Goal: Information Seeking & Learning: Learn about a topic

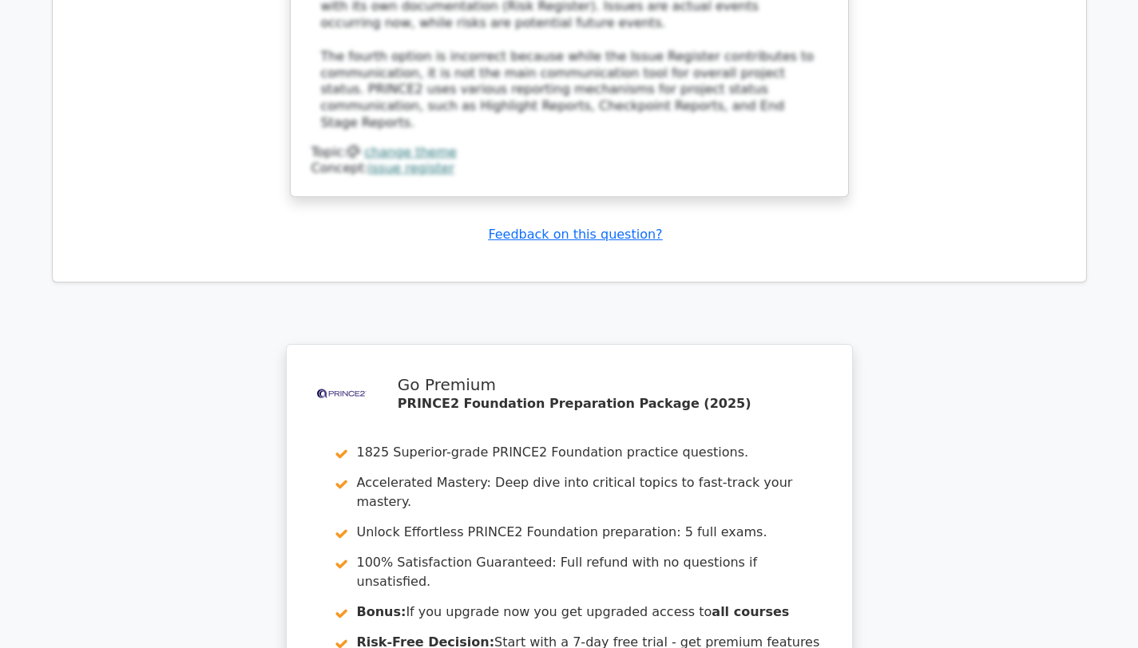
scroll to position [10140, 0]
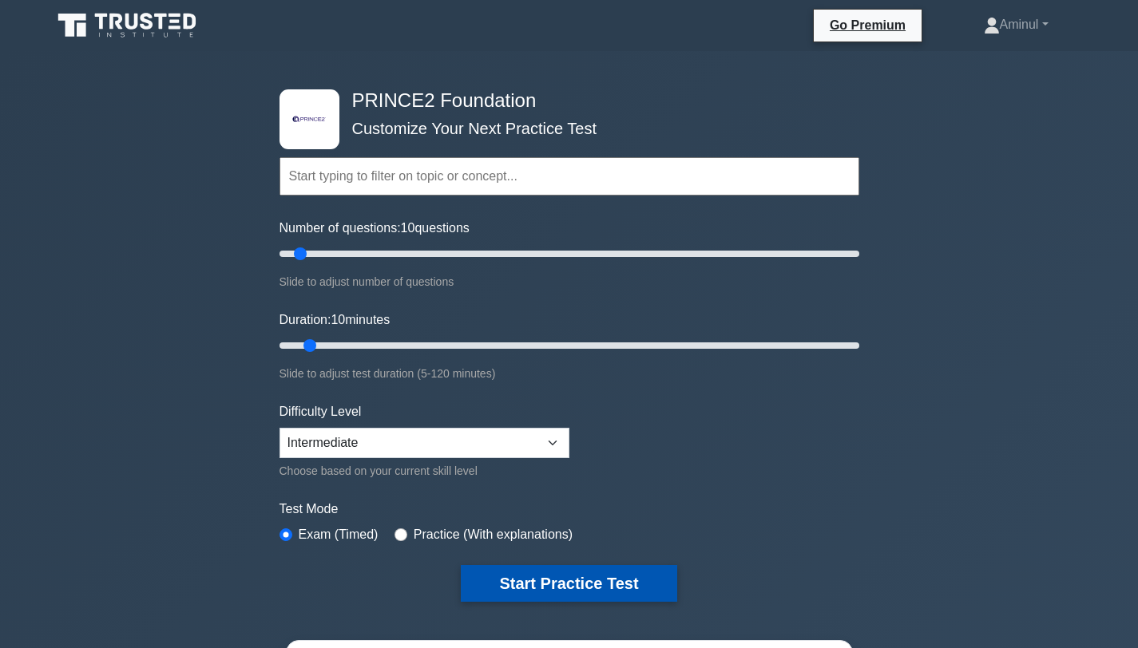
click at [553, 581] on button "Start Practice Test" at bounding box center [569, 583] width 216 height 37
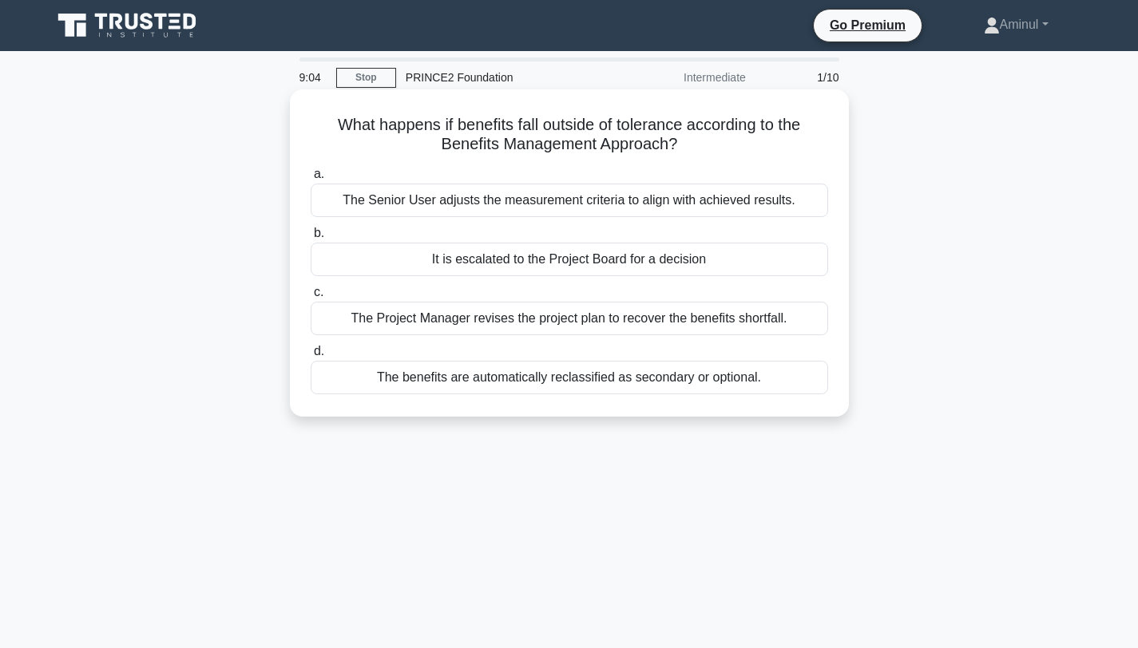
click at [572, 202] on div "The Senior User adjusts the measurement criteria to align with achieved results." at bounding box center [569, 201] width 517 height 34
click at [311, 180] on input "a. The Senior User adjusts the measurement criteria to align with achieved resu…" at bounding box center [311, 174] width 0 height 10
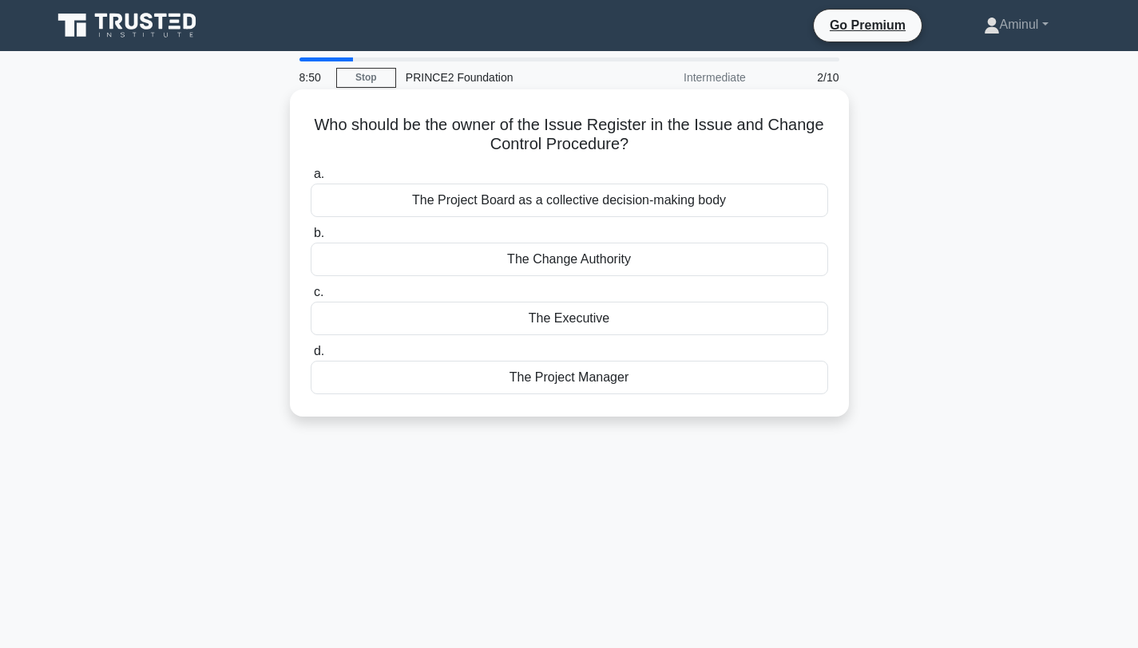
click at [551, 386] on div "The Project Manager" at bounding box center [569, 378] width 517 height 34
click at [311, 357] on input "d. The Project Manager" at bounding box center [311, 351] width 0 height 10
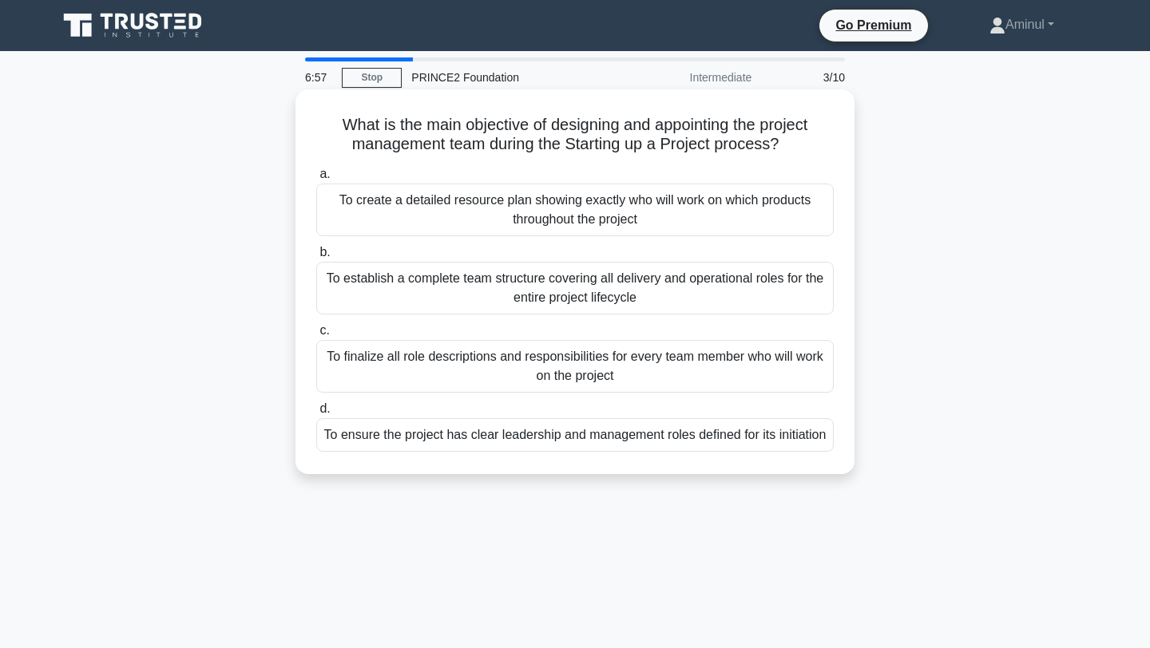
click at [540, 441] on div "To ensure the project has clear leadership and management roles defined for its…" at bounding box center [574, 435] width 517 height 34
click at [316, 414] on input "d. To ensure the project has clear leadership and management roles defined for …" at bounding box center [316, 409] width 0 height 10
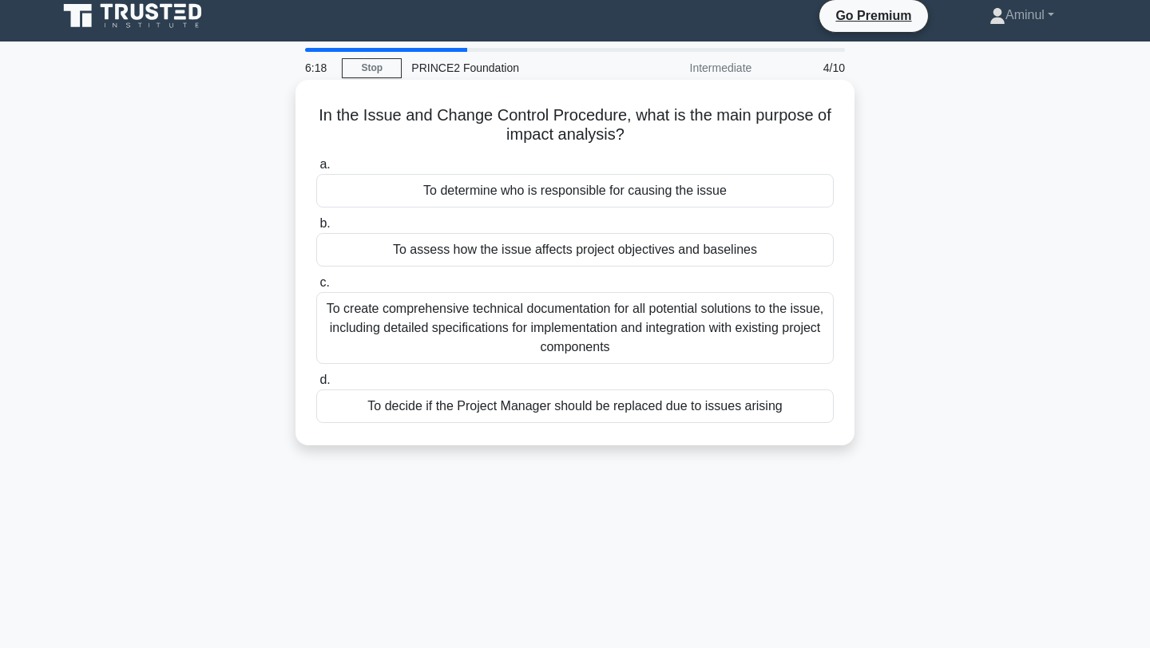
scroll to position [5, 0]
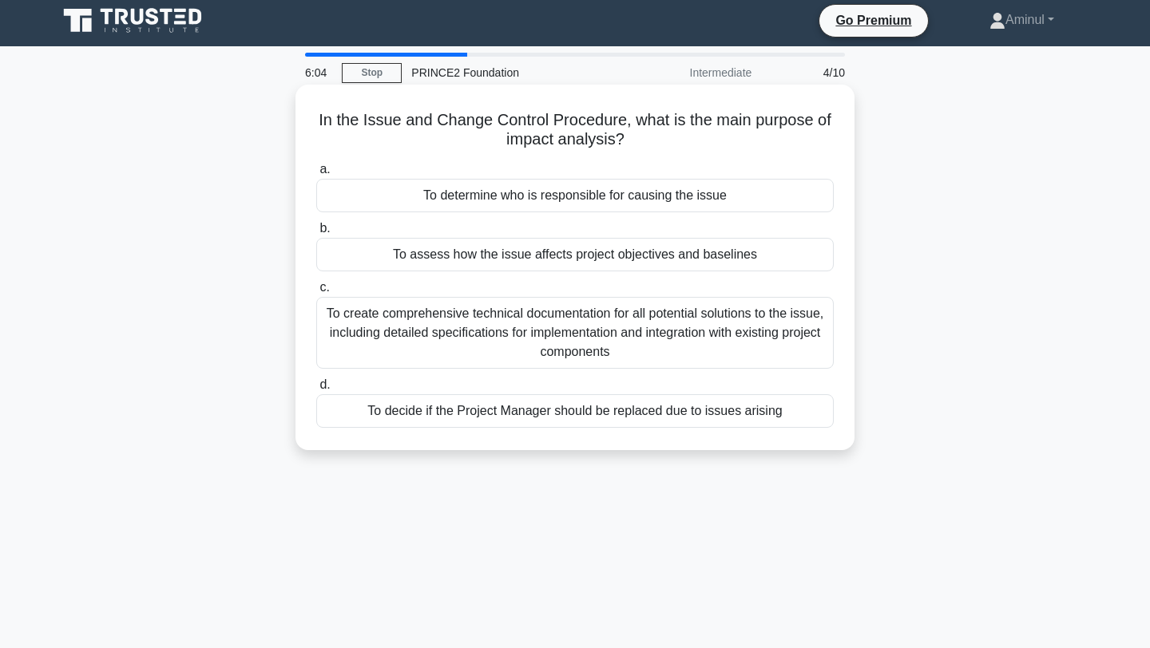
click at [651, 259] on div "To assess how the issue affects project objectives and baselines" at bounding box center [574, 255] width 517 height 34
click at [316, 234] on input "b. To assess how the issue affects project objectives and baselines" at bounding box center [316, 229] width 0 height 10
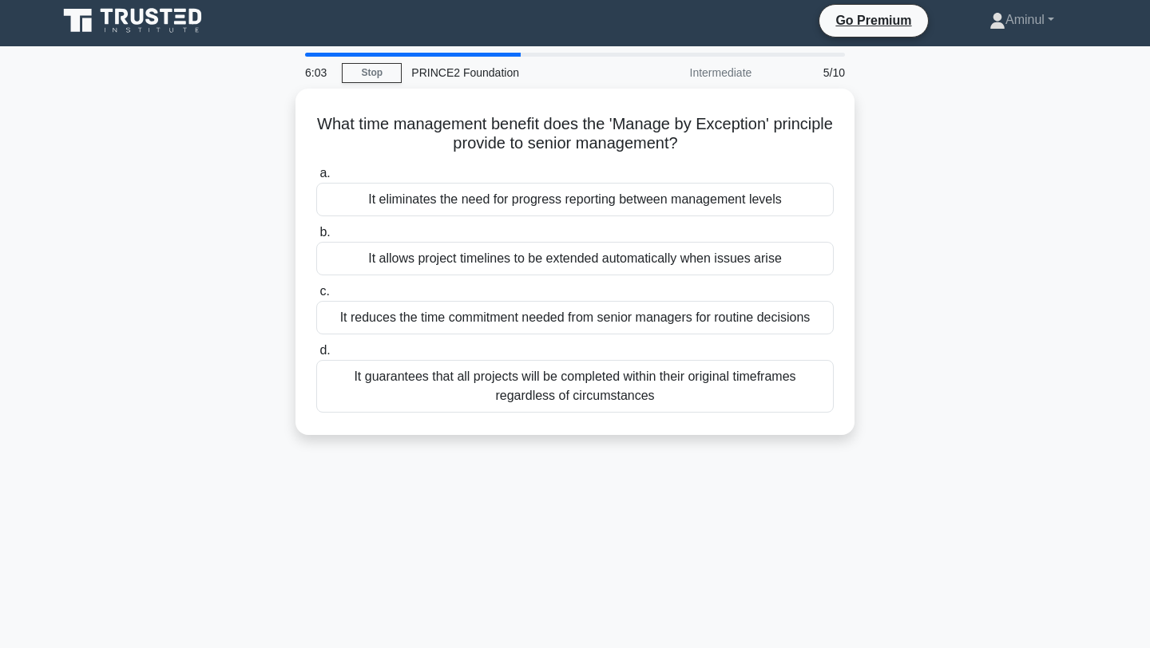
scroll to position [0, 0]
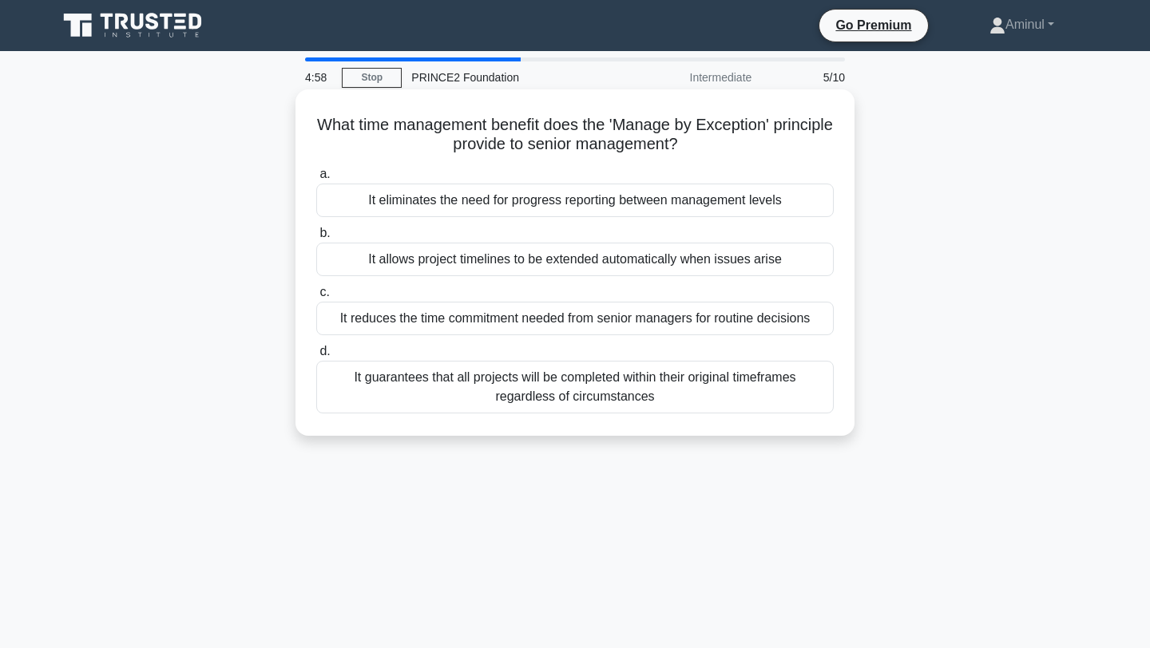
click at [601, 327] on div "It reduces the time commitment needed from senior managers for routine decisions" at bounding box center [574, 319] width 517 height 34
click at [316, 298] on input "c. It reduces the time commitment needed from senior managers for routine decis…" at bounding box center [316, 292] width 0 height 10
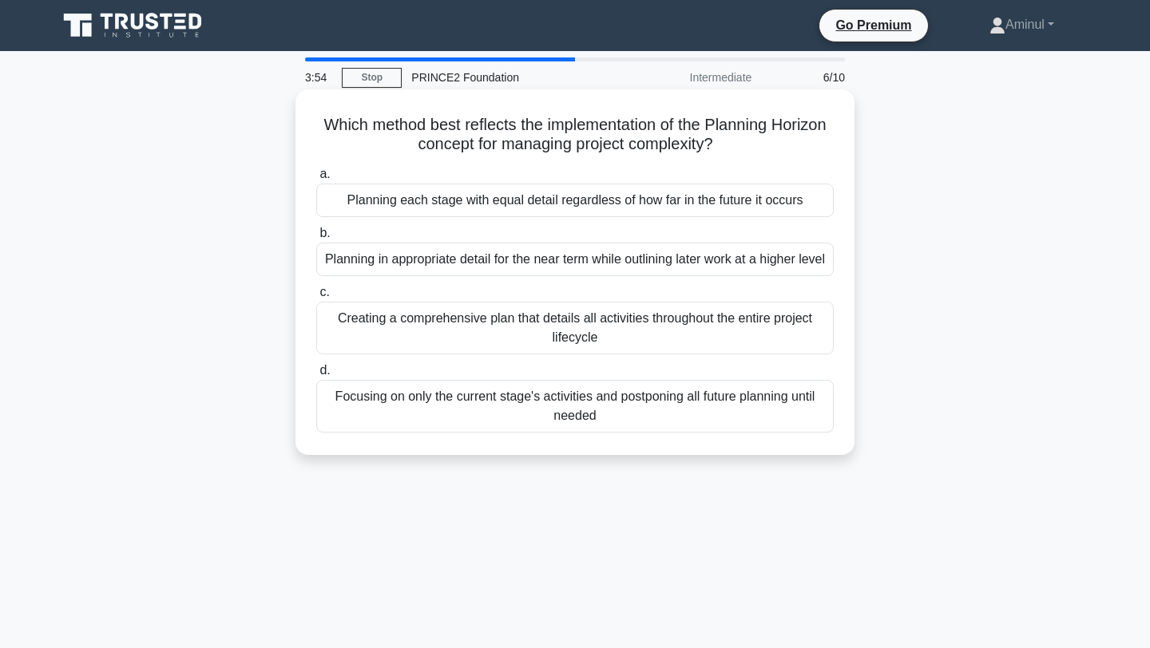
click at [627, 351] on div "Creating a comprehensive plan that details all activities throughout the entire…" at bounding box center [574, 328] width 517 height 53
click at [316, 298] on input "c. Creating a comprehensive plan that details all activities throughout the ent…" at bounding box center [316, 292] width 0 height 10
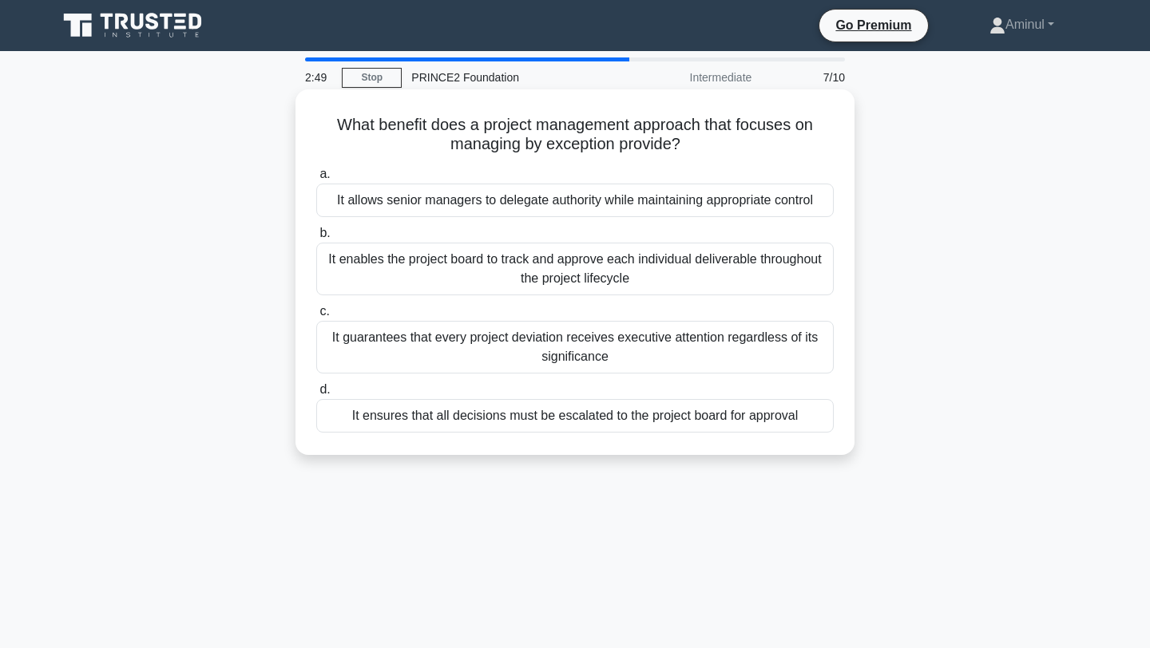
click at [626, 208] on div "It allows senior managers to delegate authority while maintaining appropriate c…" at bounding box center [574, 201] width 517 height 34
click at [316, 180] on input "a. It allows senior managers to delegate authority while maintaining appropriat…" at bounding box center [316, 174] width 0 height 10
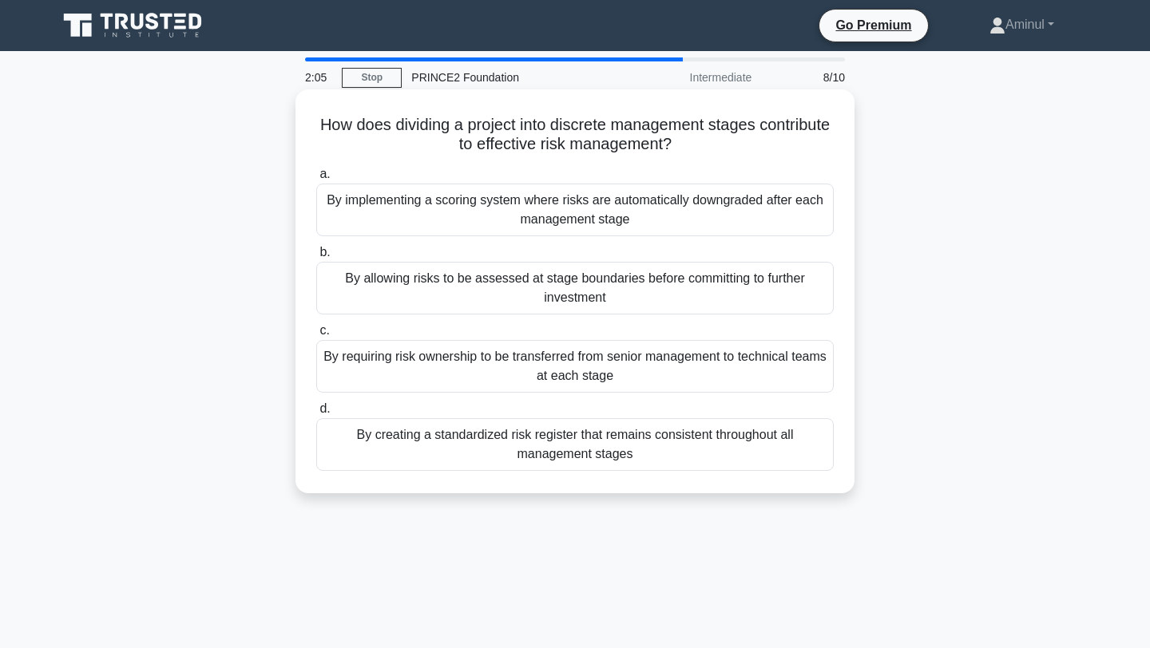
click at [552, 291] on div "By allowing risks to be assessed at stage boundaries before committing to furth…" at bounding box center [574, 288] width 517 height 53
click at [316, 258] on input "b. By allowing risks to be assessed at stage boundaries before committing to fu…" at bounding box center [316, 252] width 0 height 10
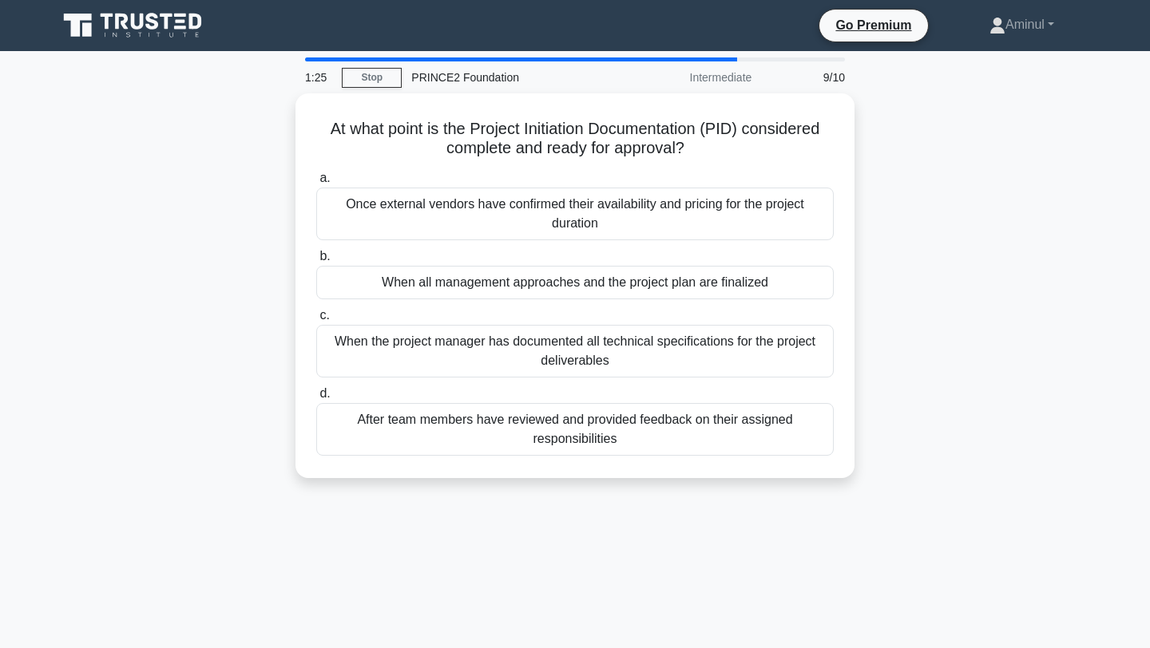
click at [552, 291] on div "When all management approaches and the project plan are finalized" at bounding box center [574, 283] width 517 height 34
click at [316, 262] on input "b. When all management approaches and the project plan are finalized" at bounding box center [316, 256] width 0 height 10
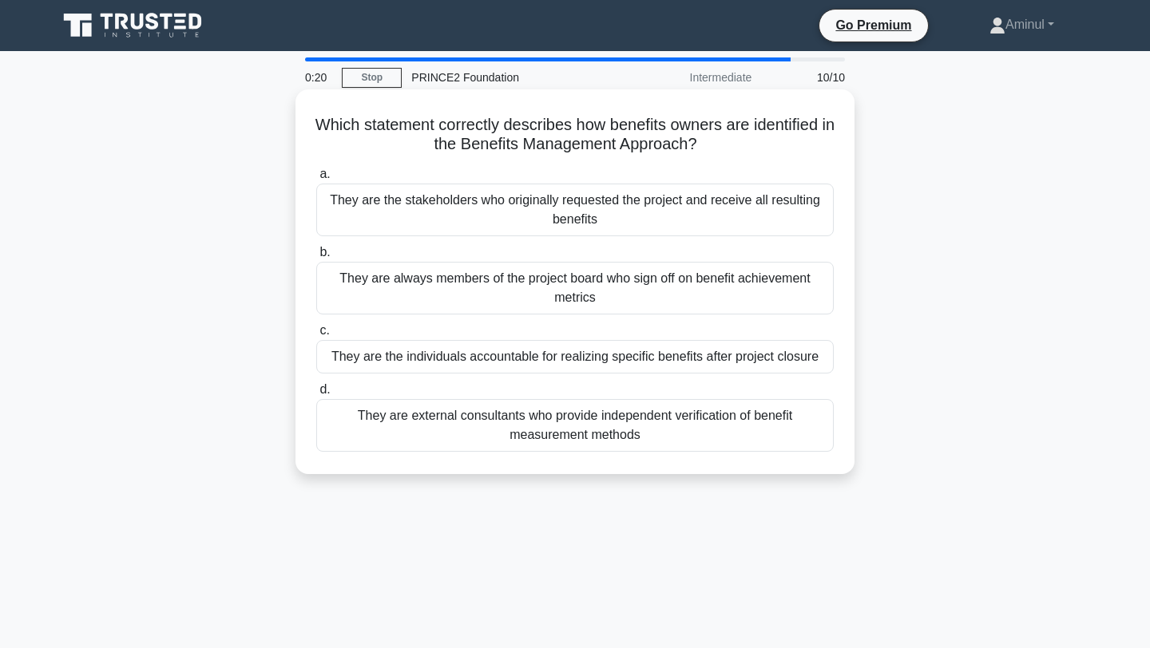
click at [646, 282] on div "They are always members of the project board who sign off on benefit achievemen…" at bounding box center [574, 288] width 517 height 53
click at [316, 258] on input "b. They are always members of the project board who sign off on benefit achieve…" at bounding box center [316, 252] width 0 height 10
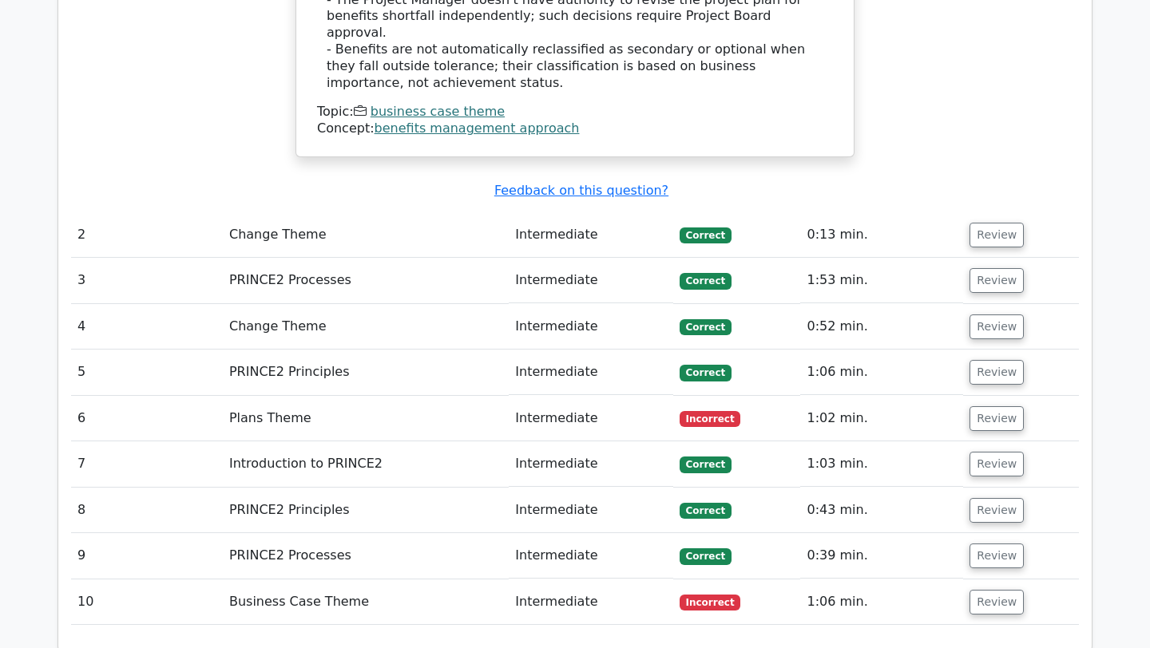
scroll to position [1905, 0]
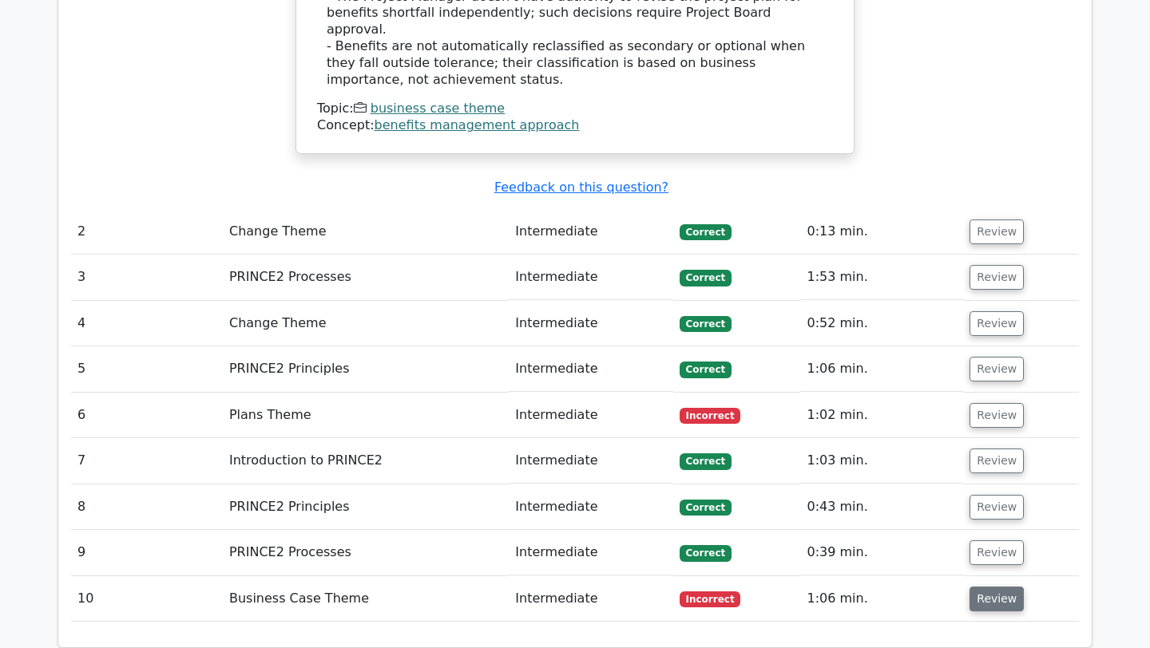
click at [991, 587] on button "Review" at bounding box center [996, 599] width 54 height 25
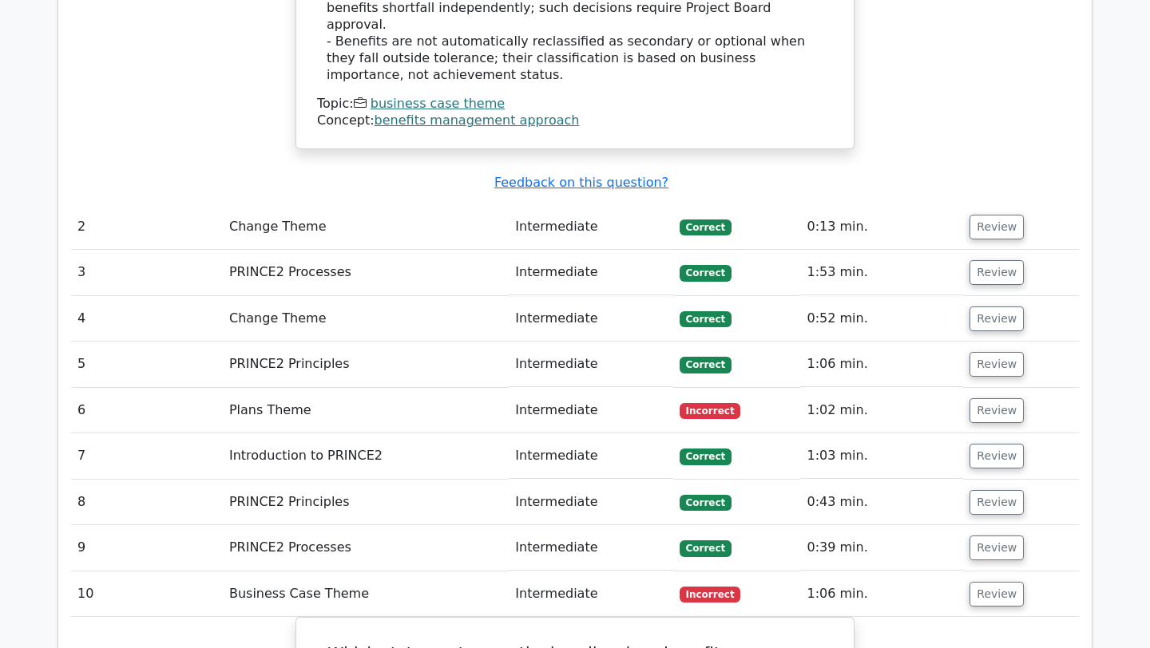
scroll to position [1907, 0]
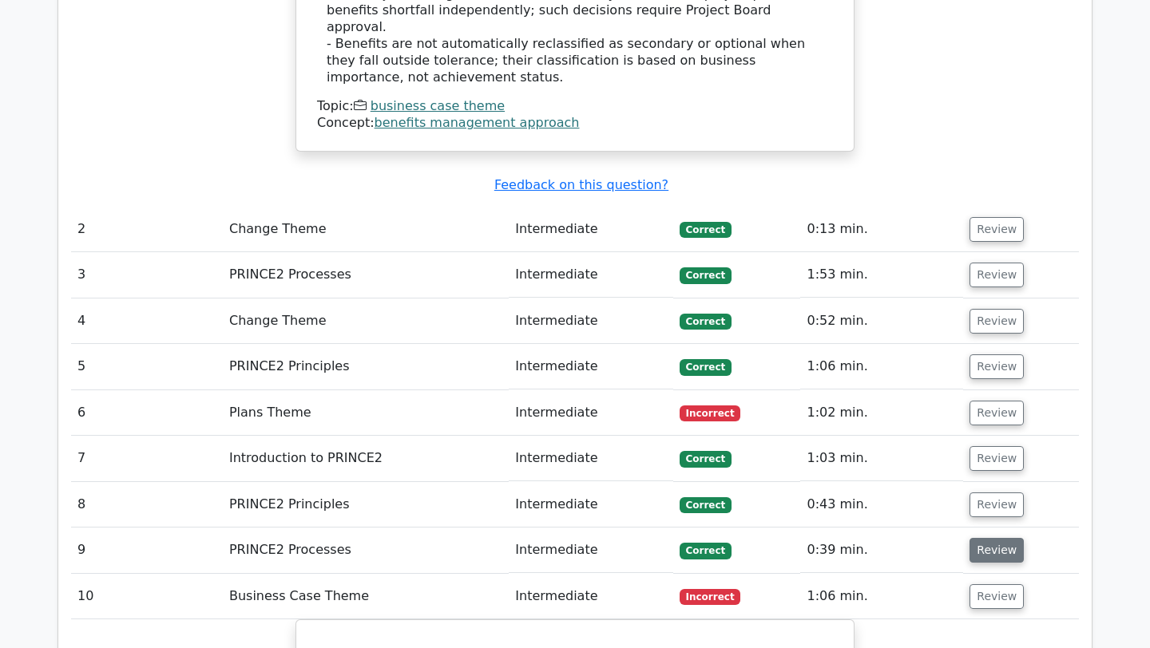
click at [992, 538] on button "Review" at bounding box center [996, 550] width 54 height 25
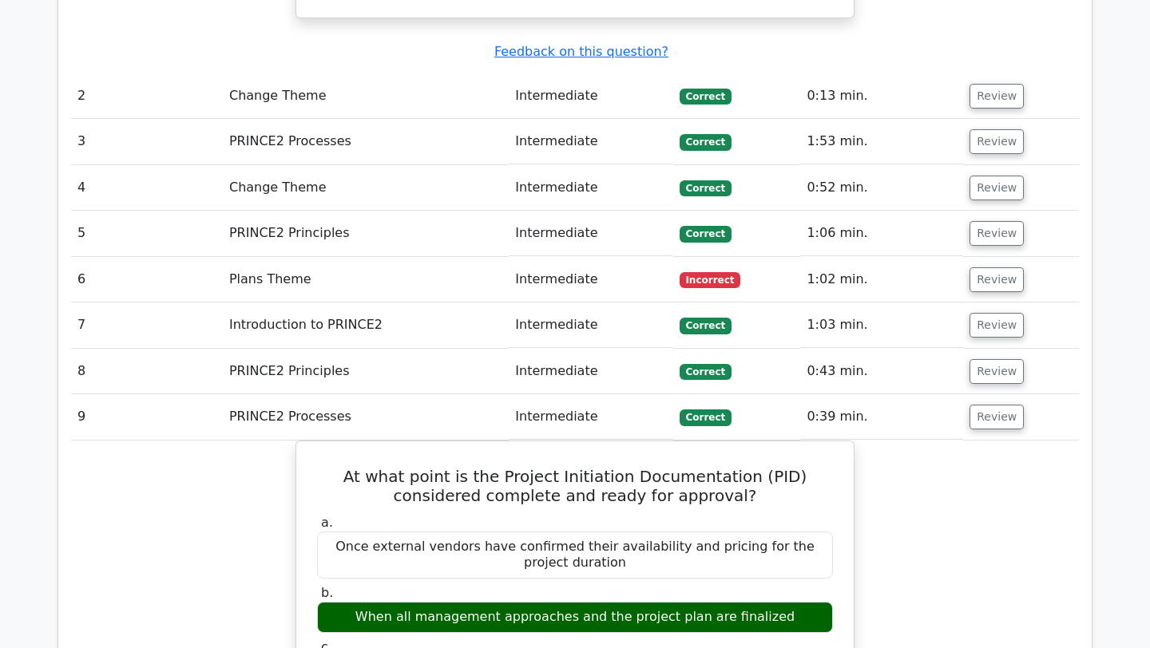
scroll to position [2030, 0]
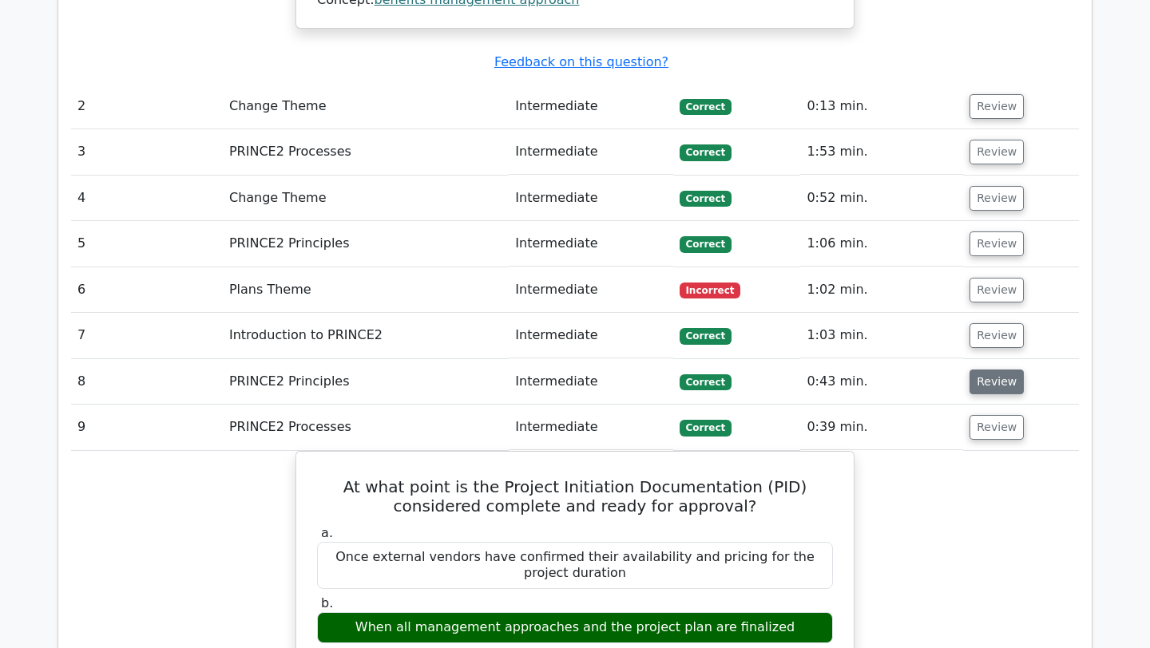
click at [991, 370] on button "Review" at bounding box center [996, 382] width 54 height 25
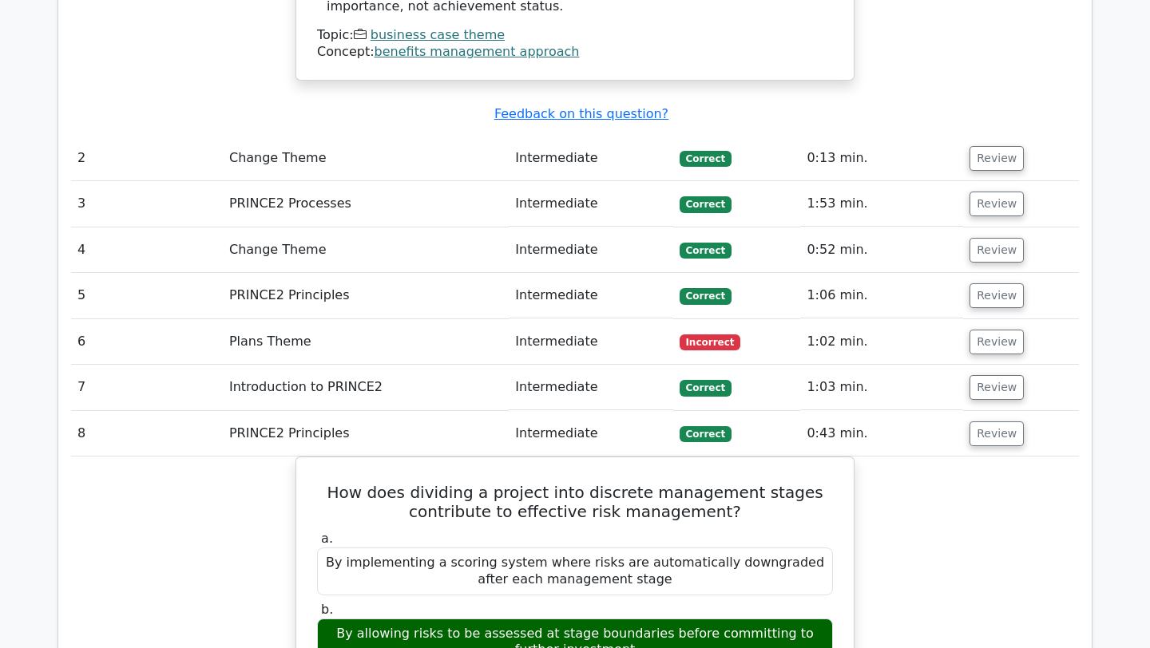
scroll to position [1873, 0]
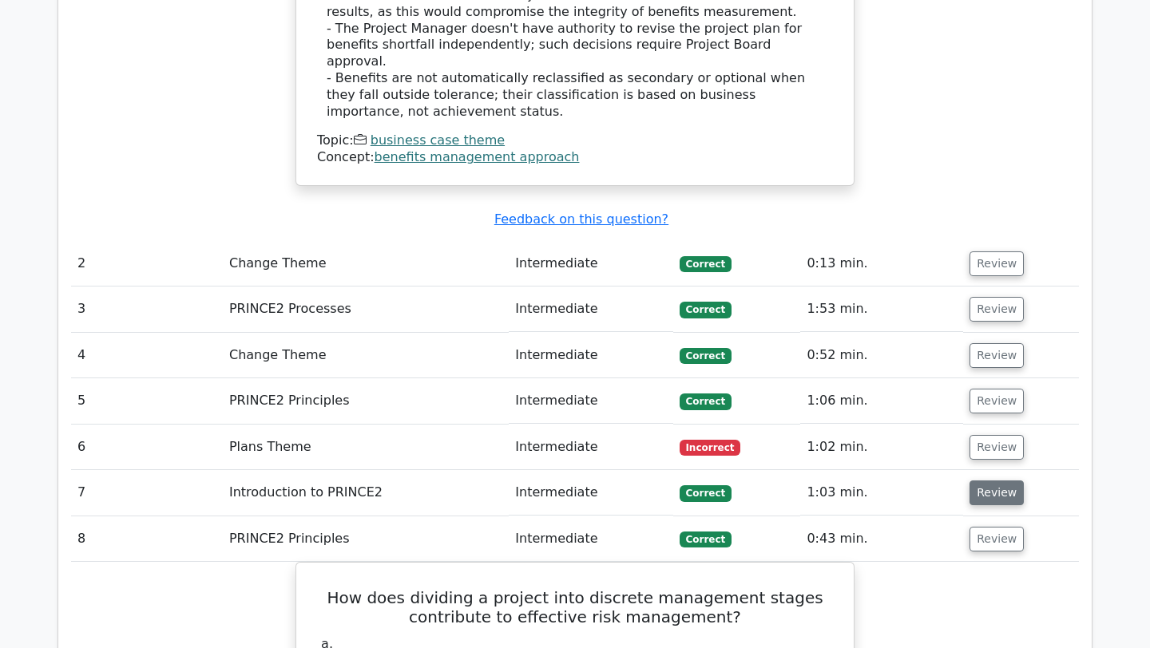
click at [1001, 481] on button "Review" at bounding box center [996, 493] width 54 height 25
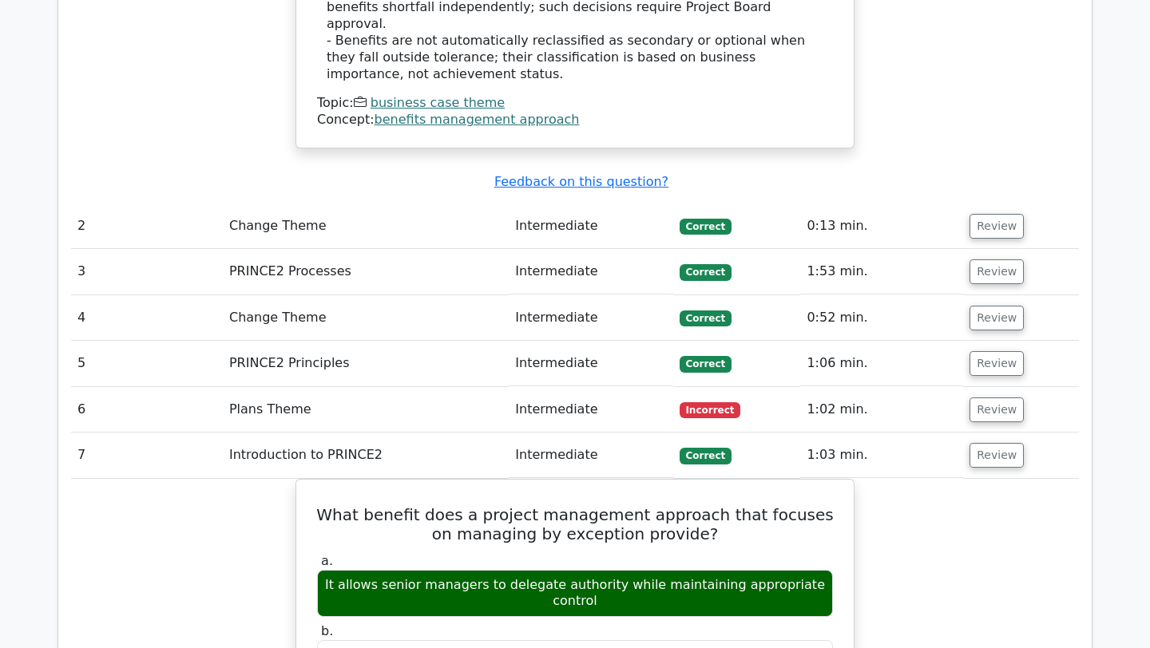
scroll to position [1919, 0]
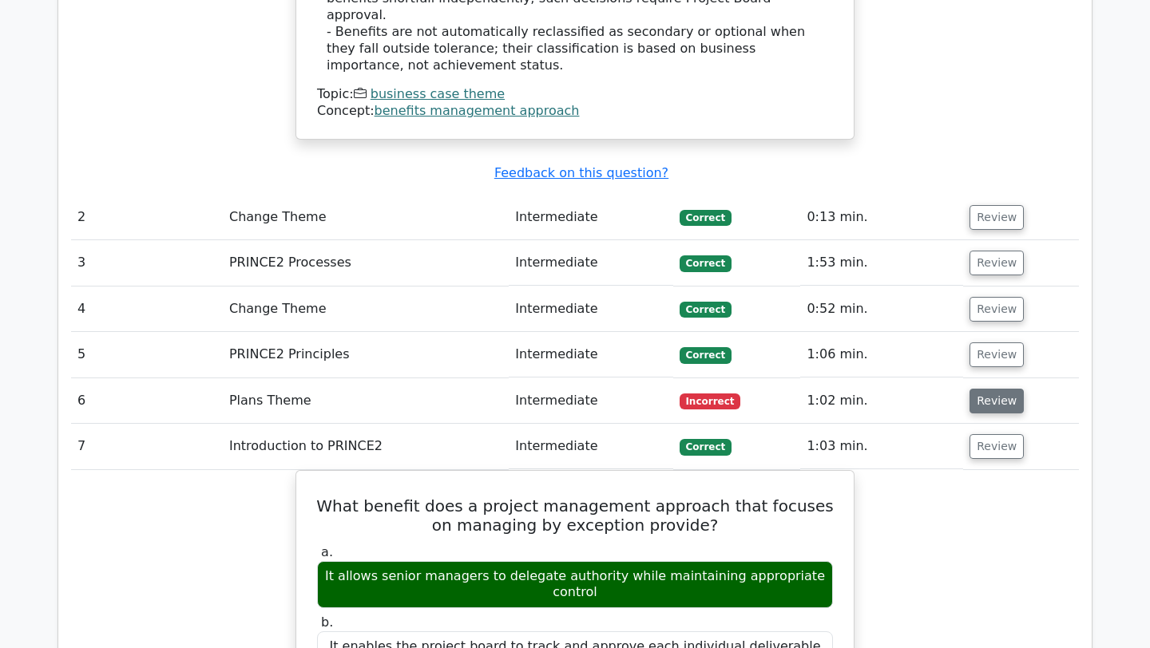
click at [989, 389] on button "Review" at bounding box center [996, 401] width 54 height 25
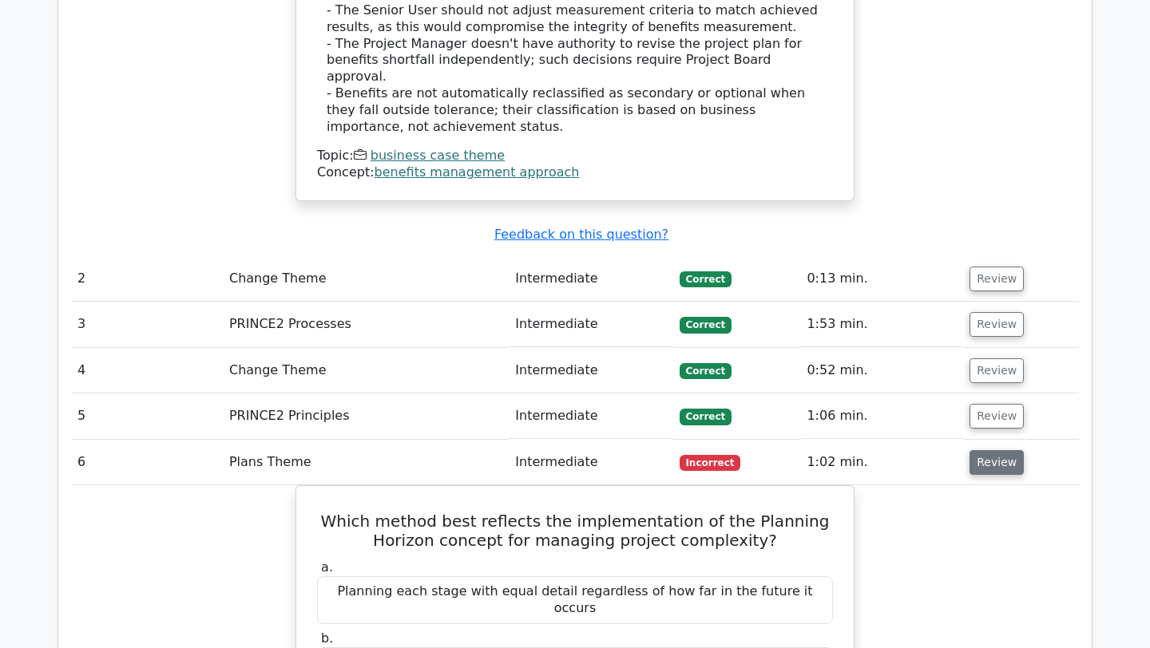
scroll to position [1857, 0]
click at [991, 405] on button "Review" at bounding box center [996, 417] width 54 height 25
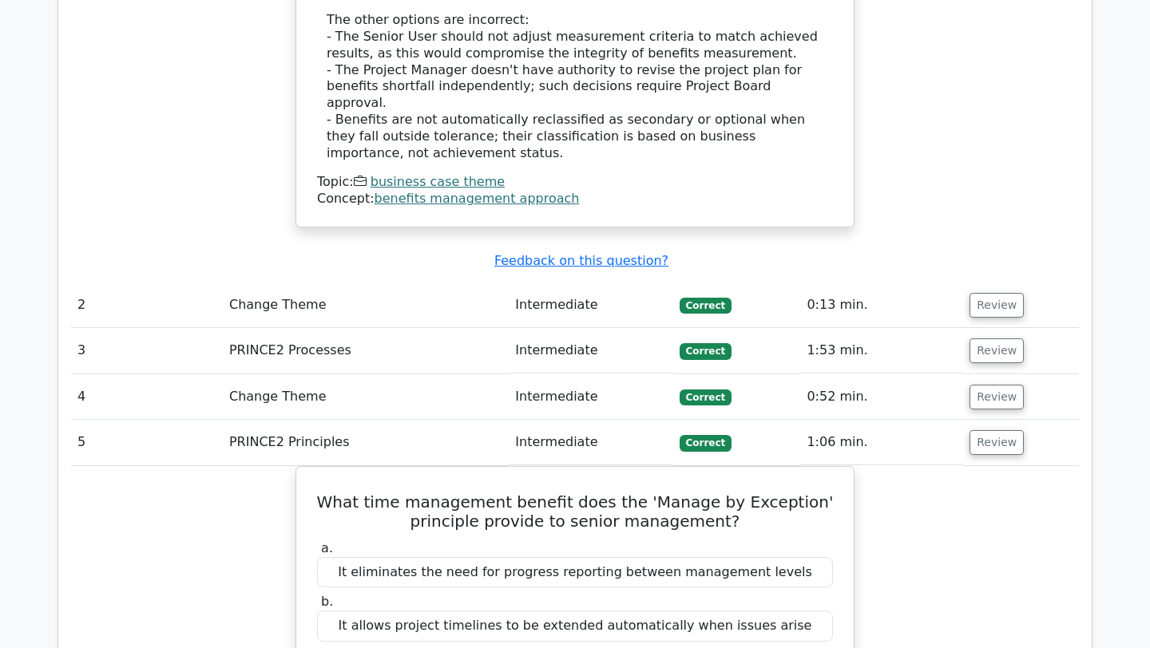
scroll to position [1808, 0]
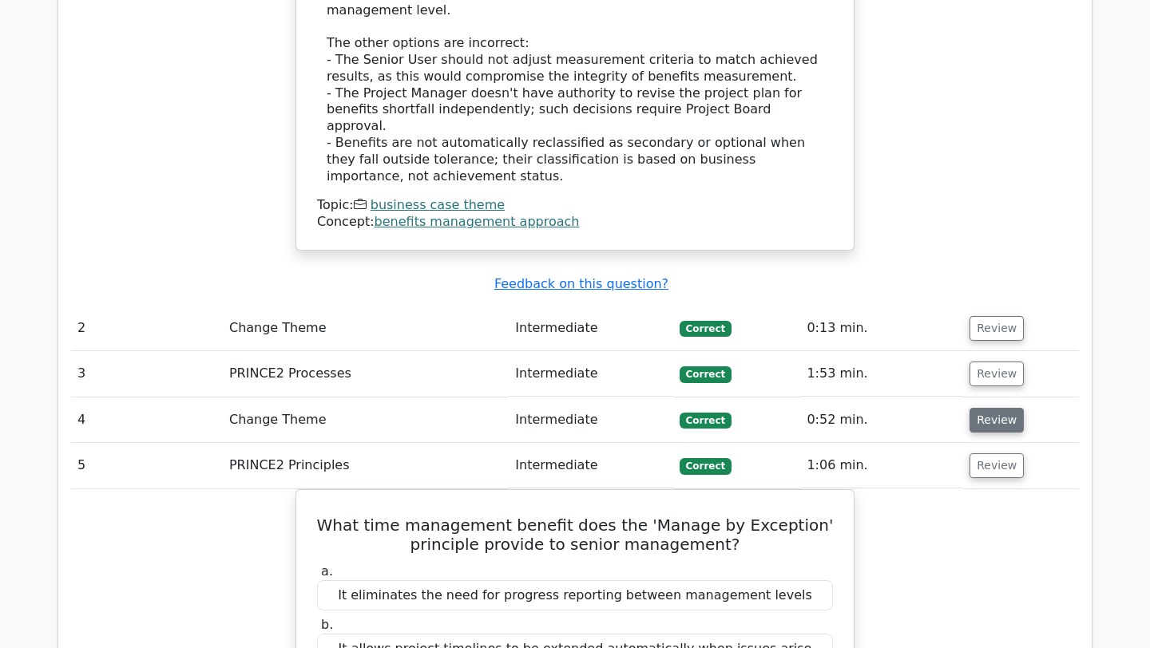
click at [987, 408] on button "Review" at bounding box center [996, 420] width 54 height 25
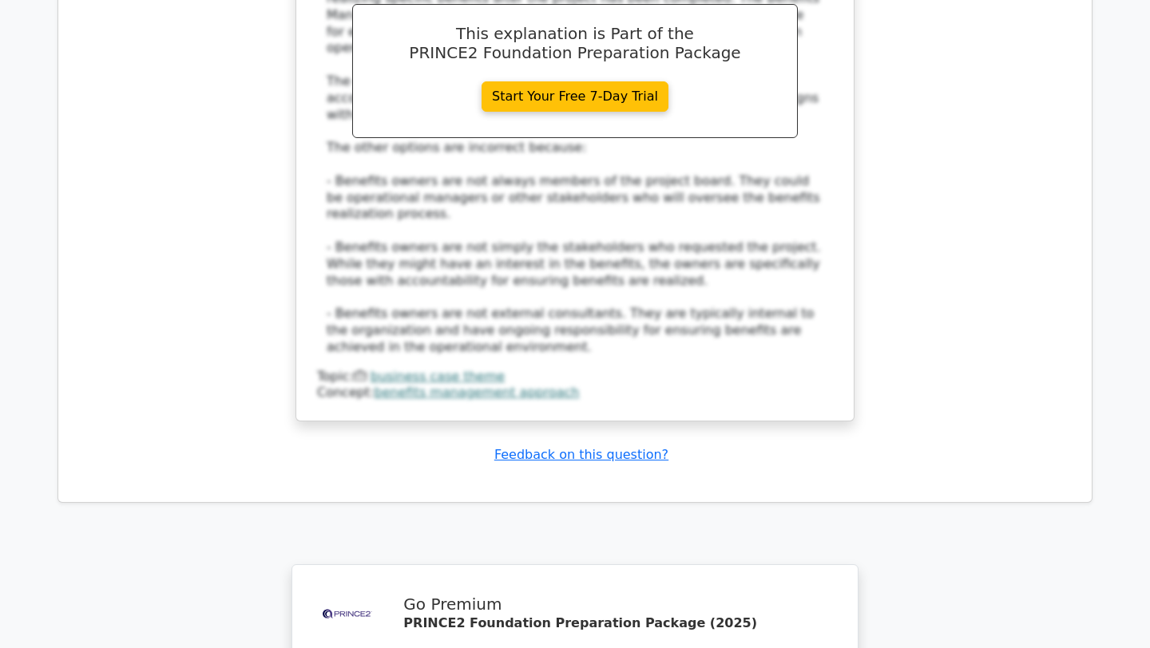
scroll to position [8498, 0]
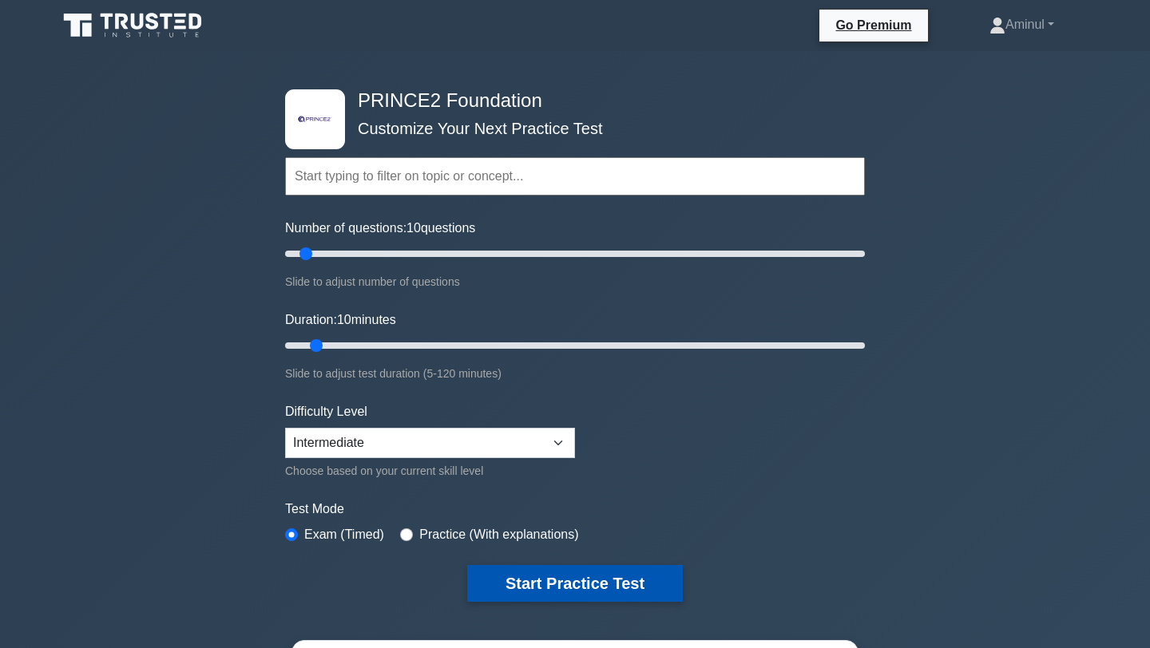
click at [556, 579] on button "Start Practice Test" at bounding box center [575, 583] width 216 height 37
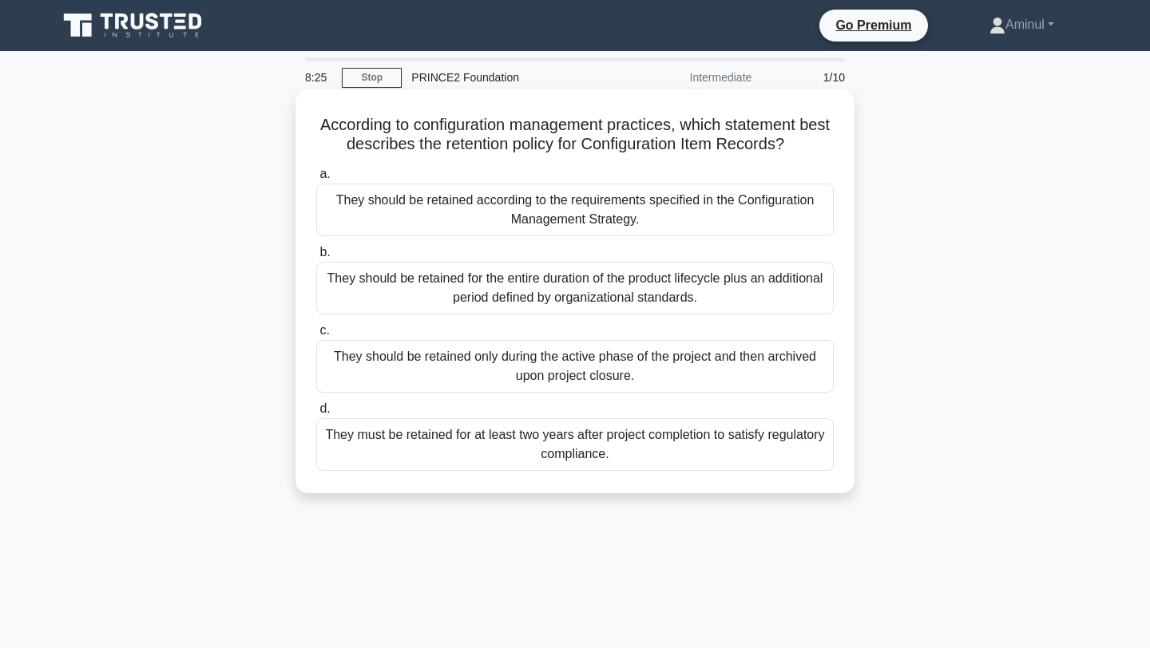
click at [639, 212] on div "They should be retained according to the requirements specified in the Configur…" at bounding box center [574, 210] width 517 height 53
click at [316, 180] on input "a. They should be retained according to the requirements specified in the Confi…" at bounding box center [316, 174] width 0 height 10
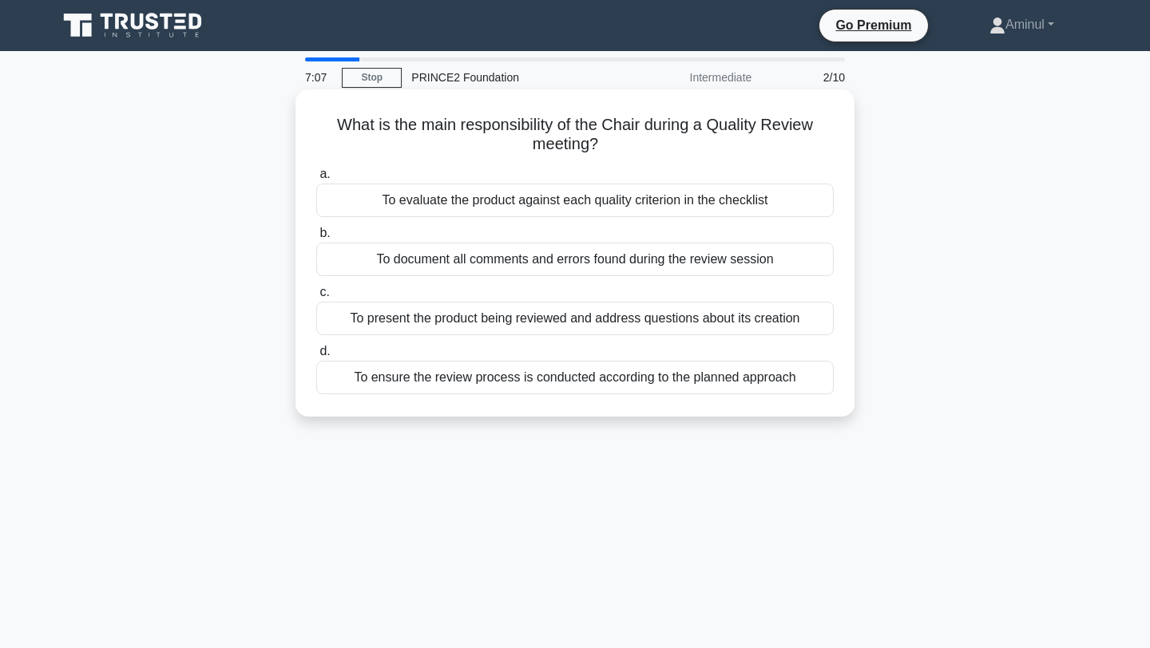
click at [644, 201] on div "To evaluate the product against each quality criterion in the checklist" at bounding box center [574, 201] width 517 height 34
click at [316, 180] on input "a. To evaluate the product against each quality criterion in the checklist" at bounding box center [316, 174] width 0 height 10
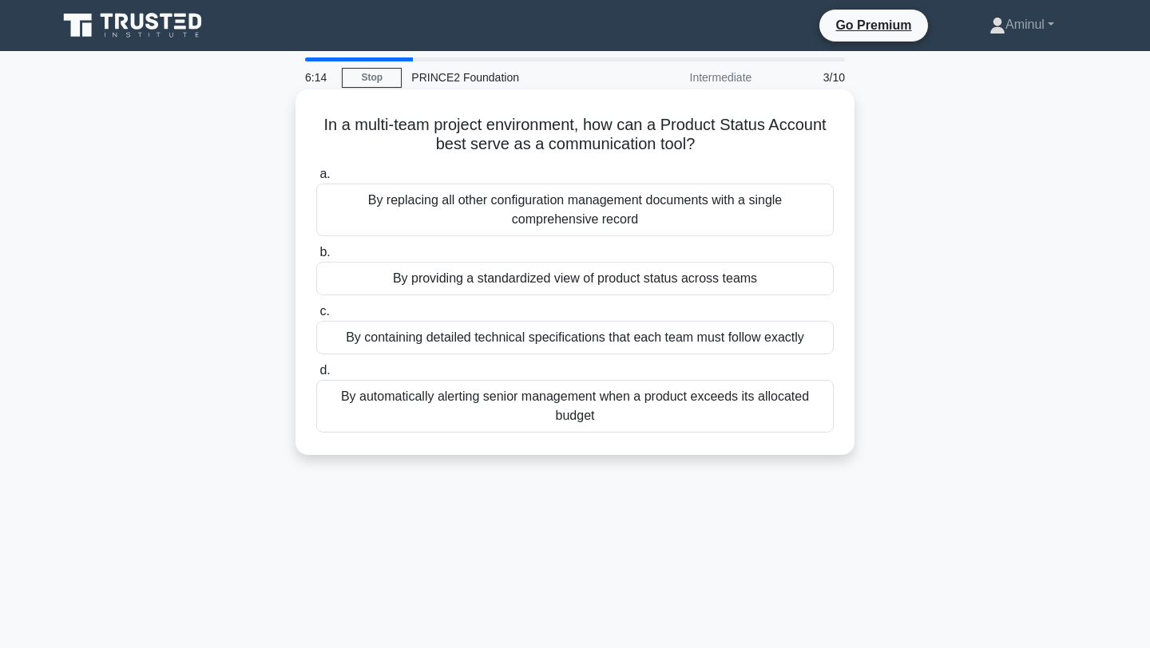
click at [680, 284] on div "By providing a standardized view of product status across teams" at bounding box center [574, 279] width 517 height 34
click at [316, 258] on input "b. By providing a standardized view of product status across teams" at bounding box center [316, 252] width 0 height 10
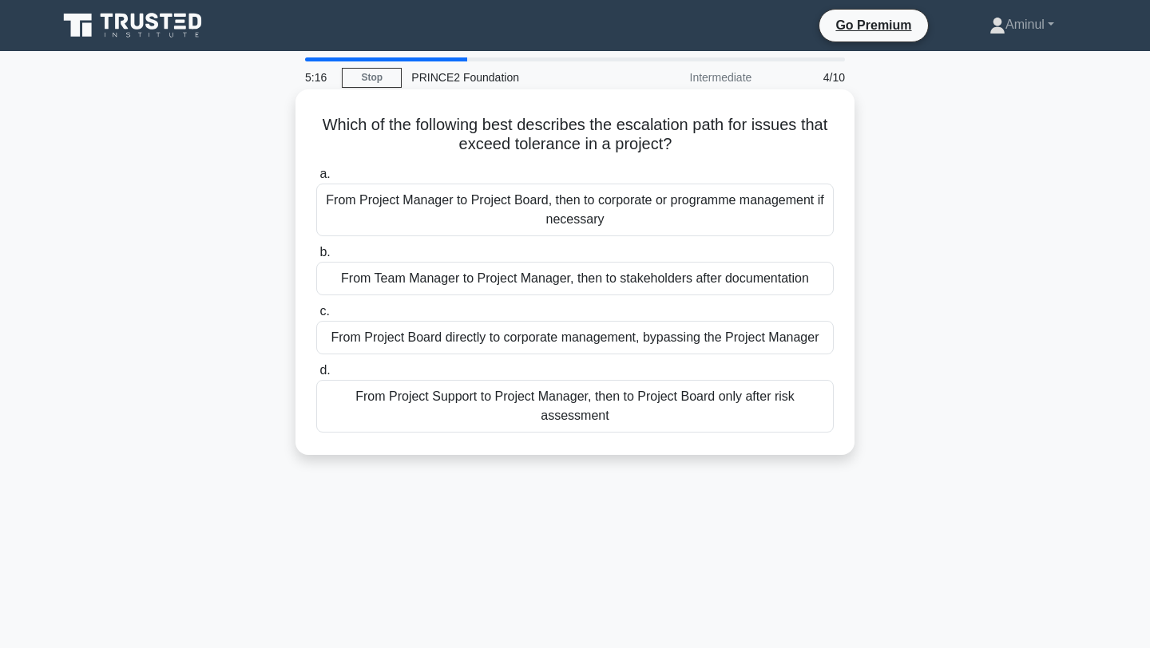
click at [660, 224] on div "From Project Manager to Project Board, then to corporate or programme managemen…" at bounding box center [574, 210] width 517 height 53
click at [316, 180] on input "a. From Project Manager to Project Board, then to corporate or programme manage…" at bounding box center [316, 174] width 0 height 10
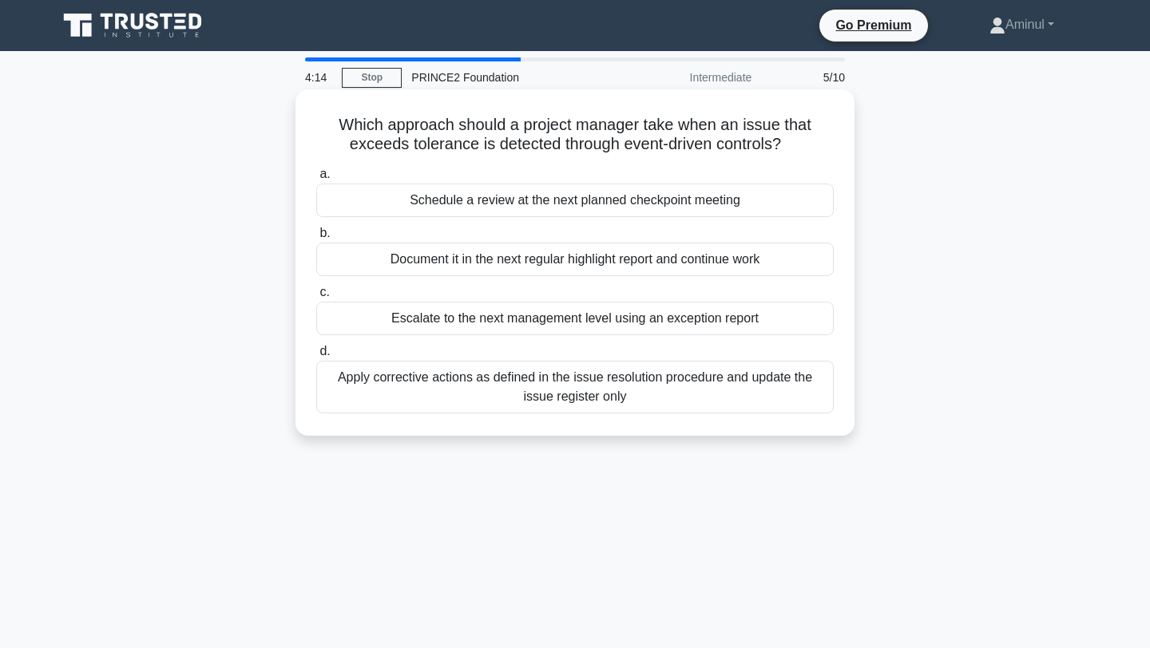
click at [628, 325] on div "Escalate to the next management level using an exception report" at bounding box center [574, 319] width 517 height 34
click at [316, 298] on input "c. Escalate to the next management level using an exception report" at bounding box center [316, 292] width 0 height 10
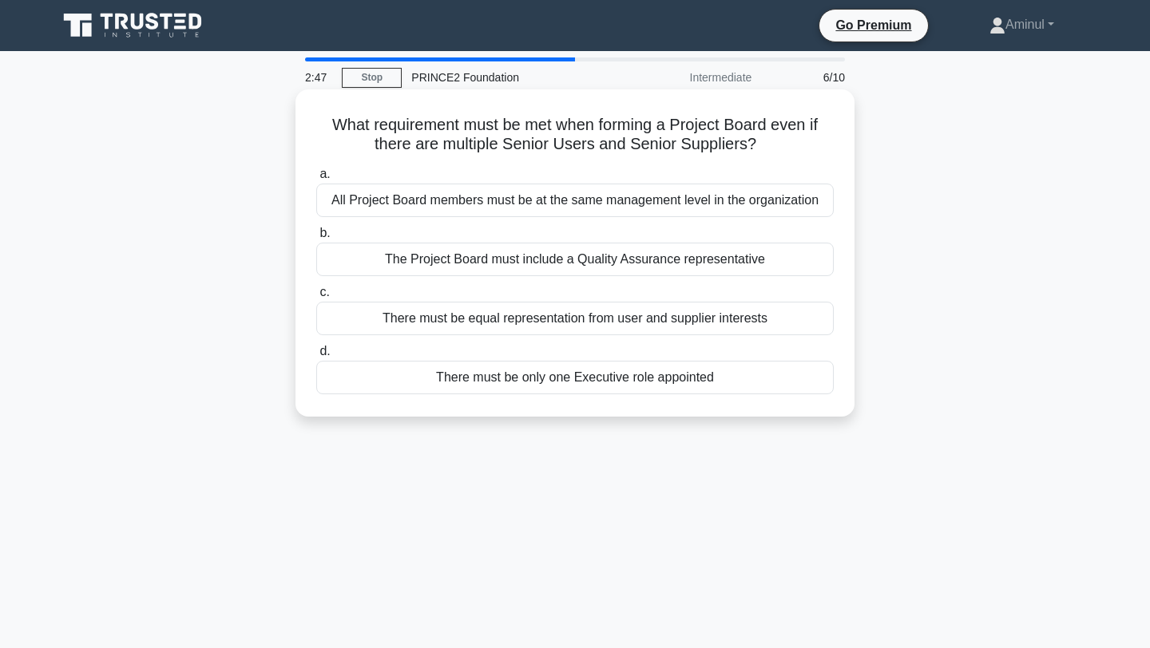
click at [568, 323] on div "There must be equal representation from user and supplier interests" at bounding box center [574, 319] width 517 height 34
click at [316, 298] on input "c. There must be equal representation from user and supplier interests" at bounding box center [316, 292] width 0 height 10
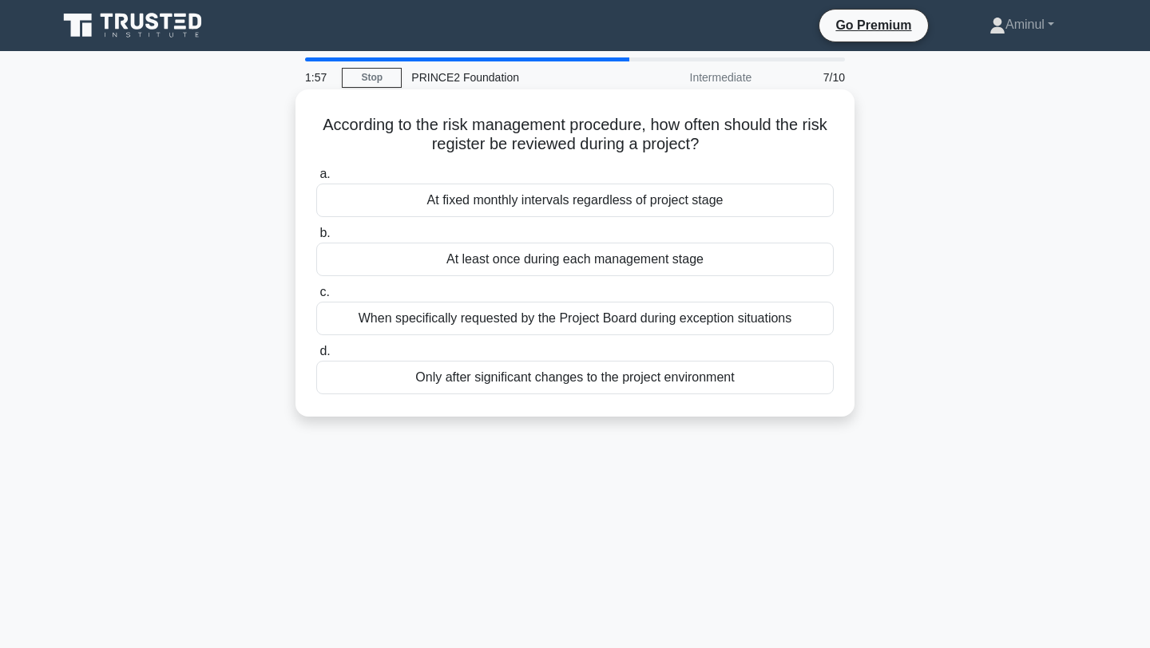
click at [584, 266] on div "At least once during each management stage" at bounding box center [574, 260] width 517 height 34
click at [316, 239] on input "b. At least once during each management stage" at bounding box center [316, 233] width 0 height 10
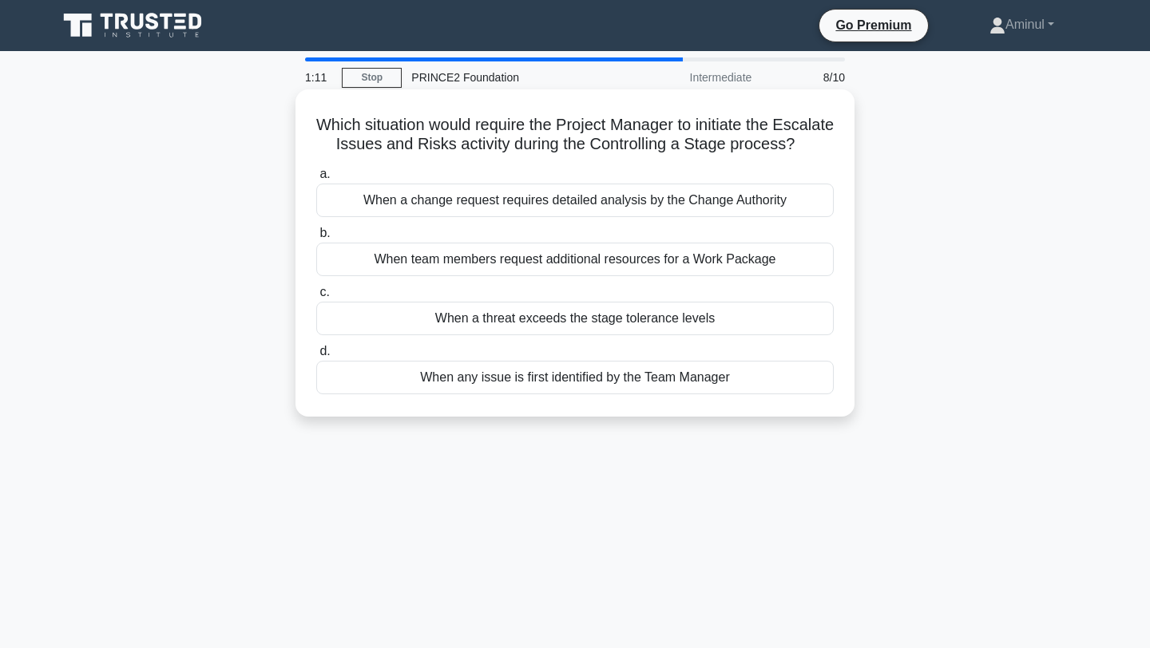
click at [573, 319] on div "When a threat exceeds the stage tolerance levels" at bounding box center [574, 319] width 517 height 34
click at [316, 298] on input "c. When a threat exceeds the stage tolerance levels" at bounding box center [316, 292] width 0 height 10
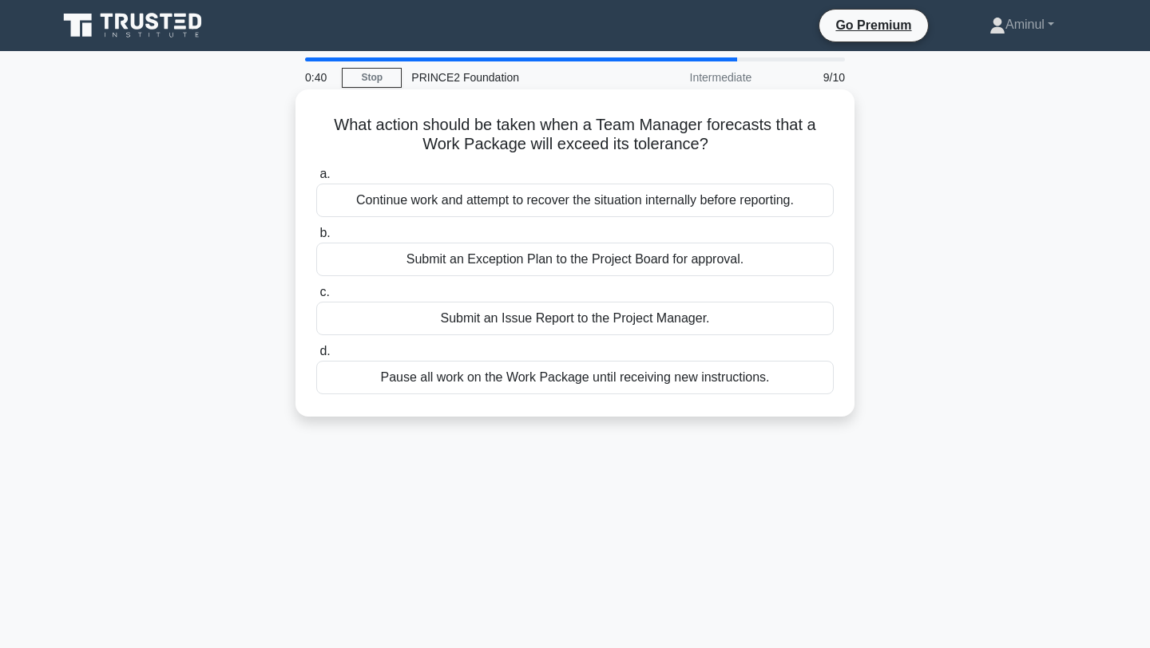
click at [621, 330] on div "Submit an Issue Report to the Project Manager." at bounding box center [574, 319] width 517 height 34
click at [316, 298] on input "c. Submit an Issue Report to the Project Manager." at bounding box center [316, 292] width 0 height 10
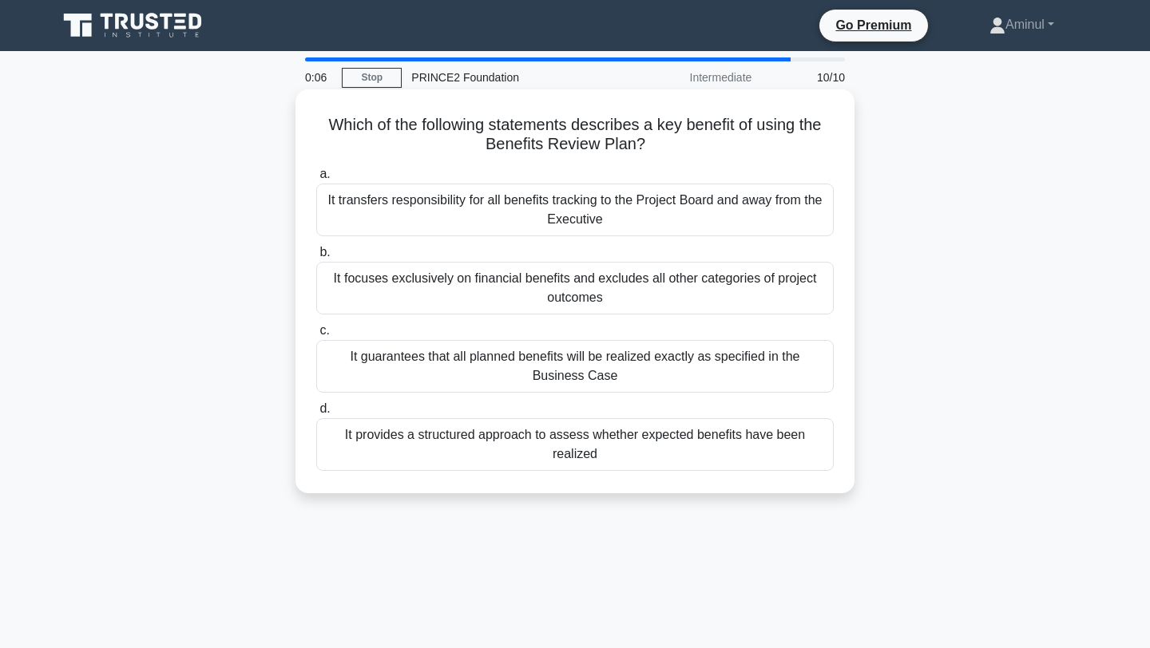
click at [598, 374] on div "It guarantees that all planned benefits will be realized exactly as specified i…" at bounding box center [574, 366] width 517 height 53
click at [316, 336] on input "c. It guarantees that all planned benefits will be realized exactly as specifie…" at bounding box center [316, 331] width 0 height 10
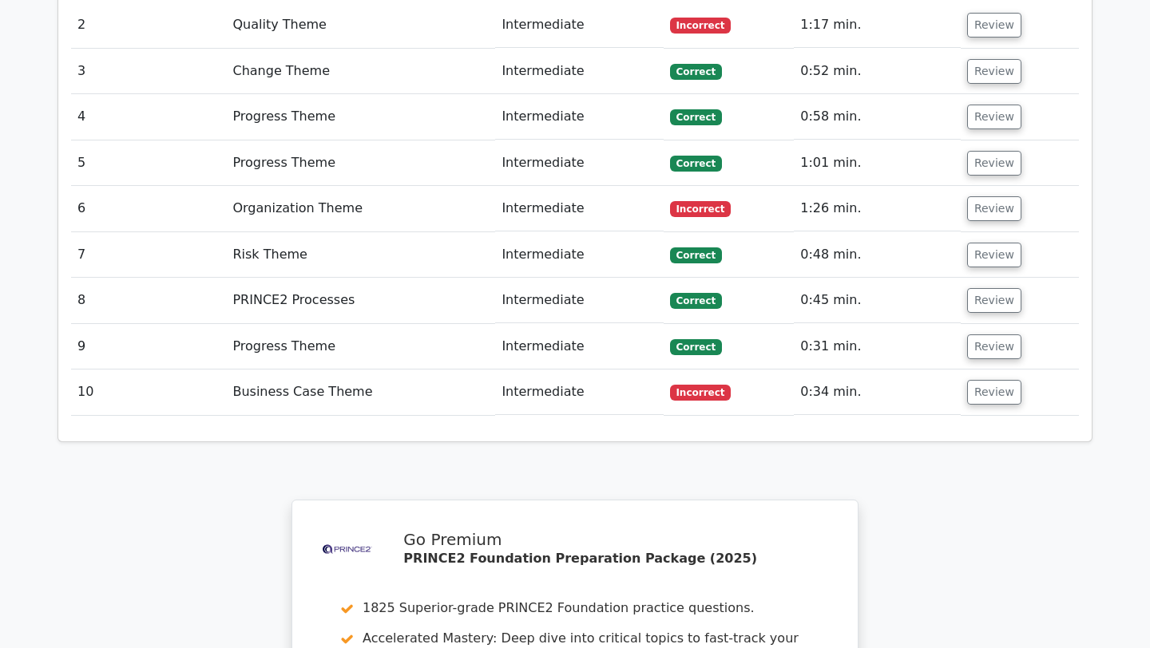
scroll to position [2345, 0]
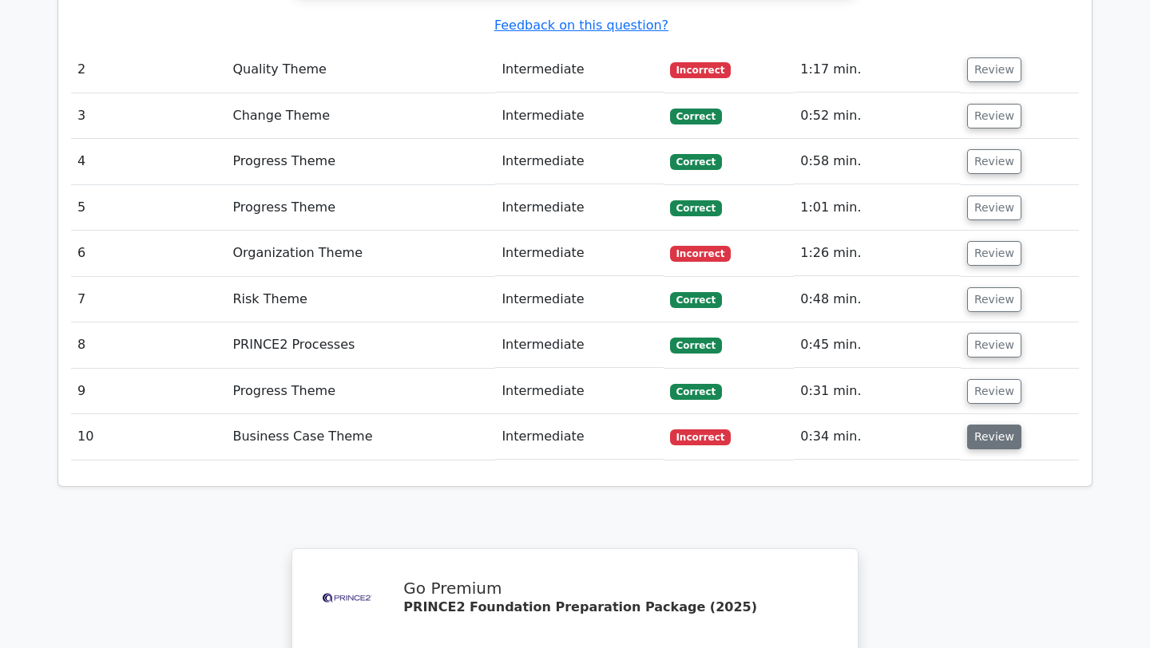
click at [980, 425] on button "Review" at bounding box center [994, 437] width 54 height 25
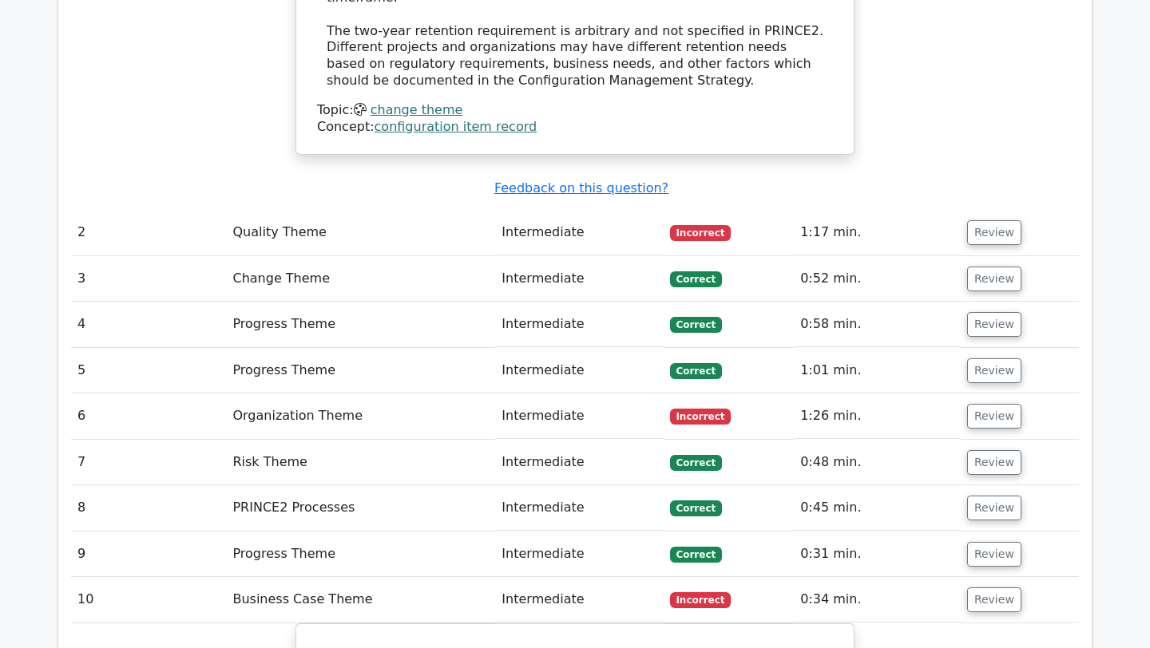
scroll to position [2175, 0]
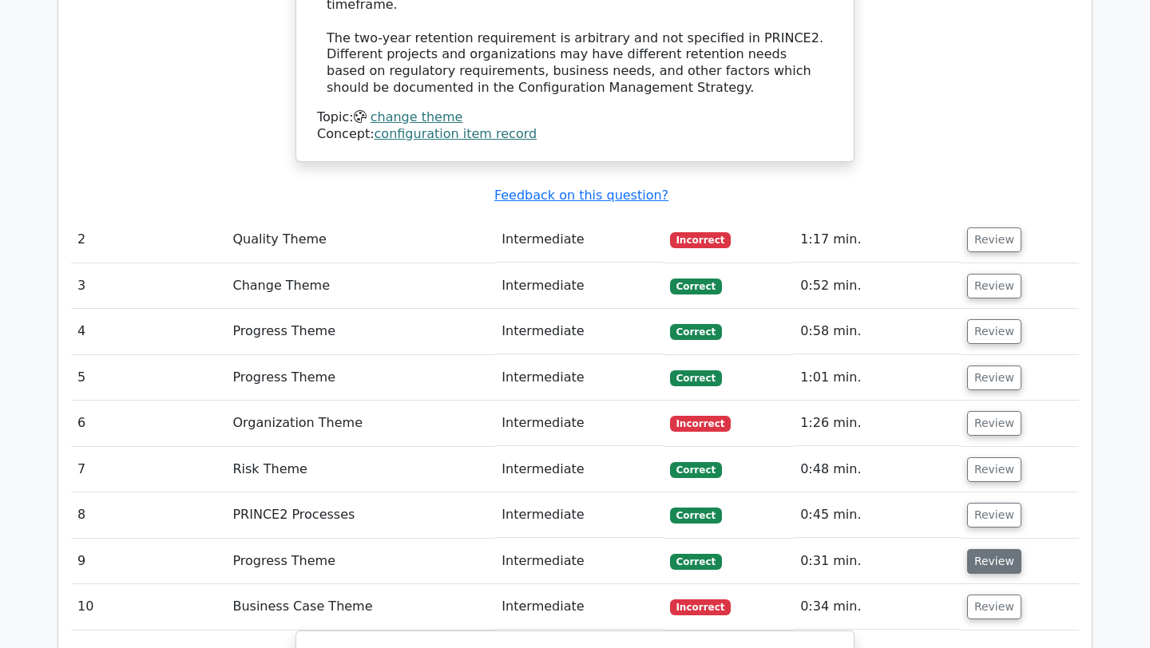
click at [979, 549] on button "Review" at bounding box center [994, 561] width 54 height 25
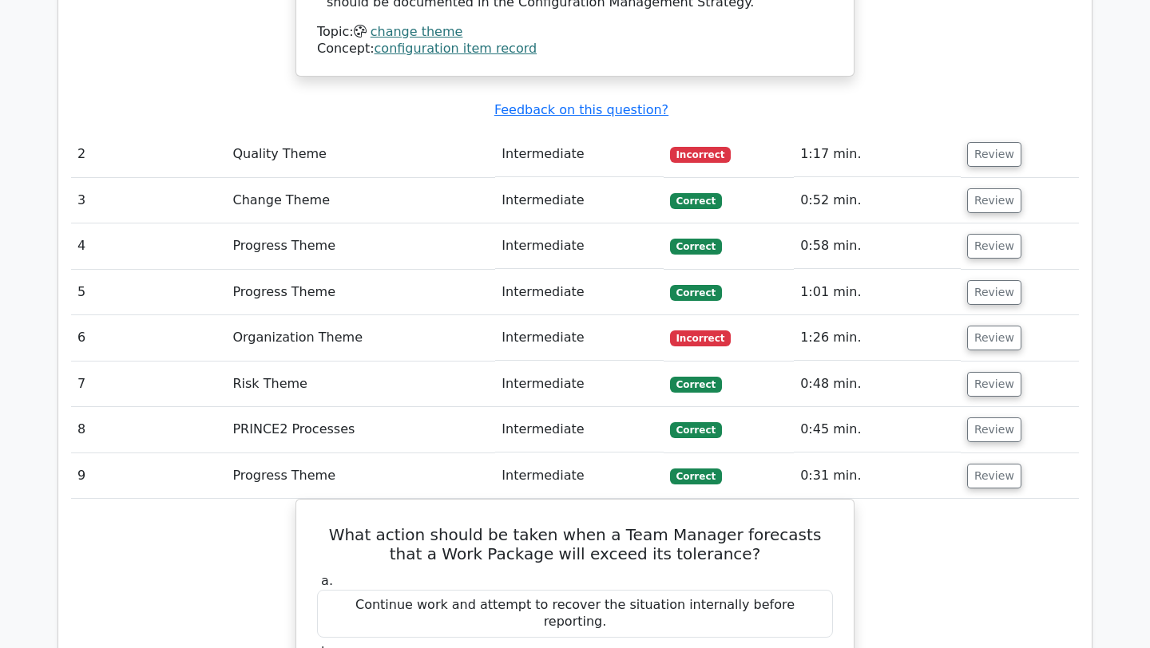
scroll to position [2174, 0]
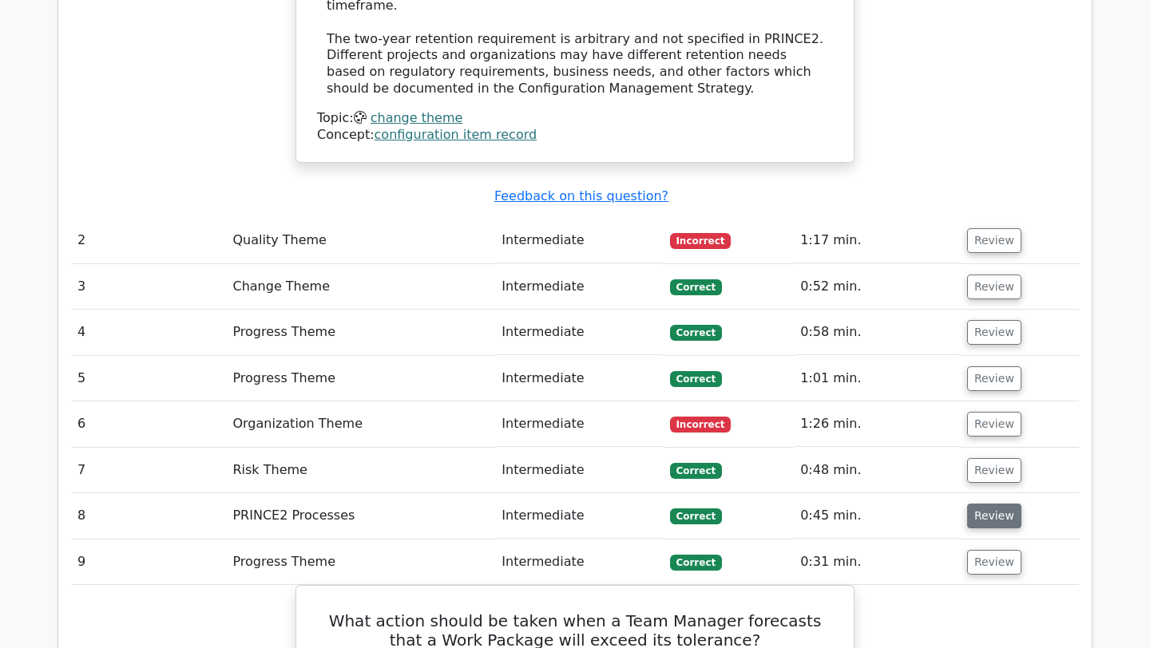
click at [990, 504] on button "Review" at bounding box center [994, 516] width 54 height 25
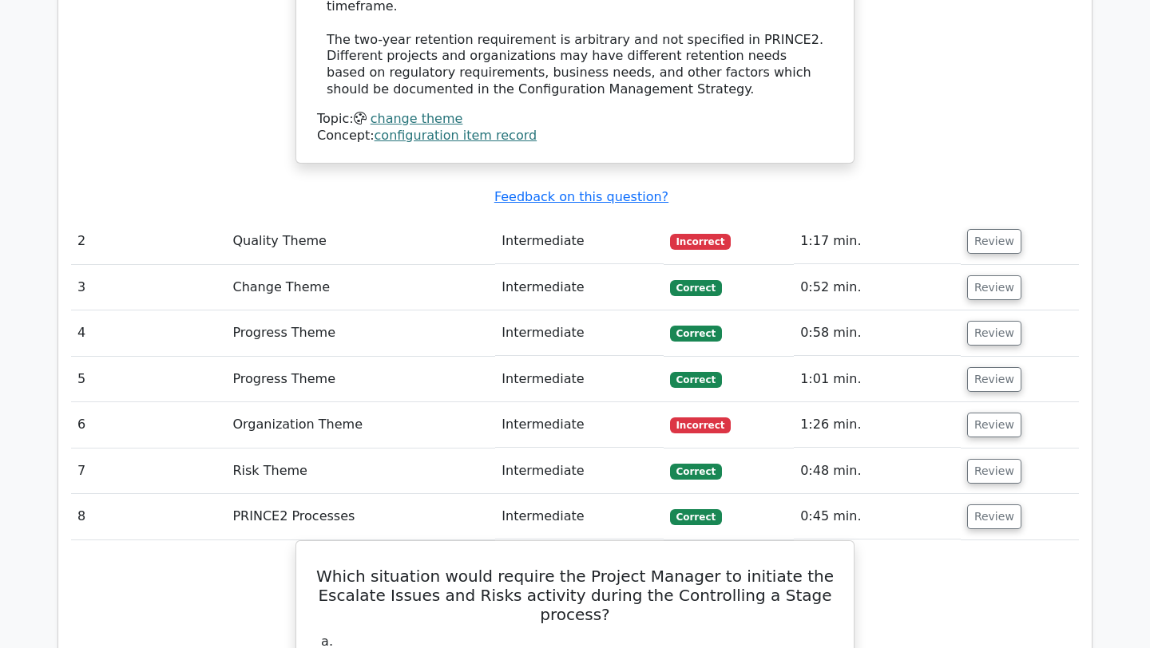
scroll to position [2104, 0]
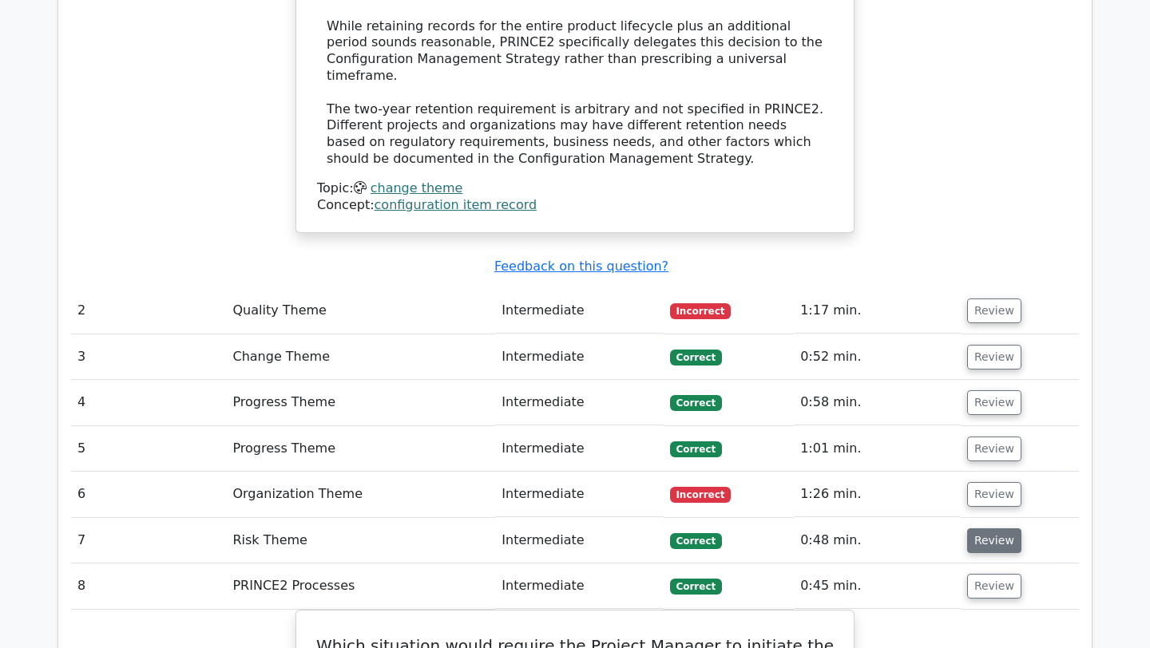
click at [984, 528] on button "Review" at bounding box center [994, 540] width 54 height 25
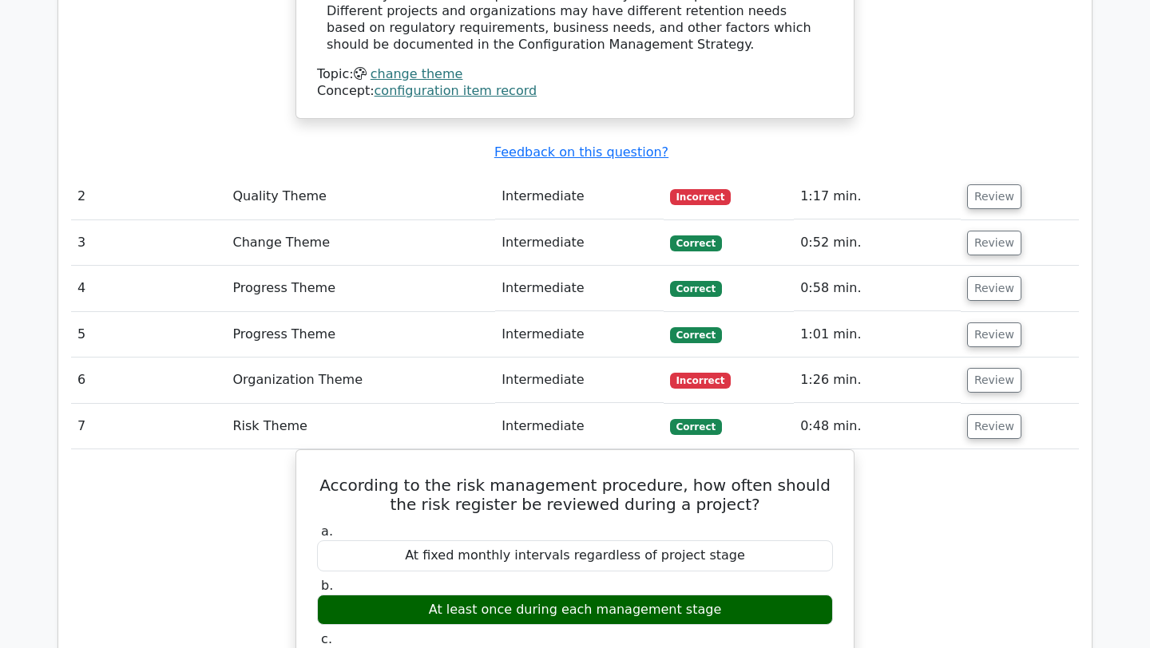
scroll to position [2216, 0]
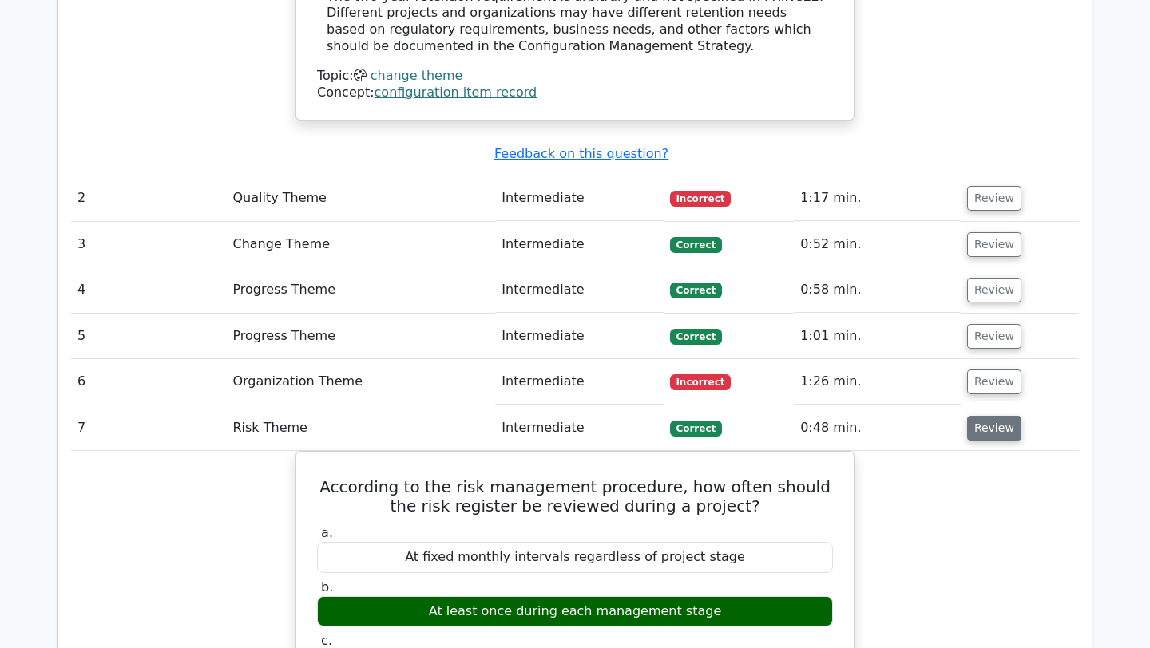
click at [980, 416] on button "Review" at bounding box center [994, 428] width 54 height 25
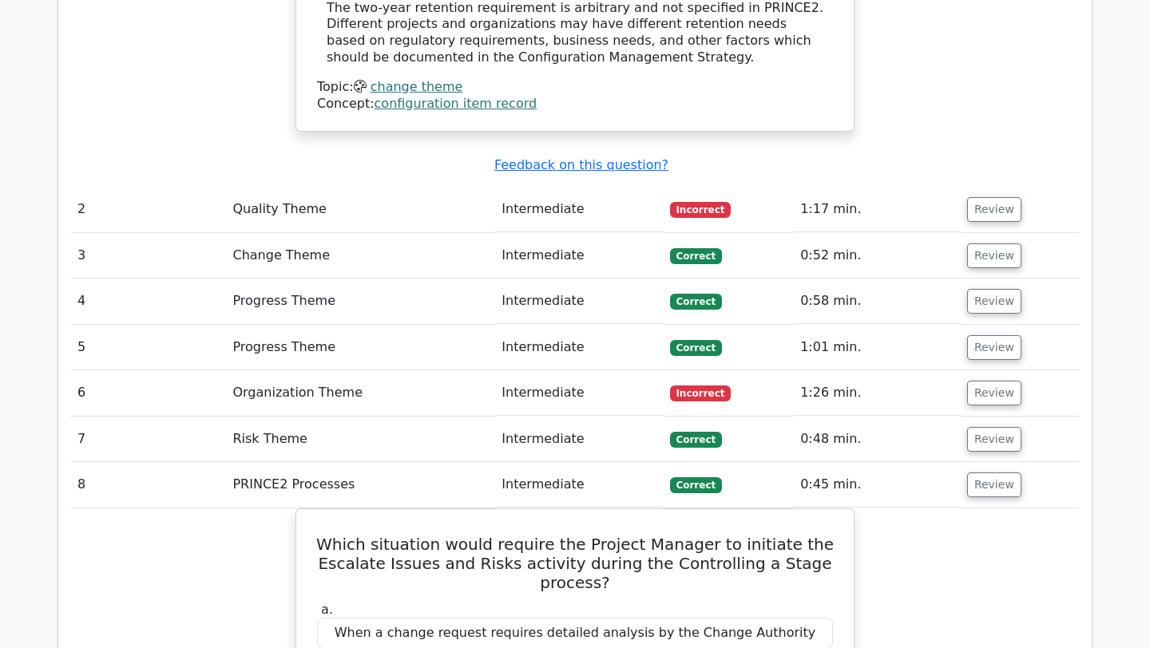
scroll to position [2184, 0]
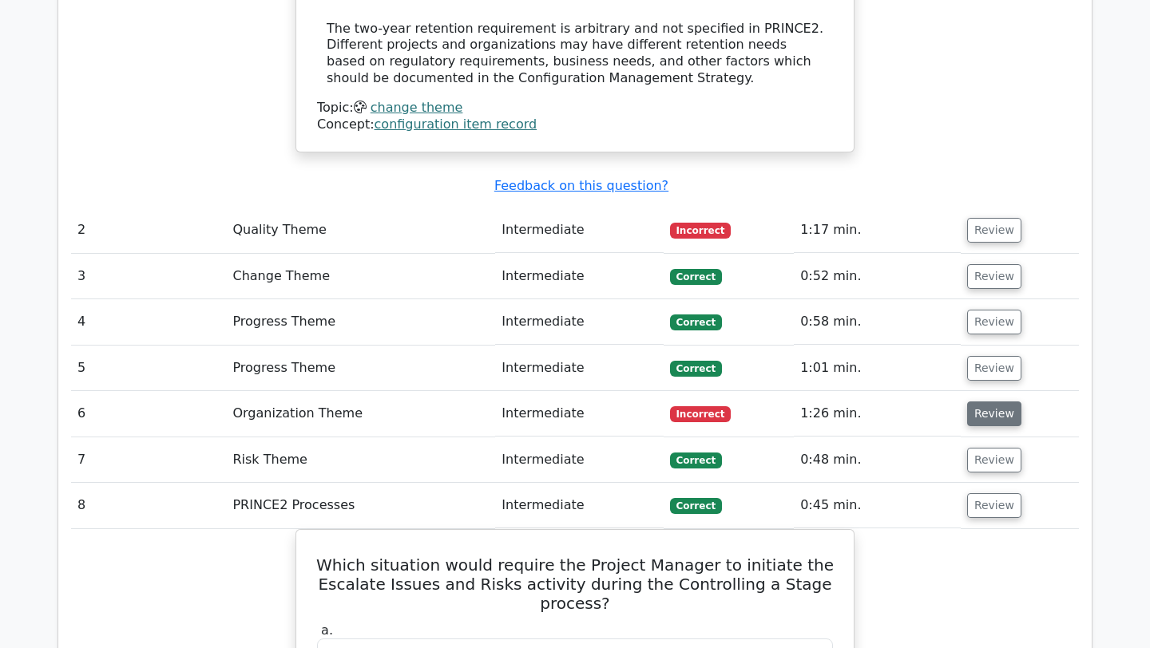
click at [980, 402] on button "Review" at bounding box center [994, 414] width 54 height 25
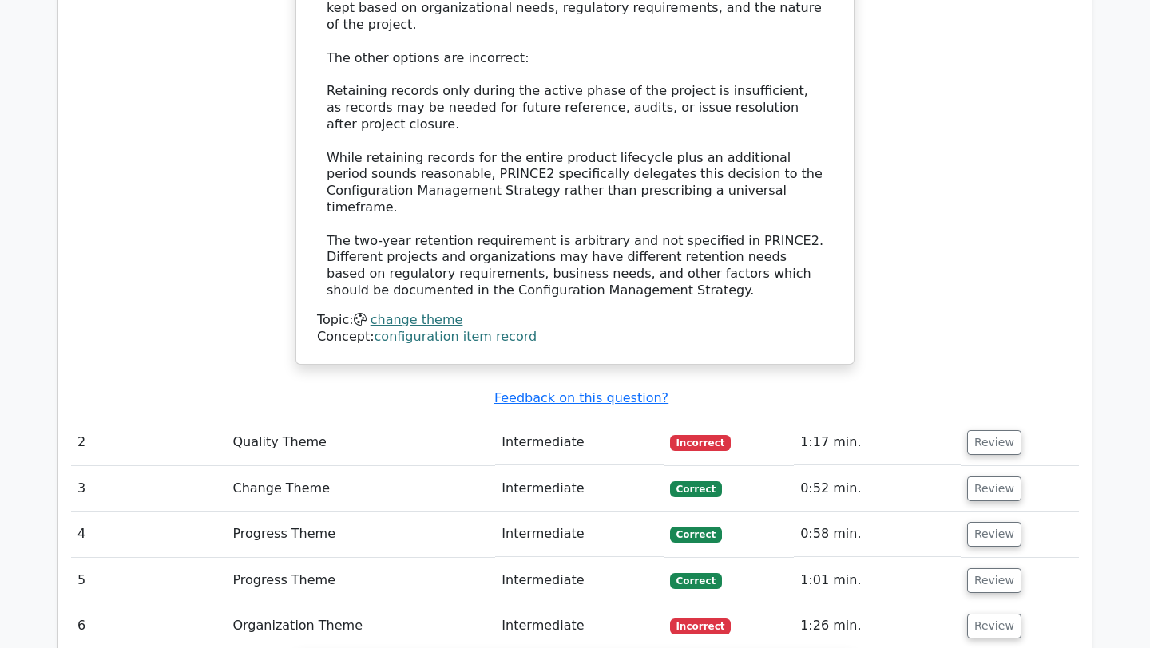
scroll to position [1981, 0]
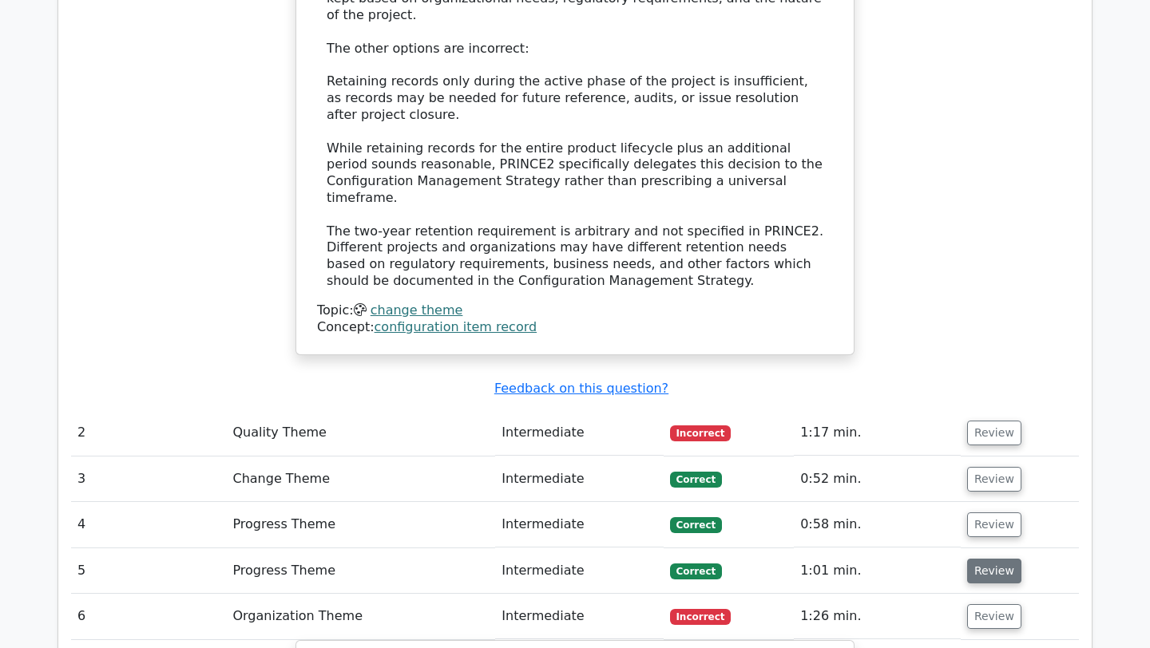
click at [978, 559] on button "Review" at bounding box center [994, 571] width 54 height 25
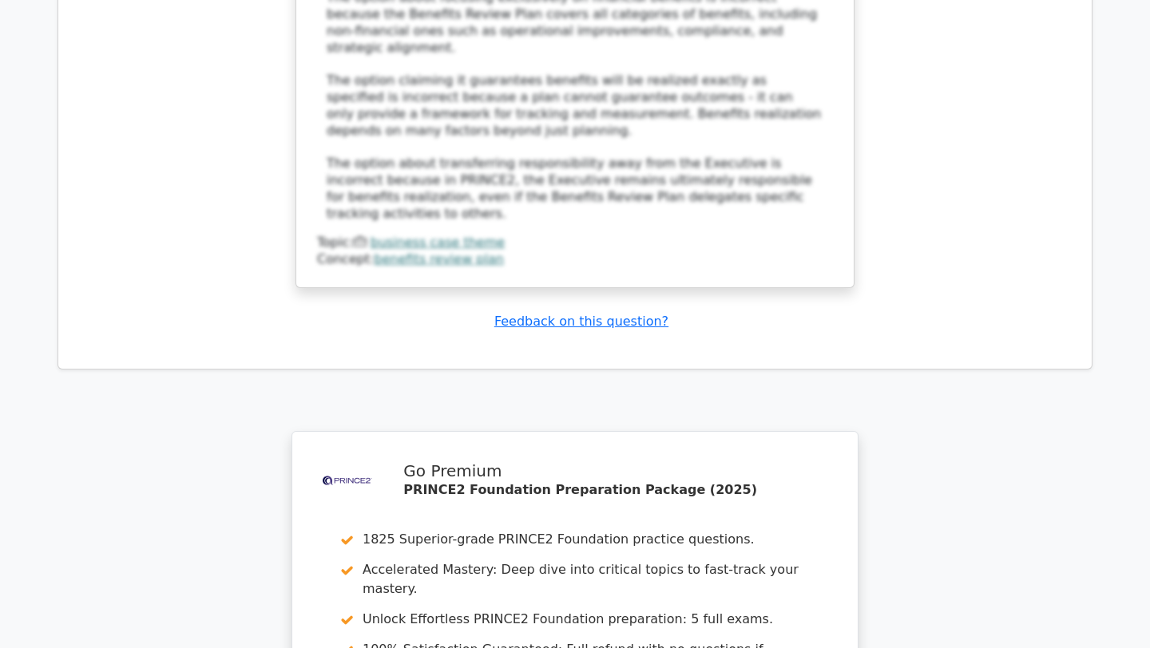
scroll to position [6792, 0]
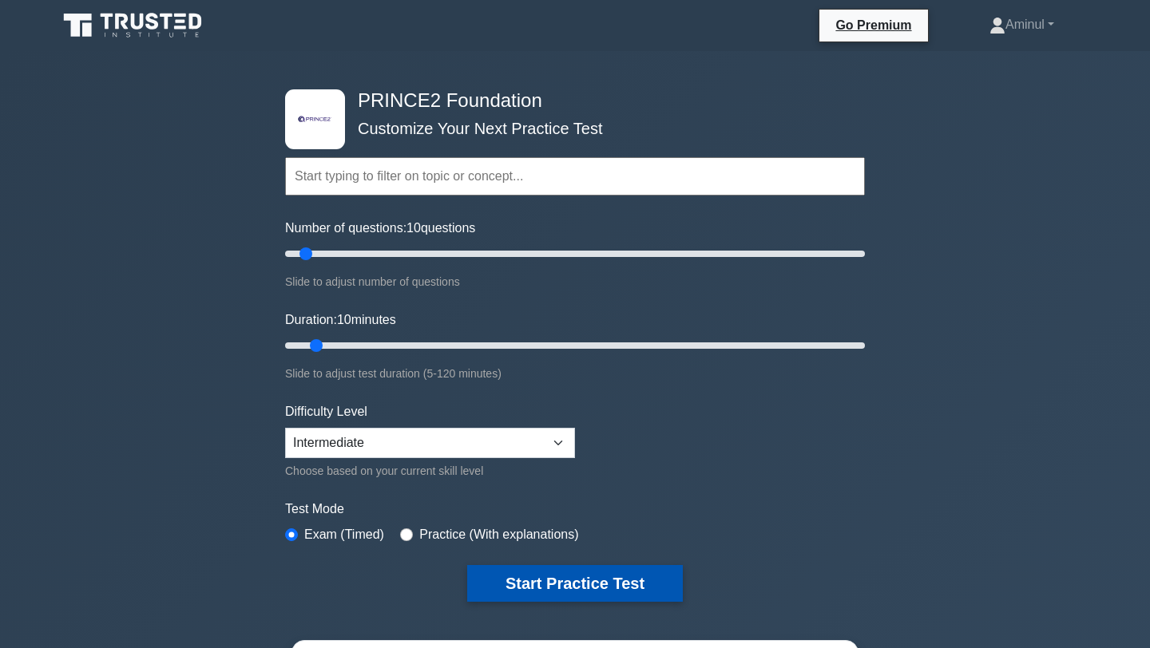
click at [532, 584] on button "Start Practice Test" at bounding box center [575, 583] width 216 height 37
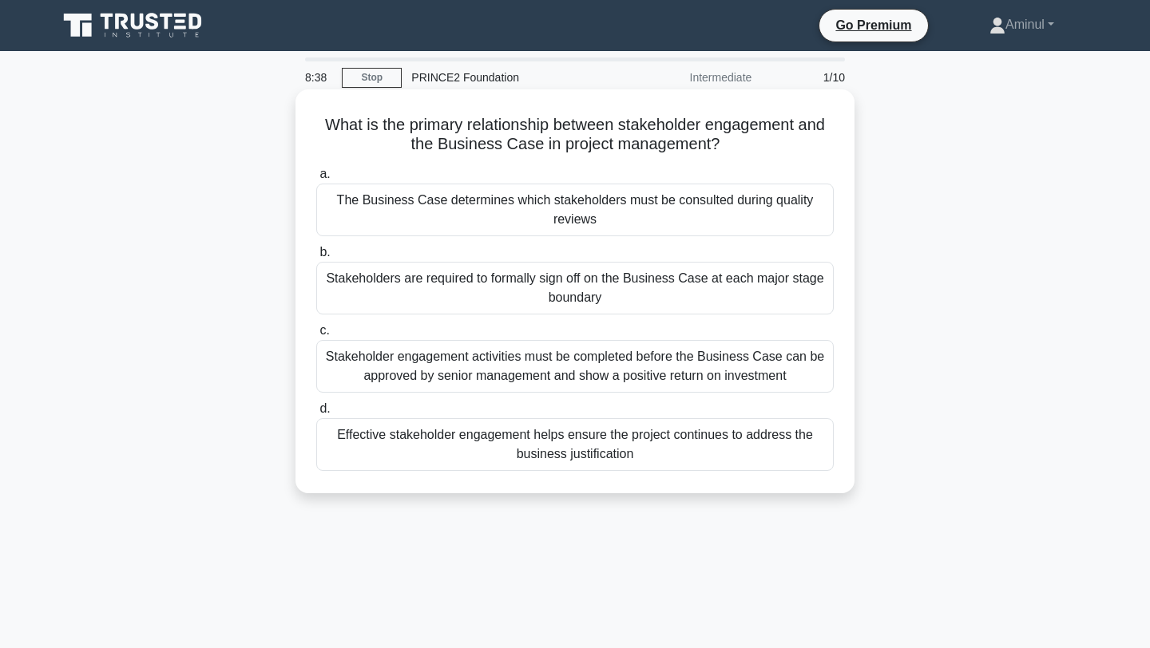
click at [574, 450] on div "Effective stakeholder engagement helps ensure the project continues to address …" at bounding box center [574, 444] width 517 height 53
click at [316, 414] on input "d. Effective stakeholder engagement helps ensure the project continues to addre…" at bounding box center [316, 409] width 0 height 10
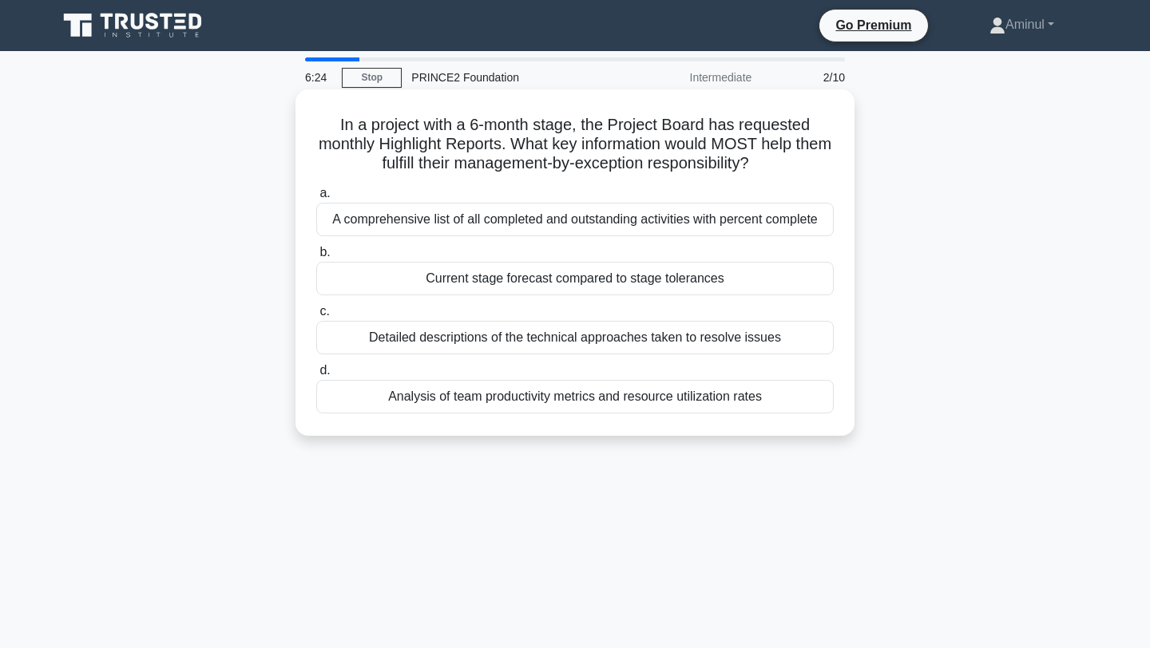
click at [654, 218] on div "A comprehensive list of all completed and outstanding activities with percent c…" at bounding box center [574, 220] width 517 height 34
click at [316, 199] on input "a. A comprehensive list of all completed and outstanding activities with percen…" at bounding box center [316, 193] width 0 height 10
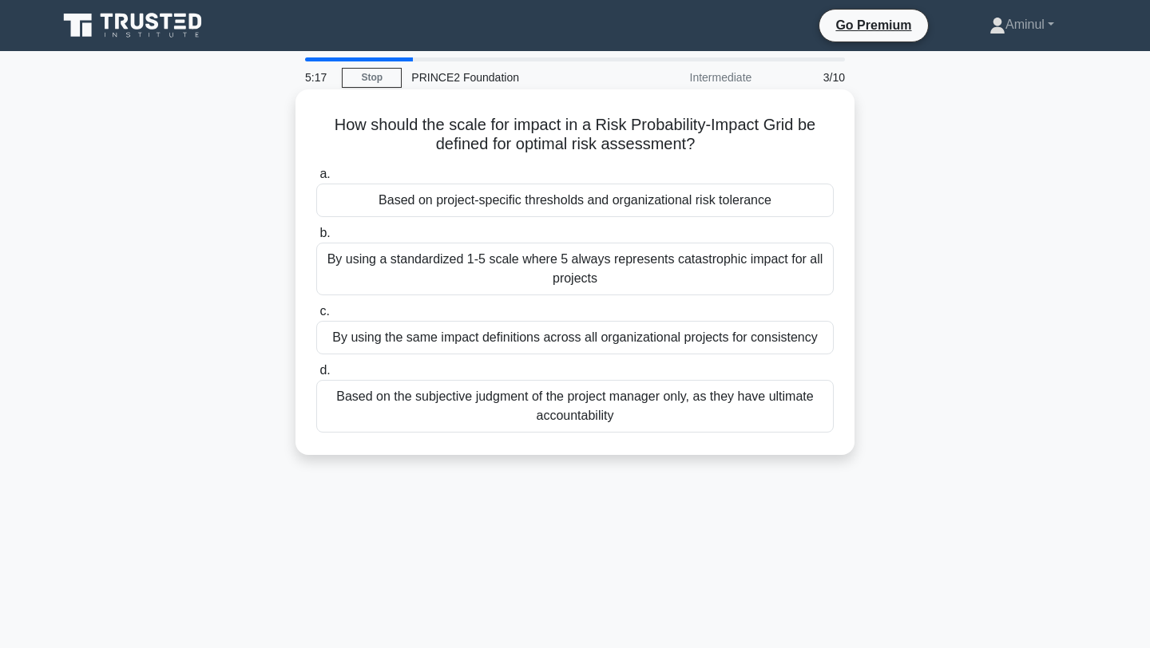
click at [625, 208] on div "Based on project-specific thresholds and organizational risk tolerance" at bounding box center [574, 201] width 517 height 34
click at [316, 180] on input "a. Based on project-specific thresholds and organizational risk tolerance" at bounding box center [316, 174] width 0 height 10
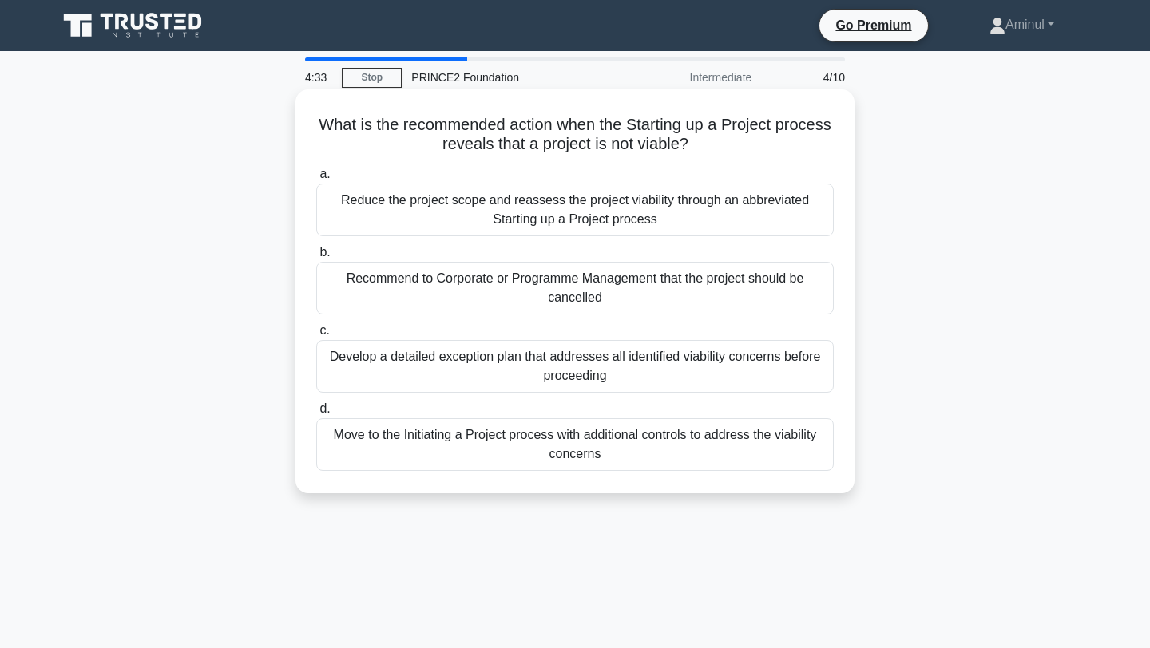
click at [605, 289] on div "Recommend to Corporate or Programme Management that the project should be cance…" at bounding box center [574, 288] width 517 height 53
click at [316, 258] on input "b. Recommend to Corporate or Programme Management that the project should be ca…" at bounding box center [316, 252] width 0 height 10
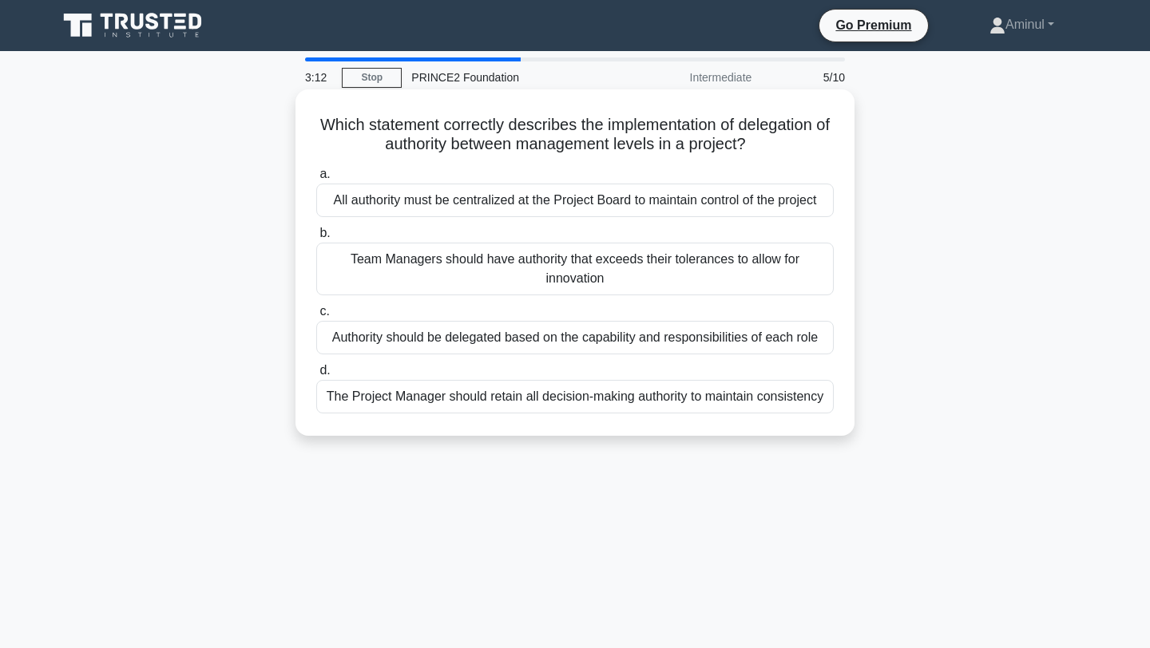
click at [579, 342] on div "Authority should be delegated based on the capability and responsibilities of e…" at bounding box center [574, 338] width 517 height 34
click at [316, 317] on input "c. Authority should be delegated based on the capability and responsibilities o…" at bounding box center [316, 312] width 0 height 10
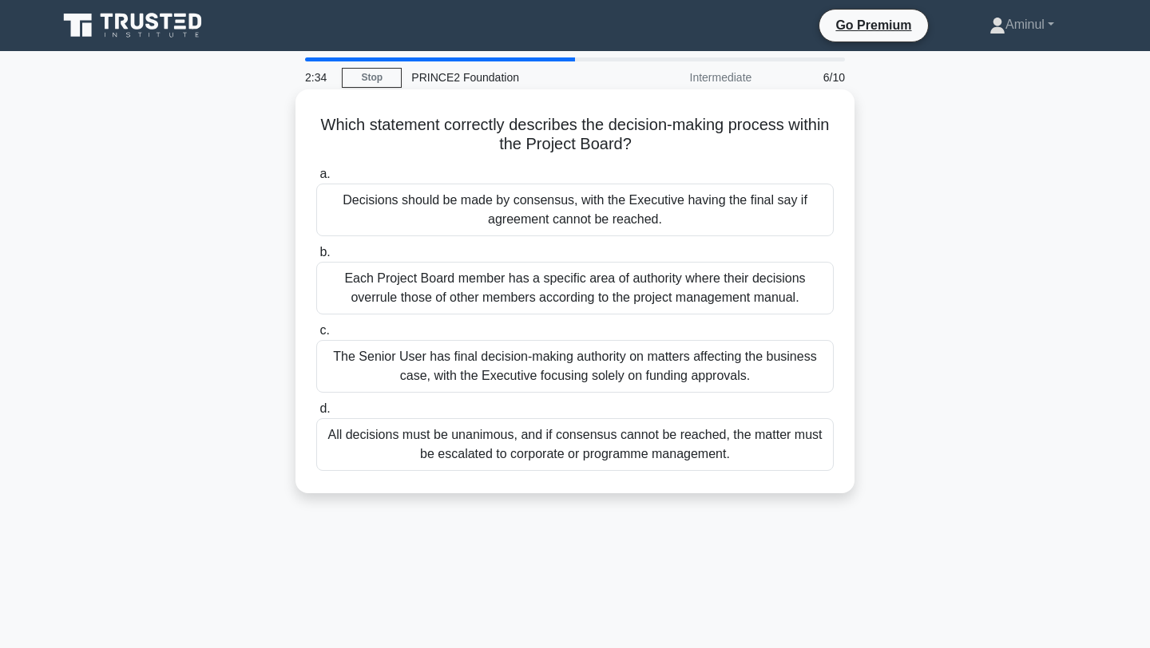
click at [643, 288] on div "Each Project Board member has a specific area of authority where their decision…" at bounding box center [574, 288] width 517 height 53
click at [316, 258] on input "b. Each Project Board member has a specific area of authority where their decis…" at bounding box center [316, 252] width 0 height 10
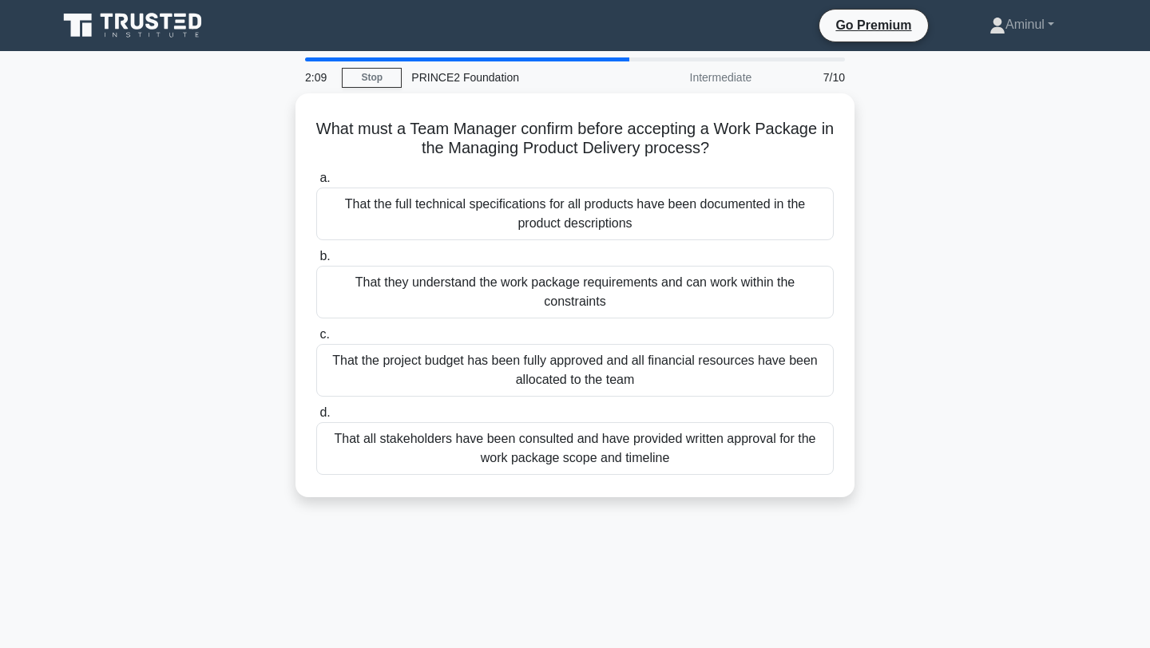
click at [643, 288] on div "That they understand the work package requirements and can work within the cons…" at bounding box center [574, 292] width 517 height 53
click at [316, 262] on input "b. That they understand the work package requirements and can work within the c…" at bounding box center [316, 256] width 0 height 10
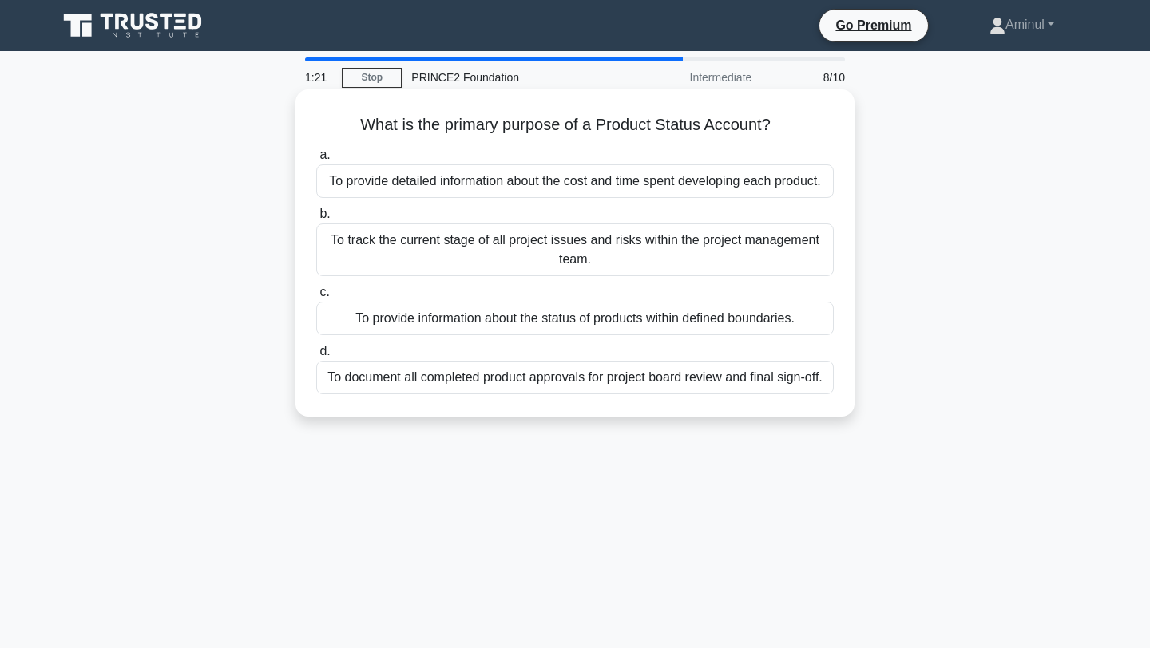
click at [653, 192] on div "To provide detailed information about the cost and time spent developing each p…" at bounding box center [574, 181] width 517 height 34
click at [316, 160] on input "a. To provide detailed information about the cost and time spent developing eac…" at bounding box center [316, 155] width 0 height 10
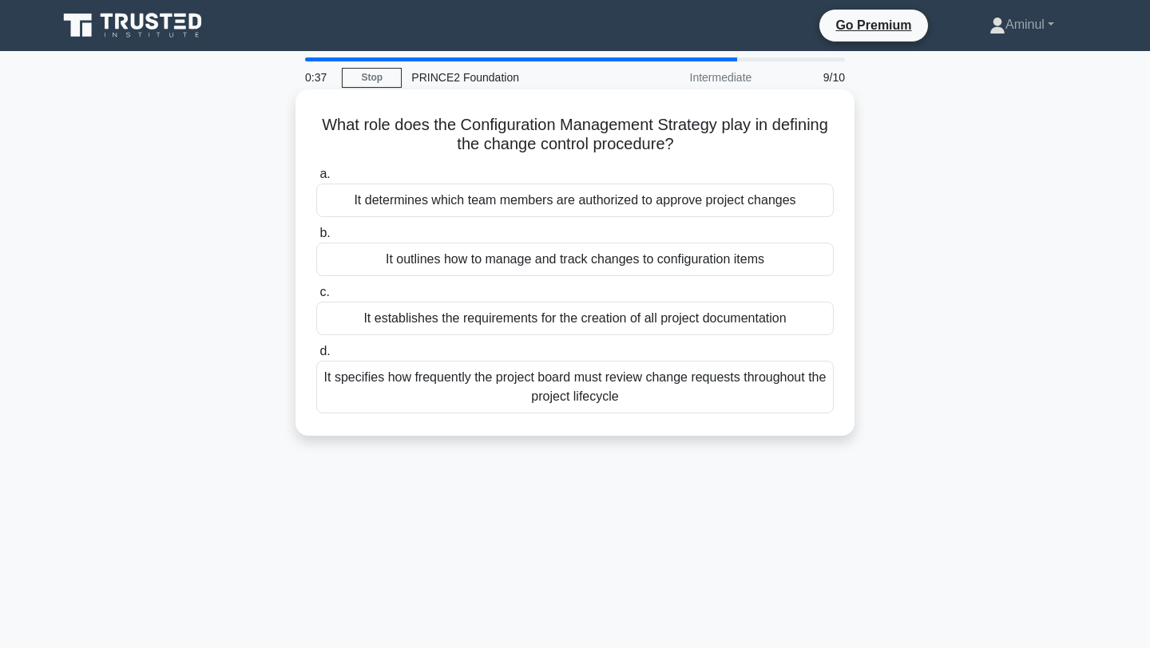
click at [605, 389] on div "It specifies how frequently the project board must review change requests throu…" at bounding box center [574, 387] width 517 height 53
click at [316, 357] on input "d. It specifies how frequently the project board must review change requests th…" at bounding box center [316, 351] width 0 height 10
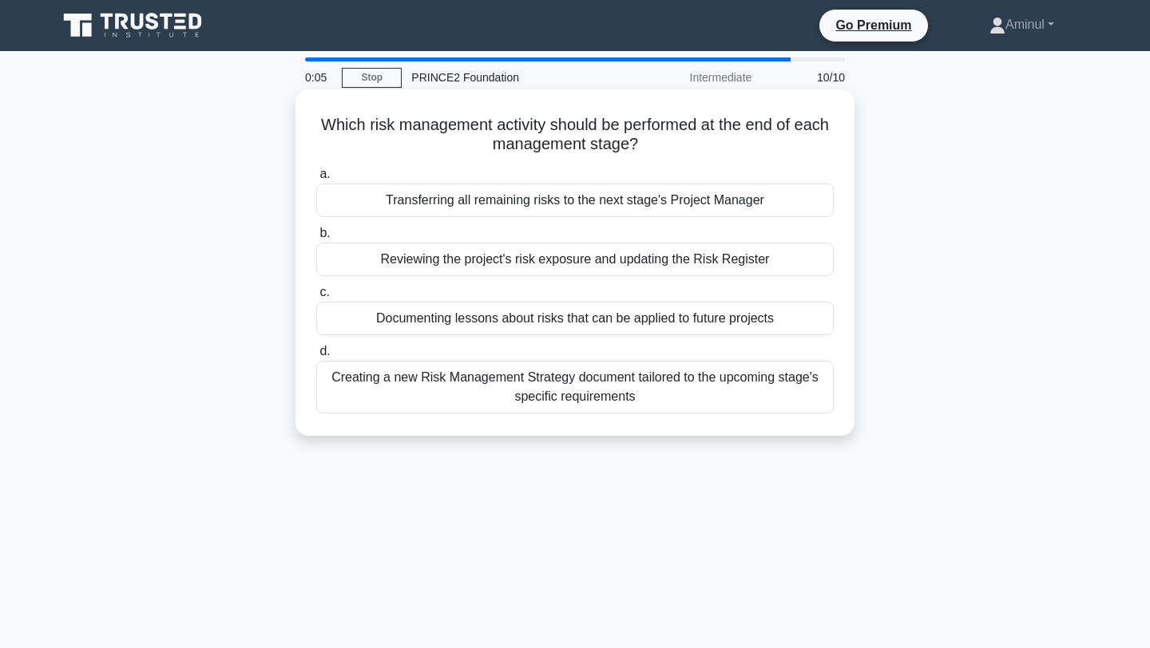
click at [691, 266] on div "Reviewing the project's risk exposure and updating the Risk Register" at bounding box center [574, 260] width 517 height 34
click at [316, 239] on input "b. Reviewing the project's risk exposure and updating the Risk Register" at bounding box center [316, 233] width 0 height 10
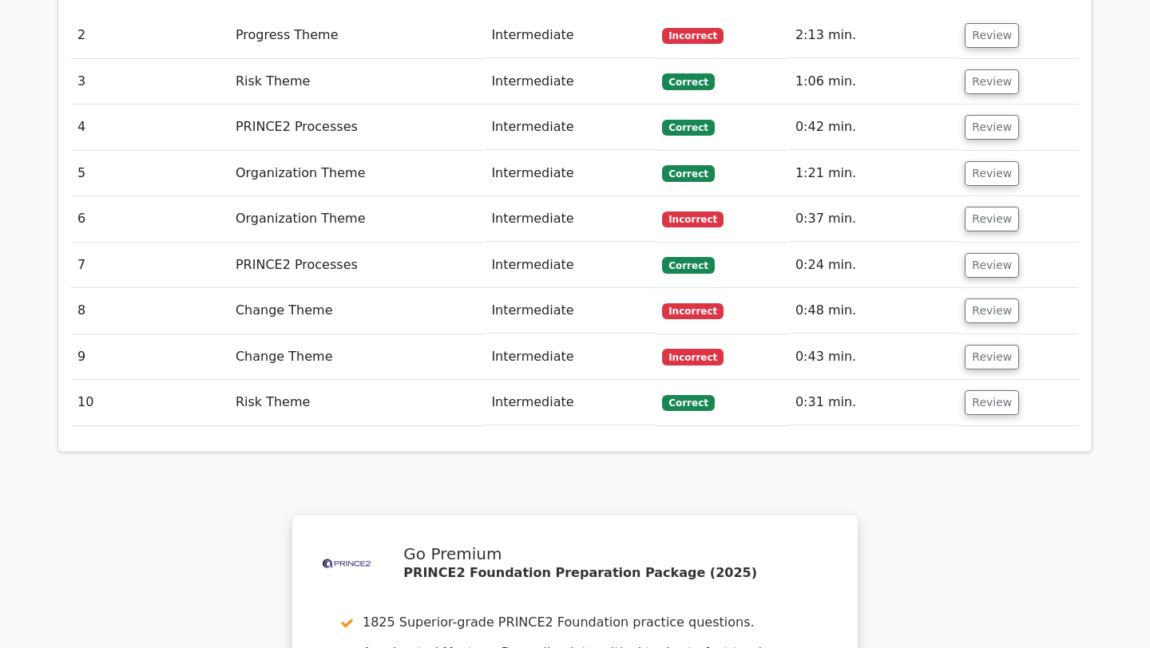
scroll to position [2365, 0]
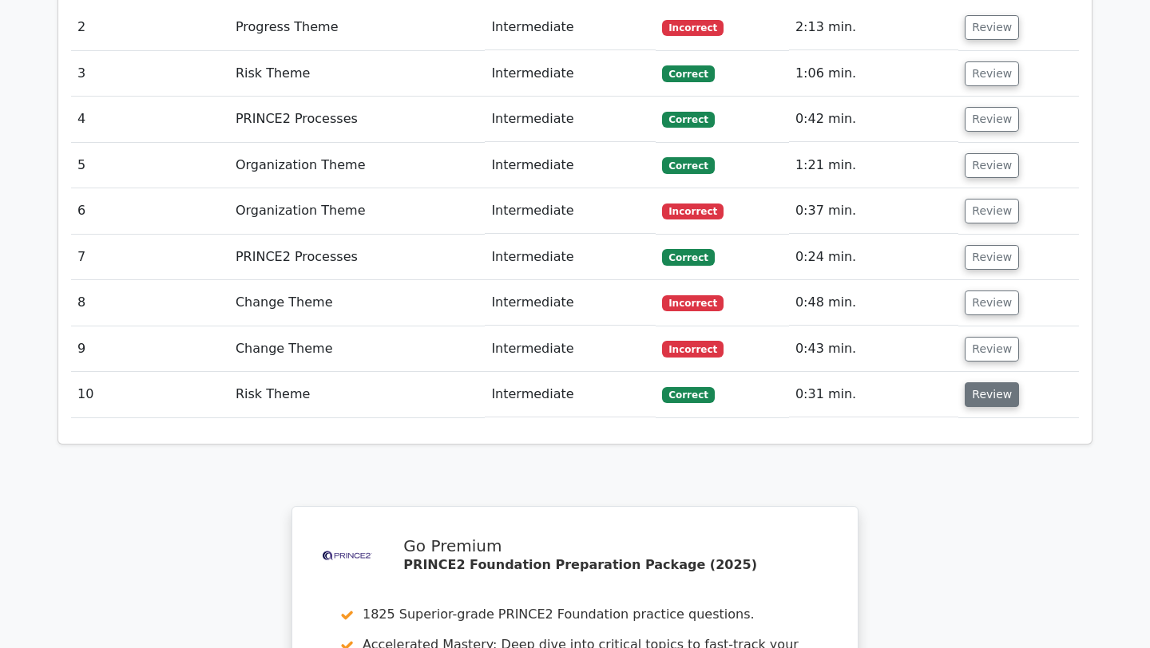
click at [992, 382] on button "Review" at bounding box center [991, 394] width 54 height 25
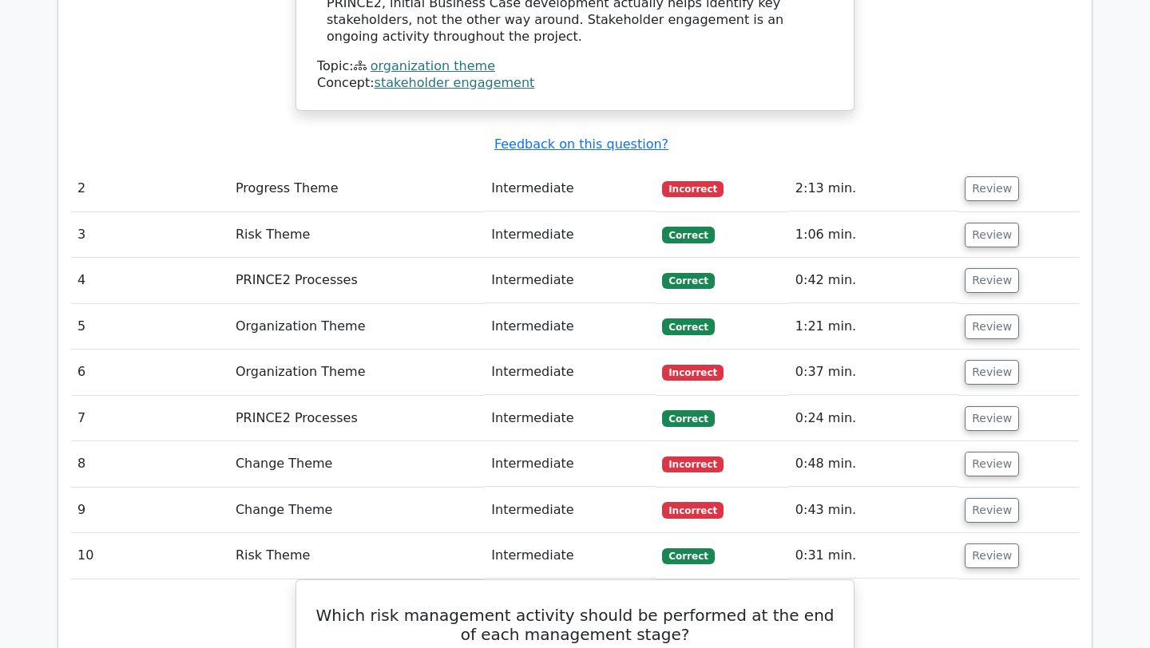
scroll to position [2202, 0]
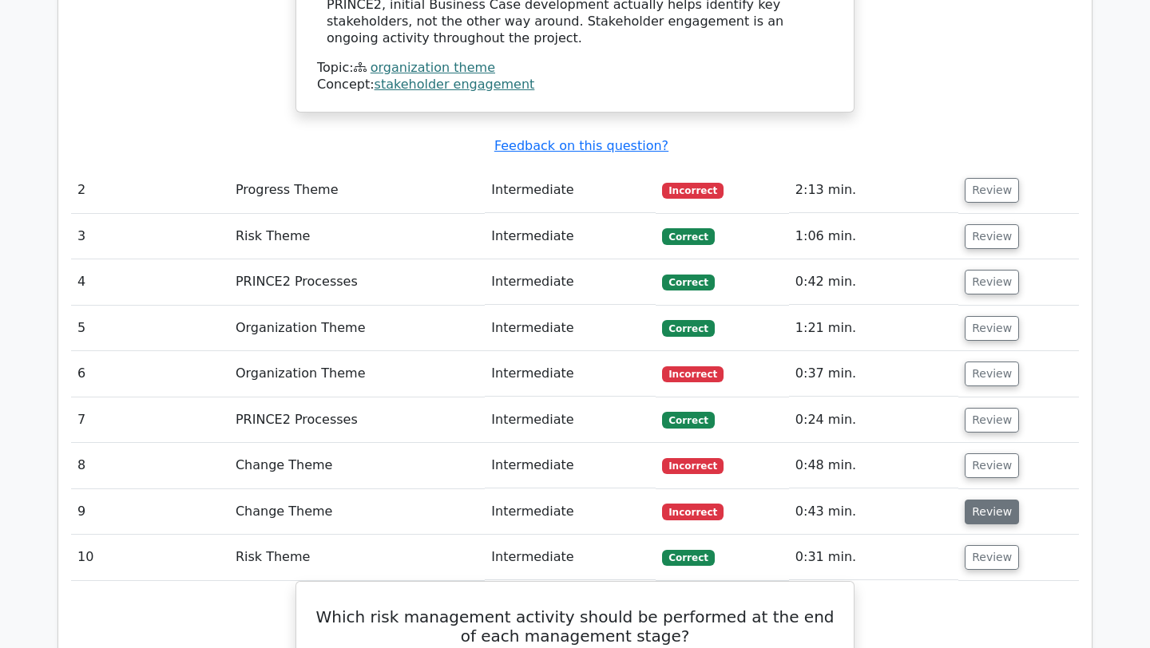
click at [976, 500] on button "Review" at bounding box center [991, 512] width 54 height 25
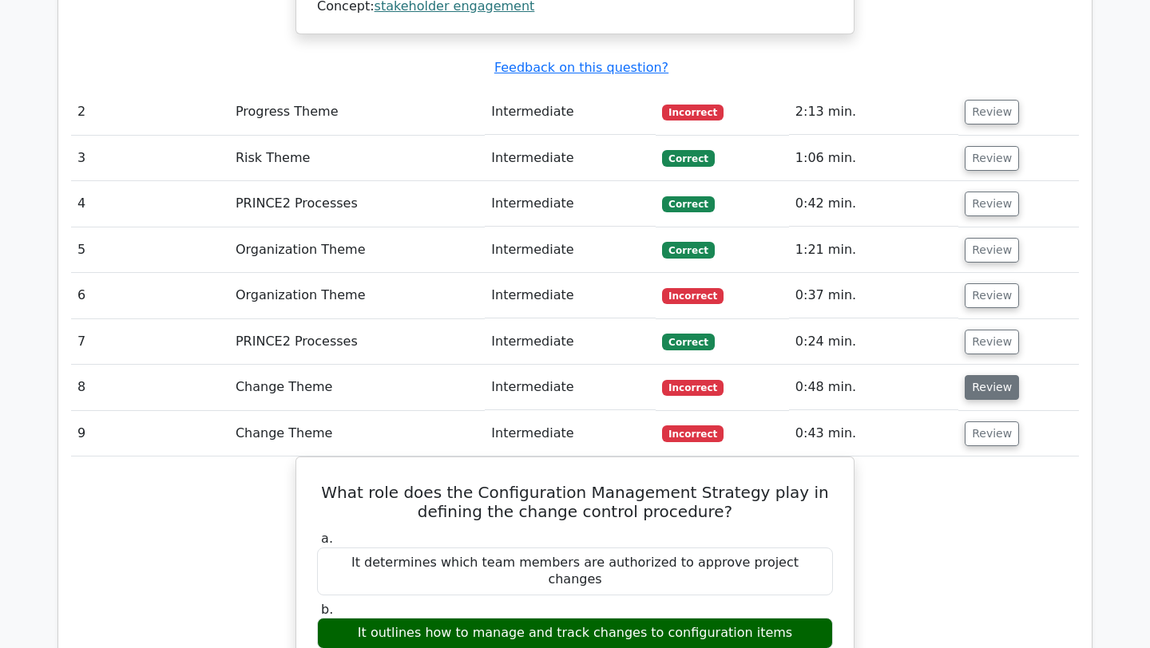
scroll to position [2261, 0]
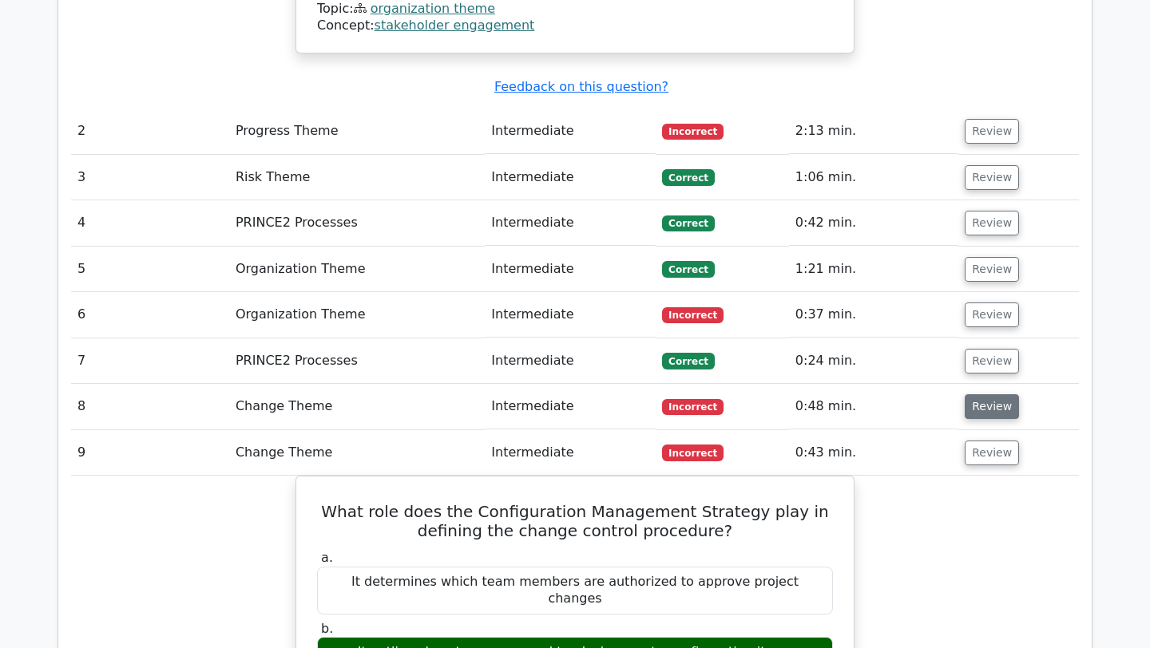
click at [994, 394] on button "Review" at bounding box center [991, 406] width 54 height 25
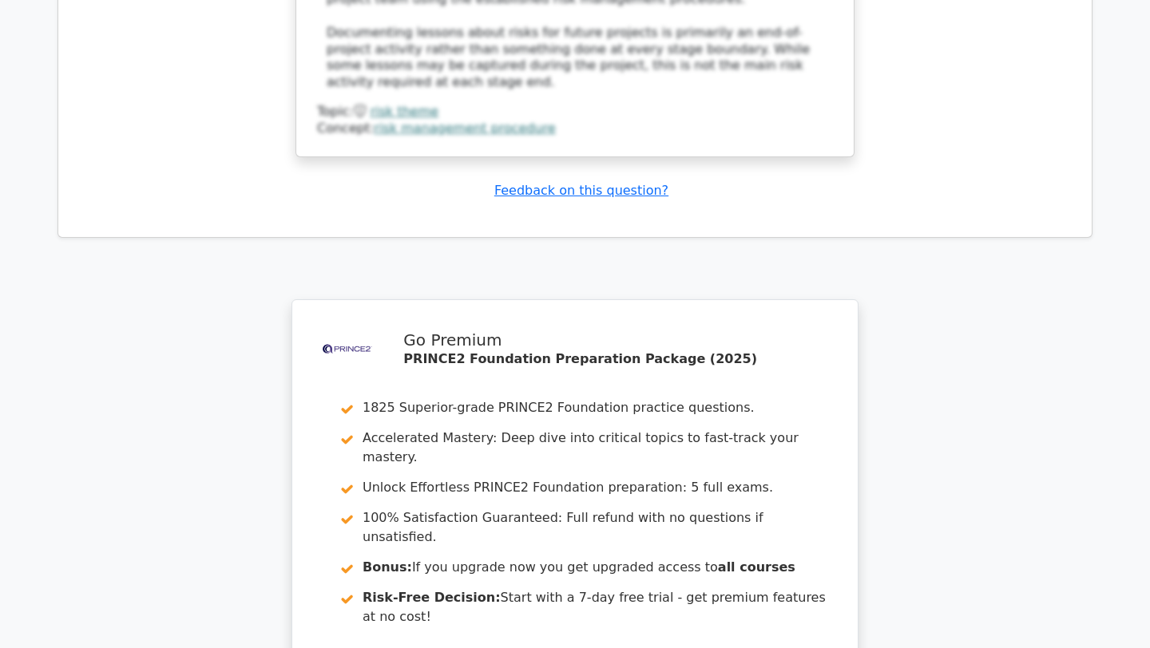
scroll to position [5308, 0]
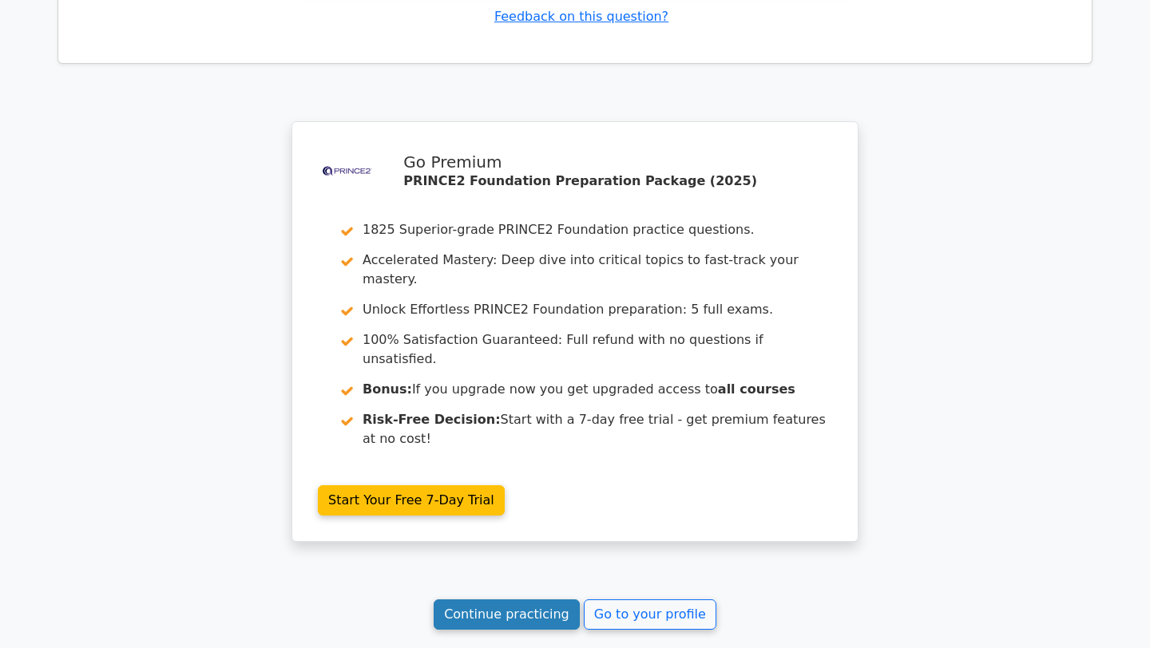
click at [516, 600] on link "Continue practicing" at bounding box center [506, 615] width 146 height 30
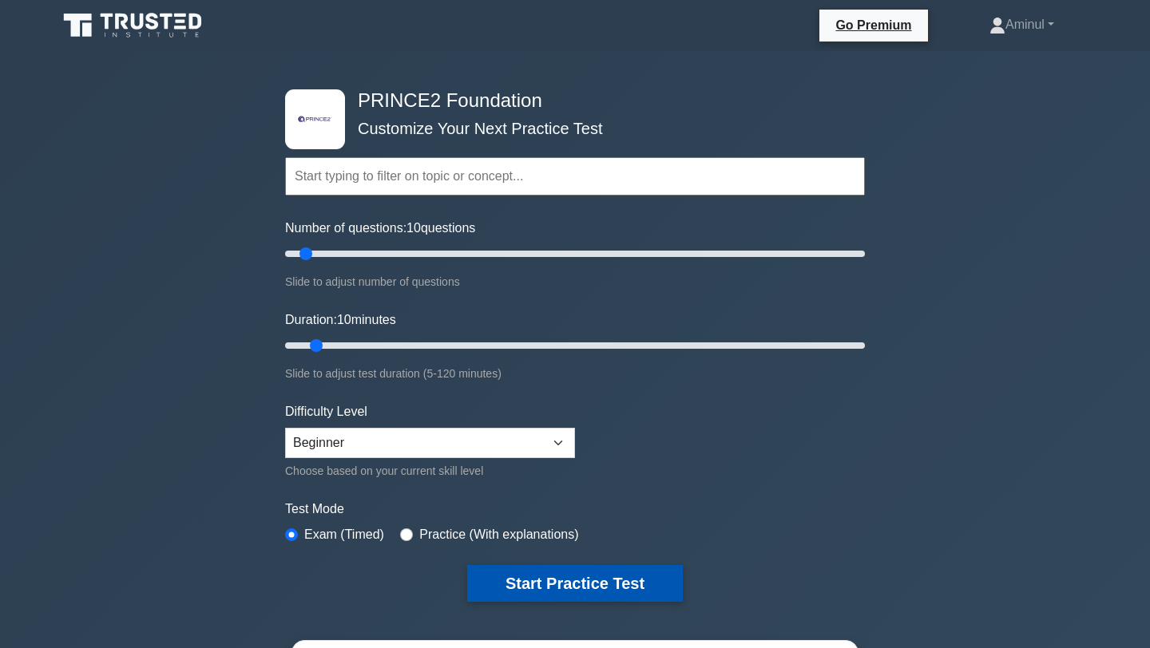
click at [564, 582] on button "Start Practice Test" at bounding box center [575, 583] width 216 height 37
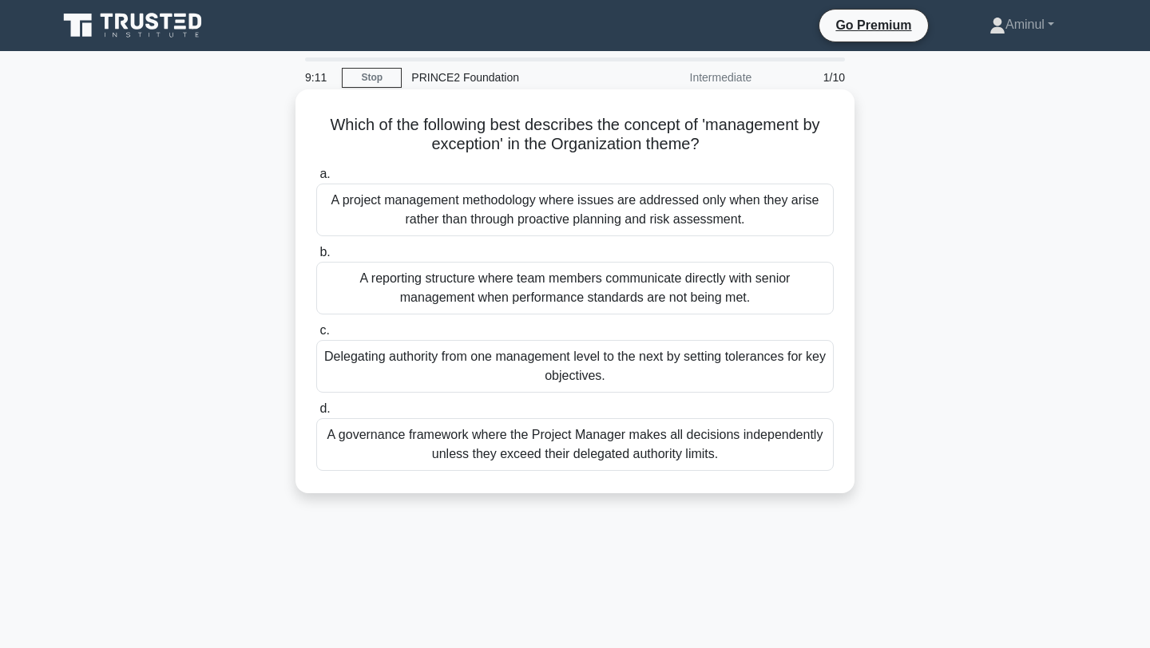
click at [617, 360] on div "Delegating authority from one management level to the next by setting tolerance…" at bounding box center [574, 366] width 517 height 53
click at [316, 336] on input "c. Delegating authority from one management level to the next by setting tolera…" at bounding box center [316, 331] width 0 height 10
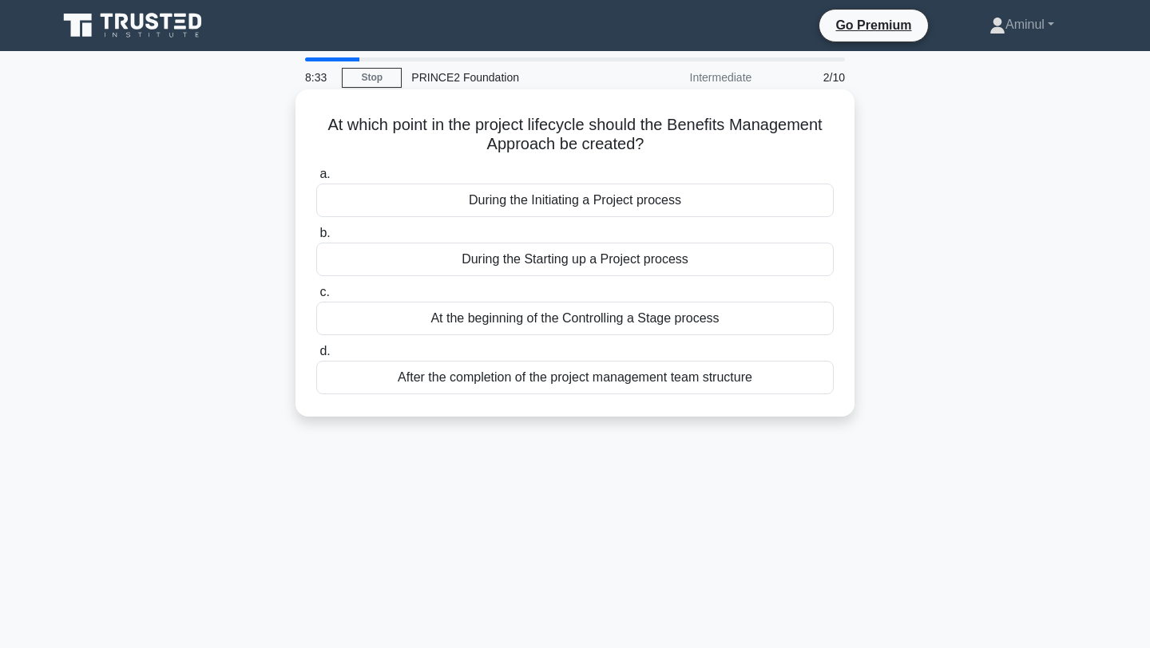
click at [665, 200] on div "During the Initiating a Project process" at bounding box center [574, 201] width 517 height 34
click at [316, 180] on input "a. During the Initiating a Project process" at bounding box center [316, 174] width 0 height 10
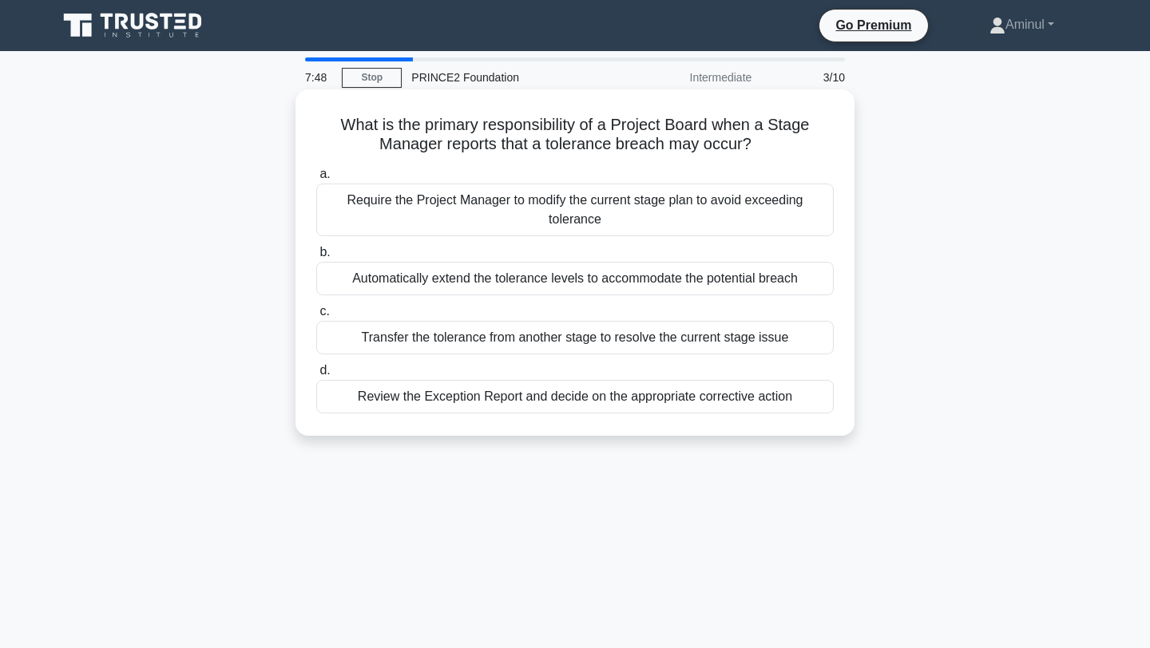
click at [573, 396] on div "Review the Exception Report and decide on the appropriate corrective action" at bounding box center [574, 397] width 517 height 34
click at [316, 376] on input "d. Review the Exception Report and decide on the appropriate corrective action" at bounding box center [316, 371] width 0 height 10
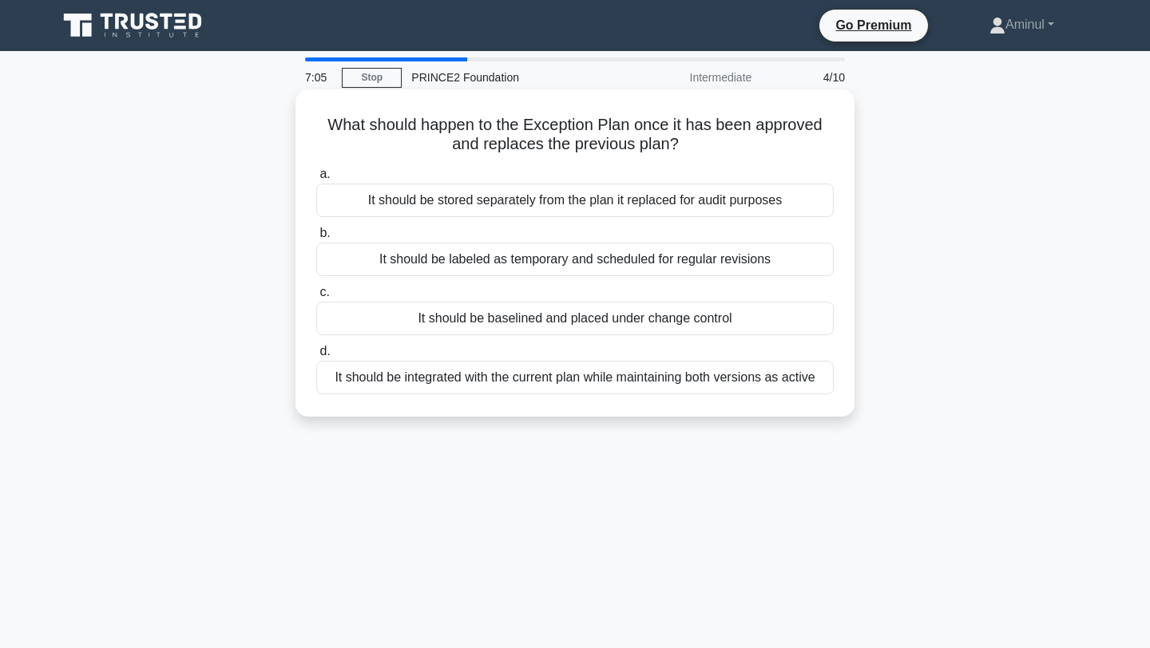
click at [588, 325] on div "It should be baselined and placed under change control" at bounding box center [574, 319] width 517 height 34
click at [316, 298] on input "c. It should be baselined and placed under change control" at bounding box center [316, 292] width 0 height 10
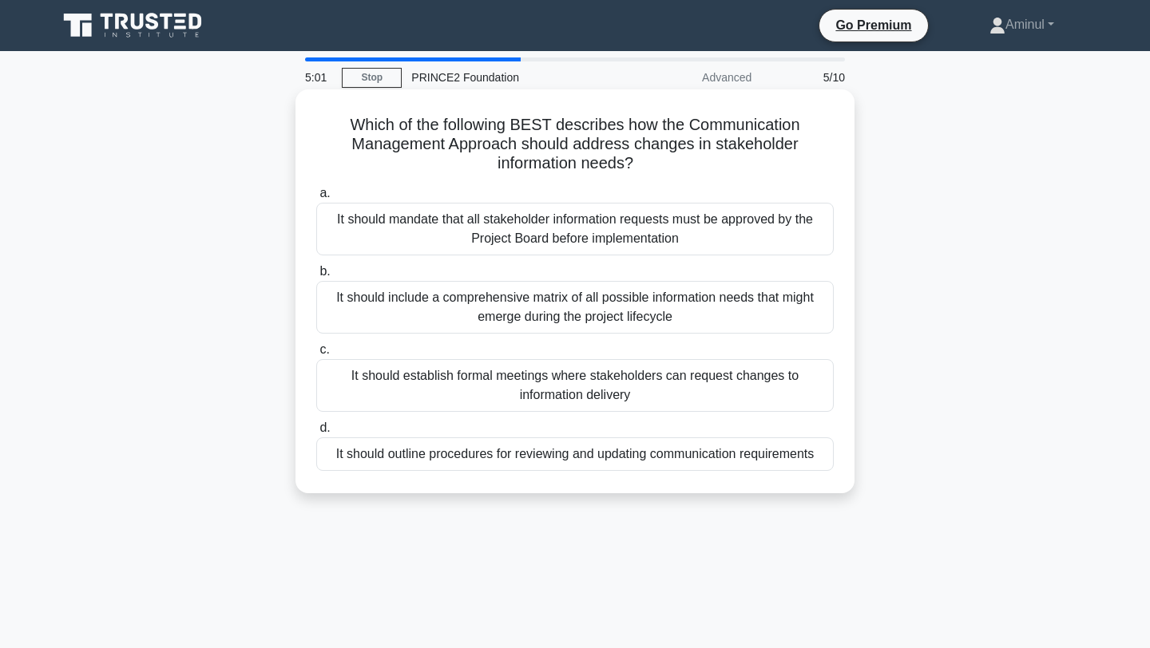
click at [592, 454] on div "It should outline procedures for reviewing and updating communication requireme…" at bounding box center [574, 454] width 517 height 34
click at [316, 433] on input "d. It should outline procedures for reviewing and updating communication requir…" at bounding box center [316, 428] width 0 height 10
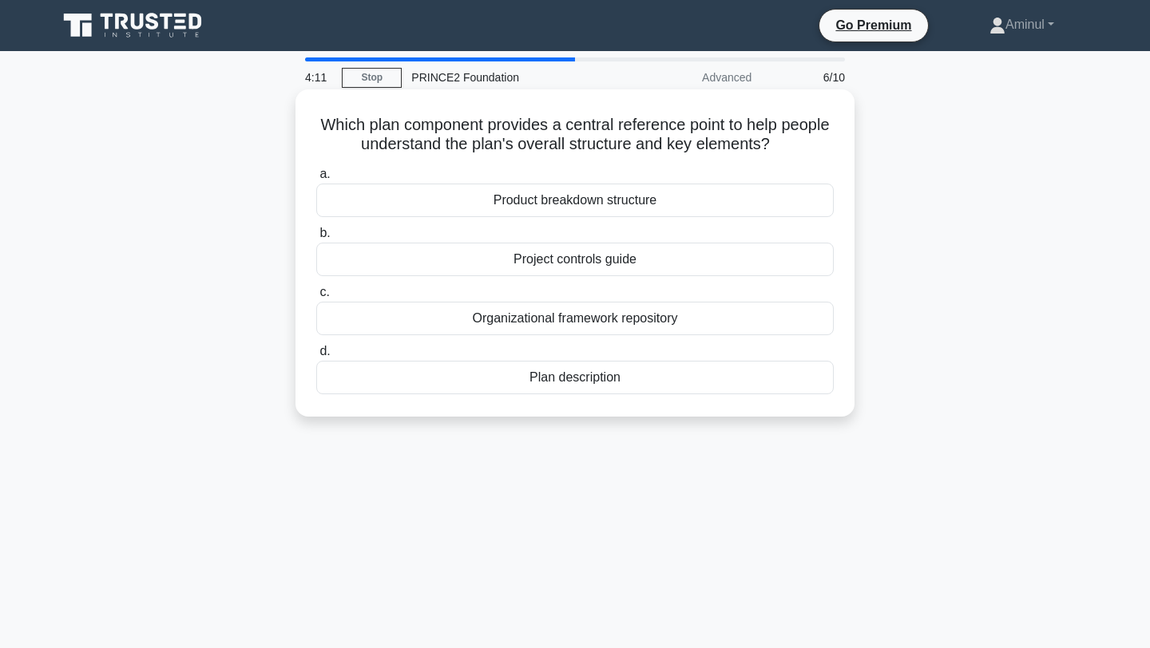
click at [628, 198] on div "Product breakdown structure" at bounding box center [574, 201] width 517 height 34
click at [316, 180] on input "a. Product breakdown structure" at bounding box center [316, 174] width 0 height 10
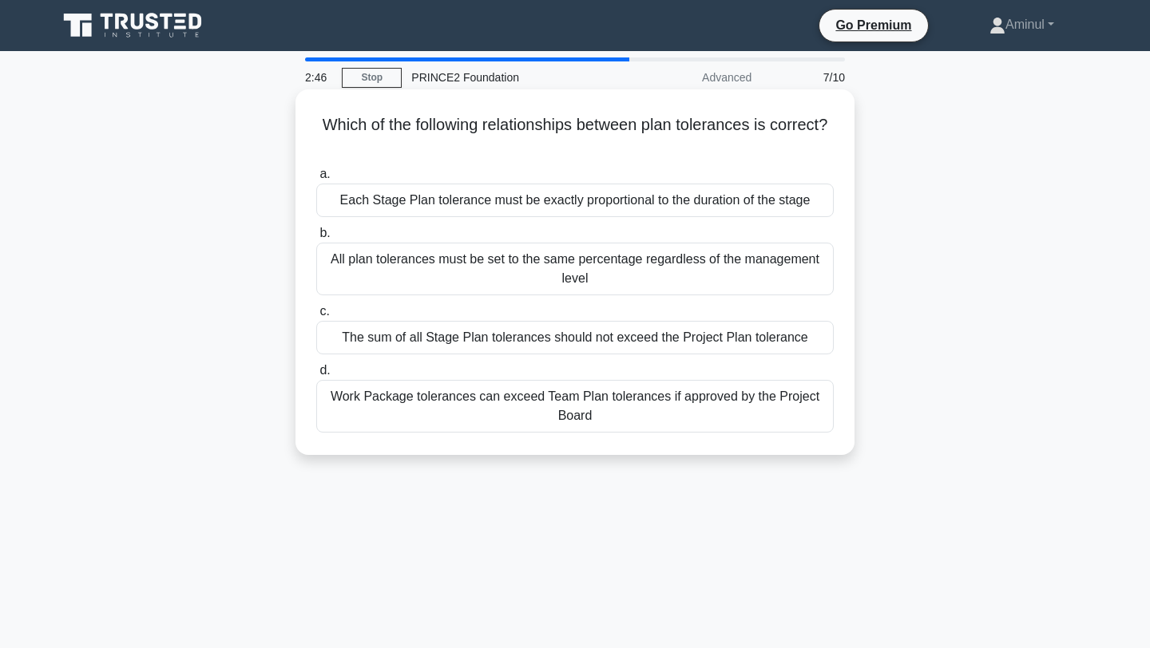
click at [622, 271] on div "All plan tolerances must be set to the same percentage regardless of the manage…" at bounding box center [574, 269] width 517 height 53
click at [316, 239] on input "b. All plan tolerances must be set to the same percentage regardless of the man…" at bounding box center [316, 233] width 0 height 10
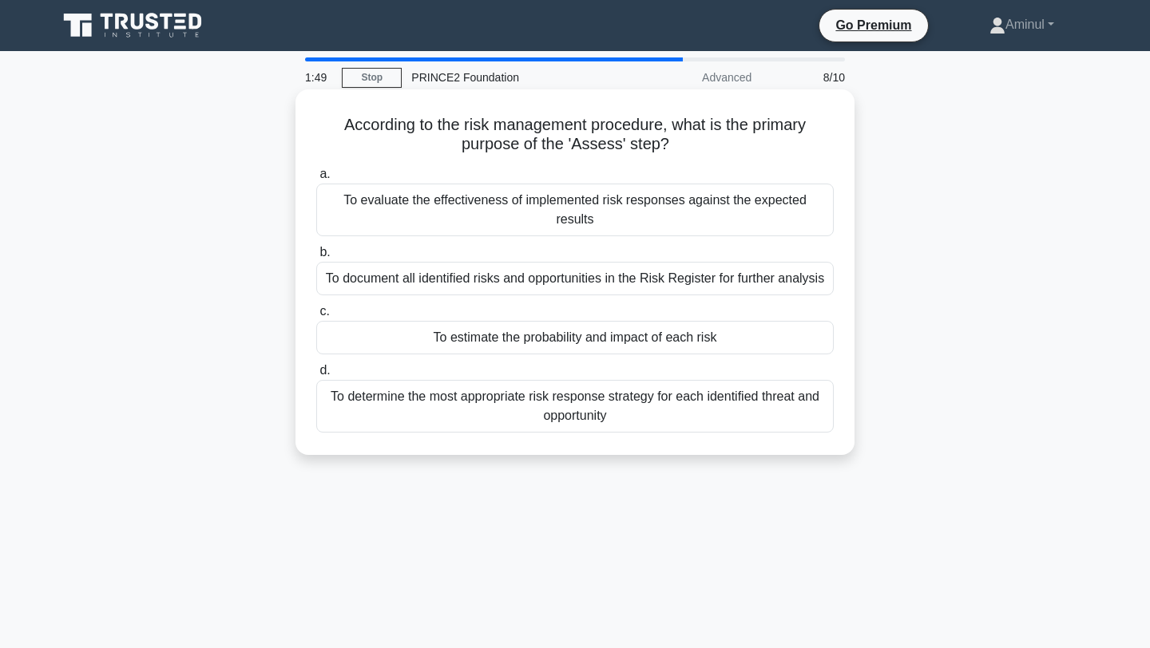
click at [582, 321] on div "To estimate the probability and impact of each risk" at bounding box center [574, 338] width 517 height 34
click at [316, 317] on input "c. To estimate the probability and impact of each risk" at bounding box center [316, 312] width 0 height 10
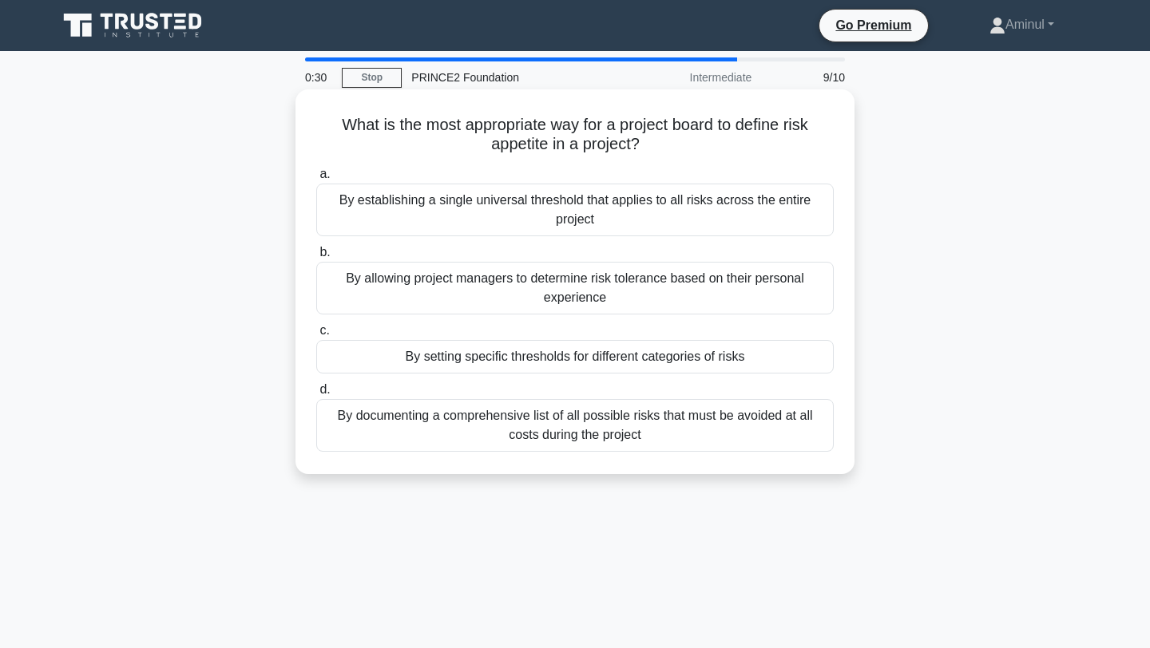
click at [592, 296] on div "By allowing project managers to determine risk tolerance based on their persona…" at bounding box center [574, 288] width 517 height 53
click at [316, 258] on input "b. By allowing project managers to determine risk tolerance based on their pers…" at bounding box center [316, 252] width 0 height 10
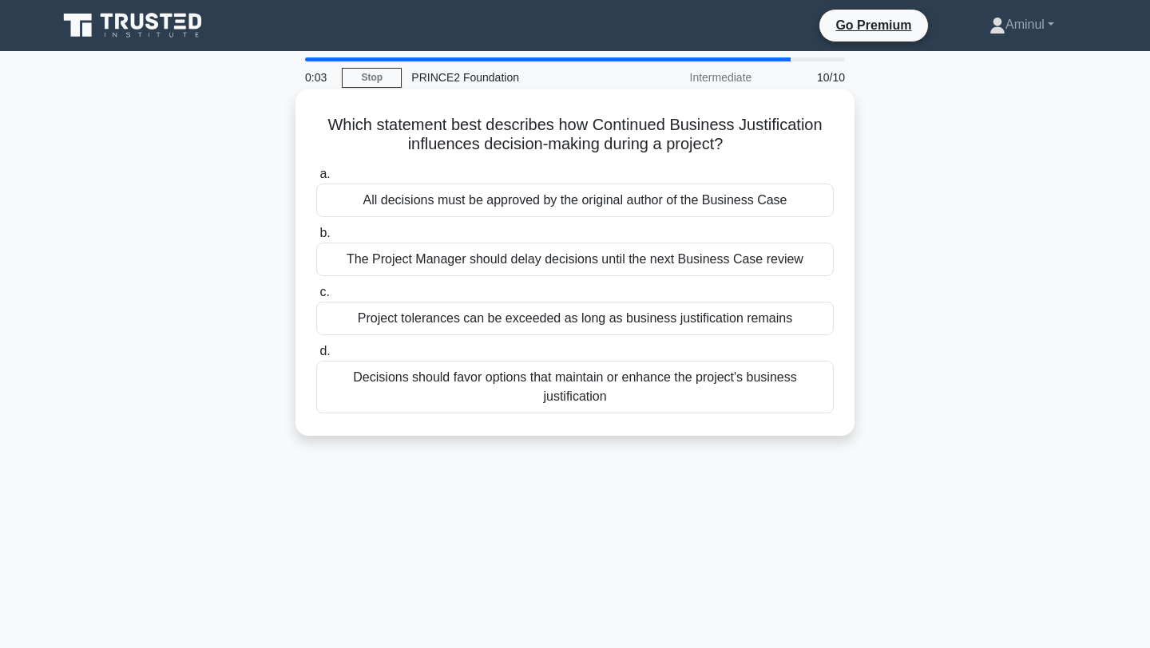
click at [642, 204] on div "All decisions must be approved by the original author of the Business Case" at bounding box center [574, 201] width 517 height 34
click at [316, 180] on input "a. All decisions must be approved by the original author of the Business Case" at bounding box center [316, 174] width 0 height 10
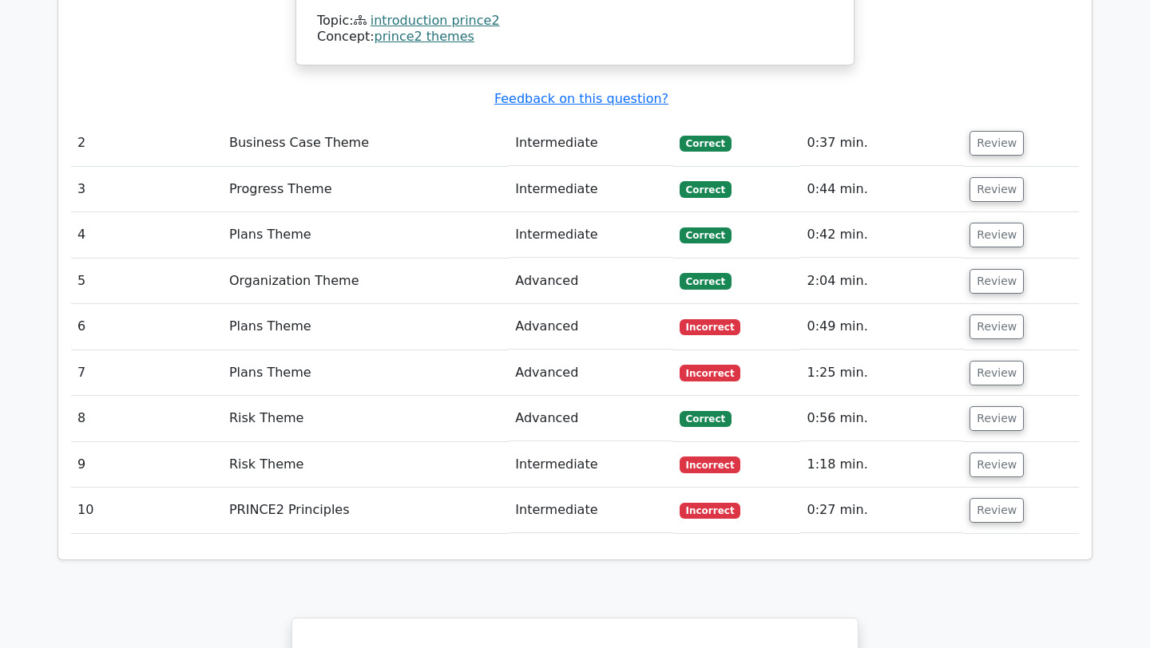
scroll to position [2224, 0]
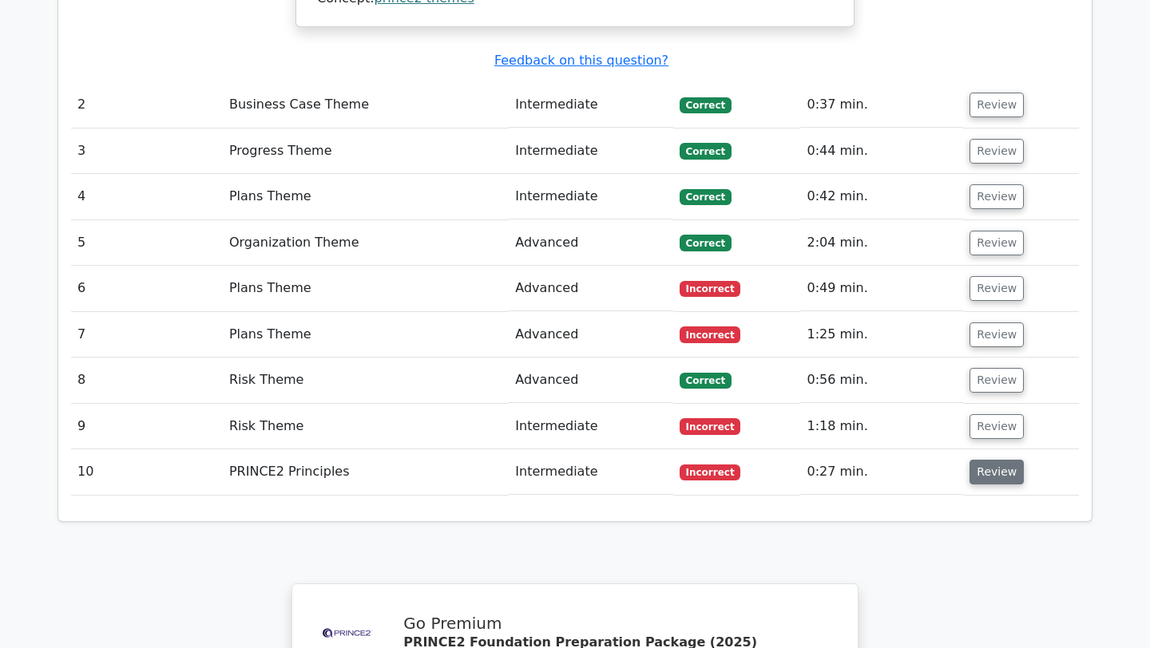
click at [984, 460] on button "Review" at bounding box center [996, 472] width 54 height 25
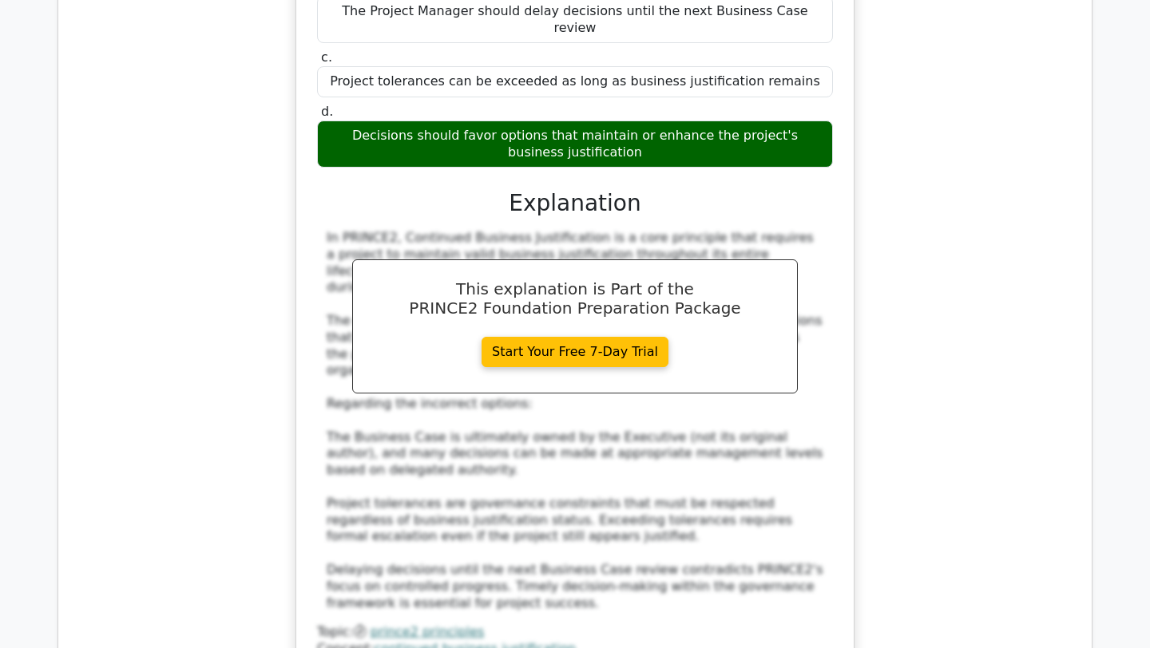
scroll to position [2881, 0]
